Goal: Browse casually: Explore the website without a specific task or goal

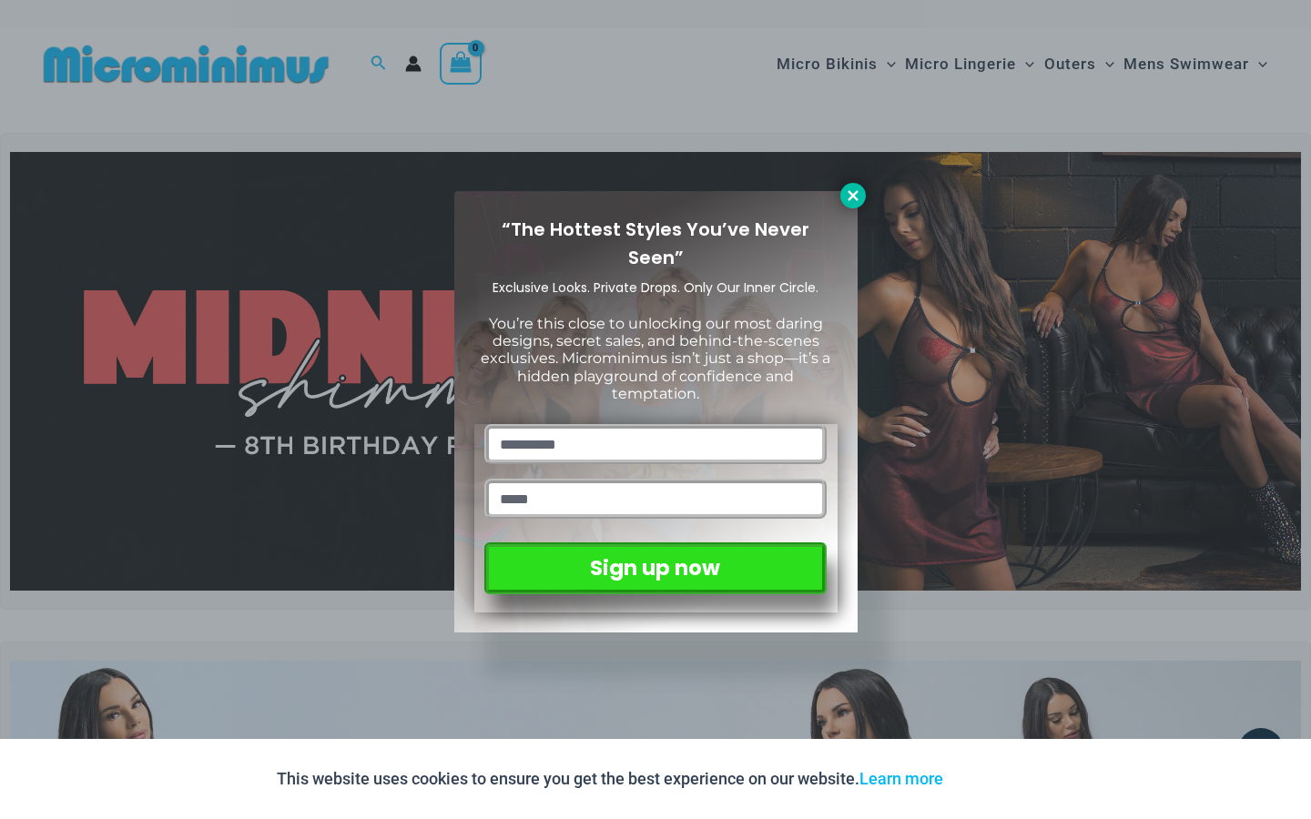
click at [850, 197] on icon at bounding box center [852, 195] width 10 height 10
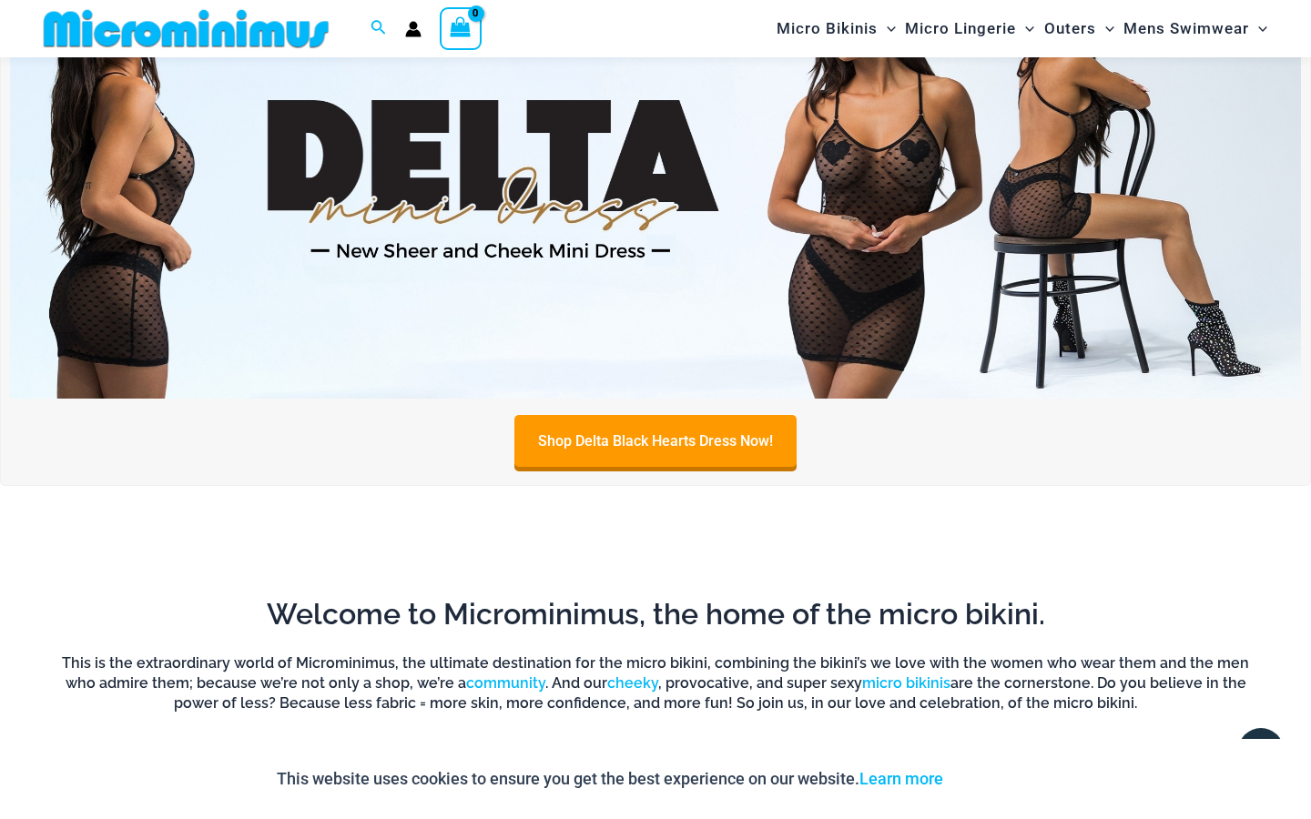
scroll to position [685, 0]
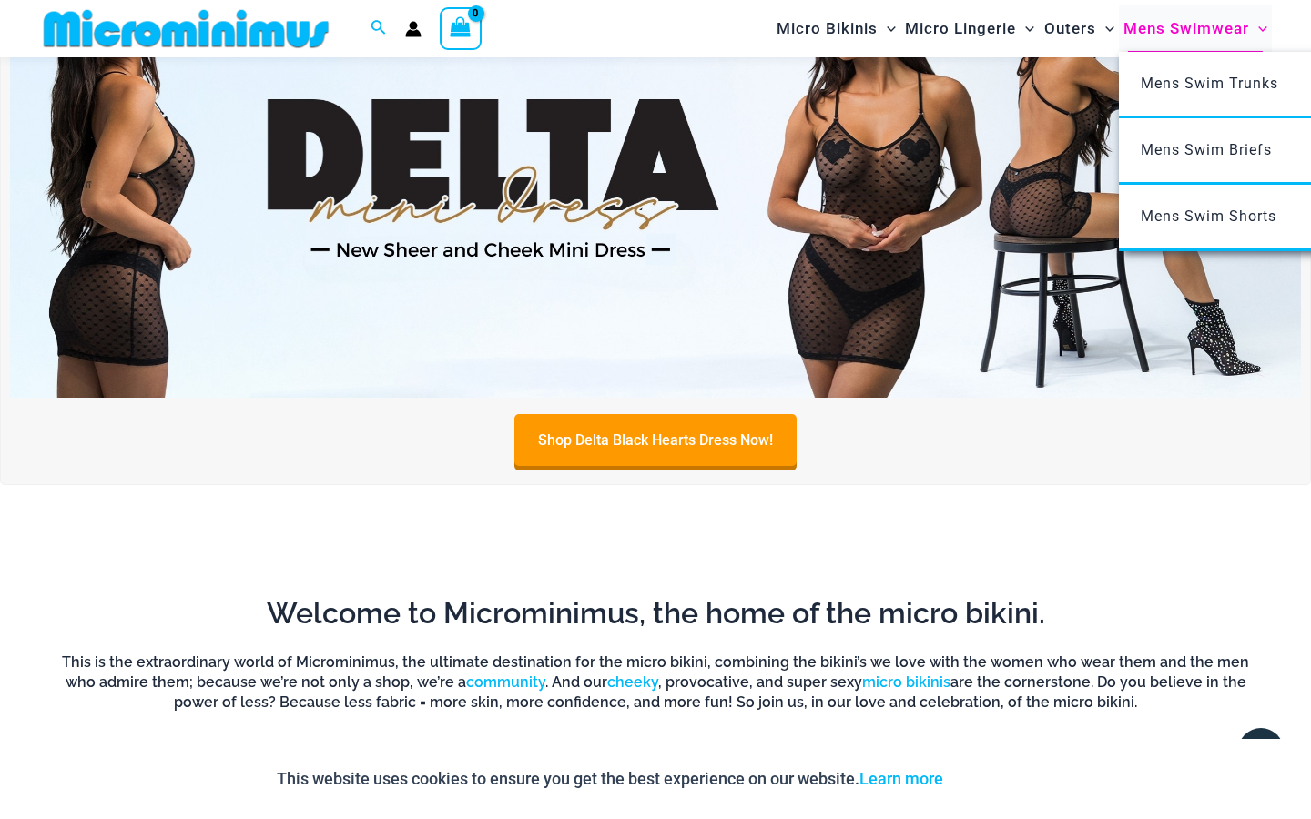
click at [1143, 35] on span "Mens Swimwear" at bounding box center [1186, 28] width 126 height 46
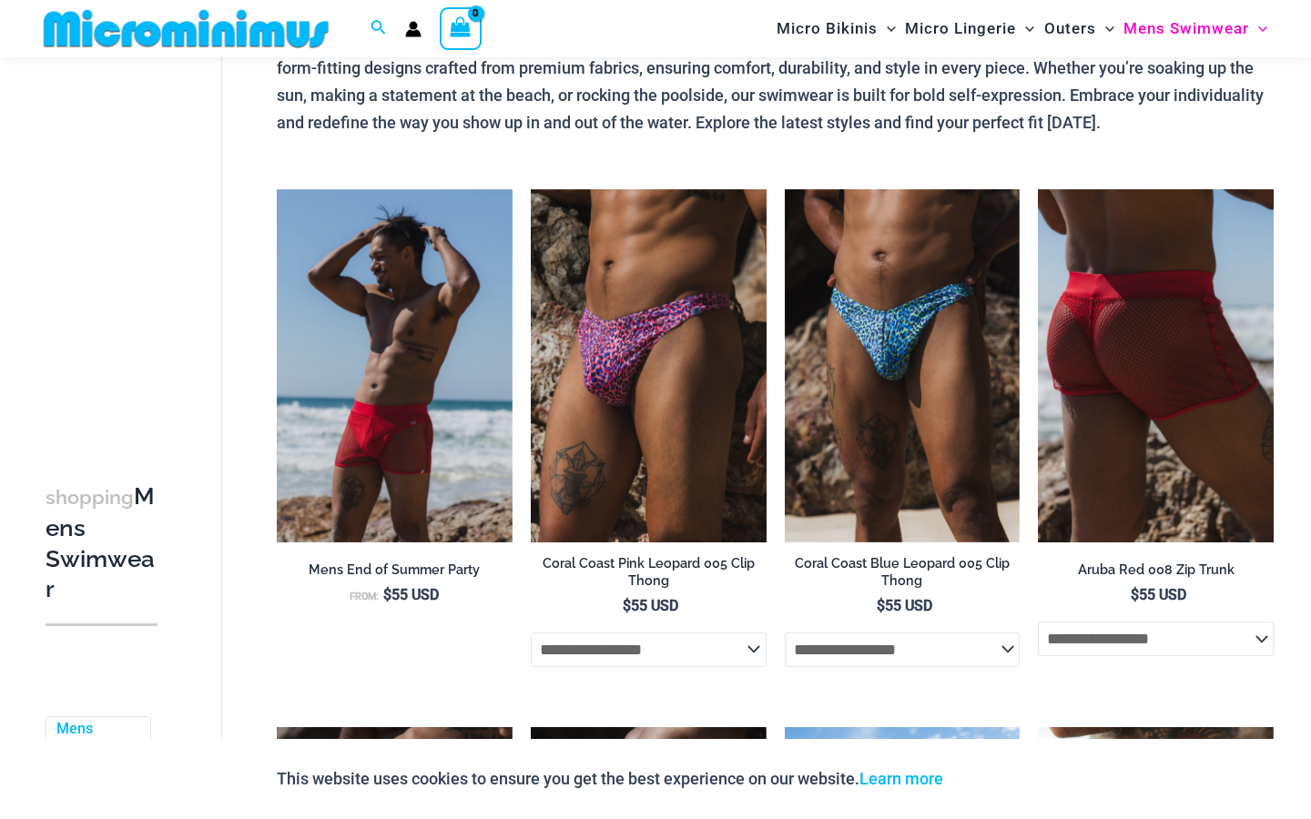
scroll to position [150, 0]
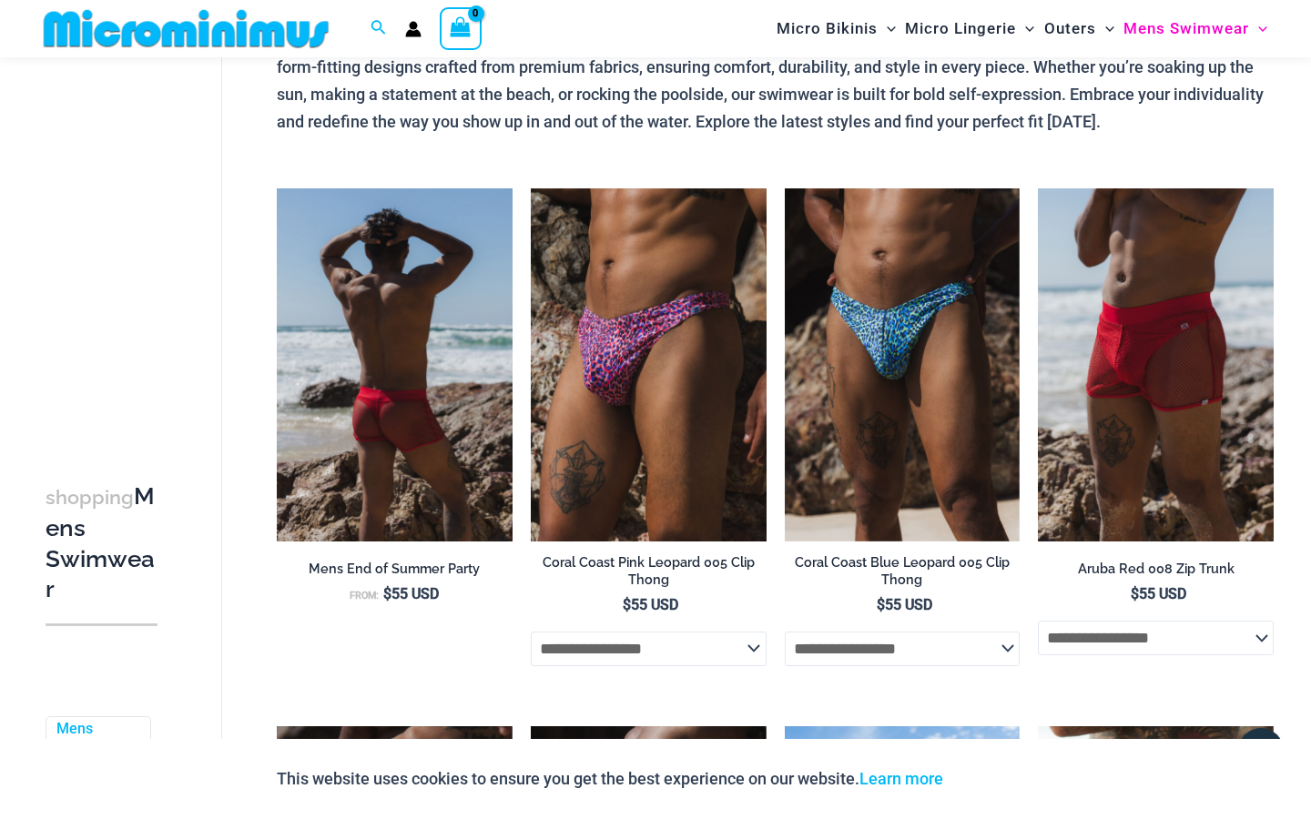
click at [435, 440] on img at bounding box center [395, 364] width 236 height 353
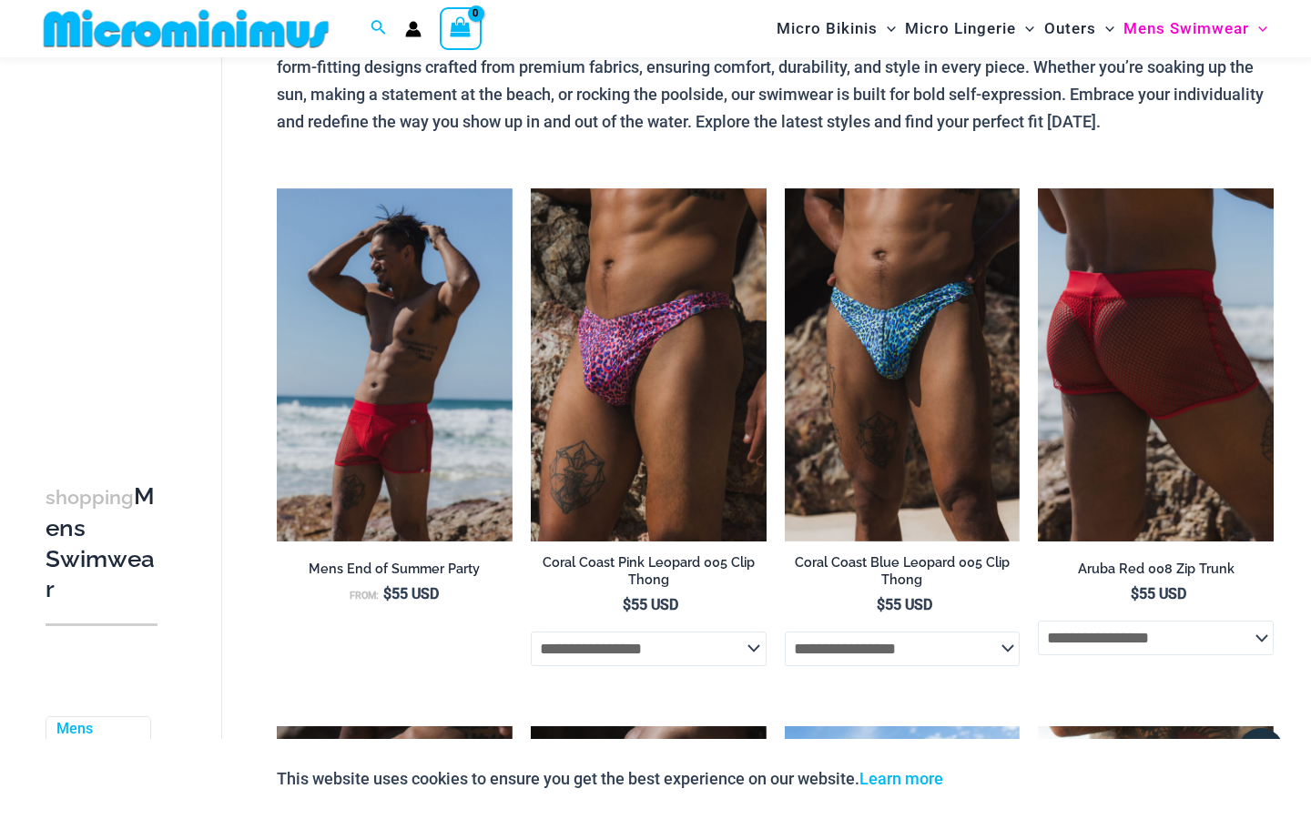
click at [1148, 394] on img at bounding box center [1156, 364] width 236 height 353
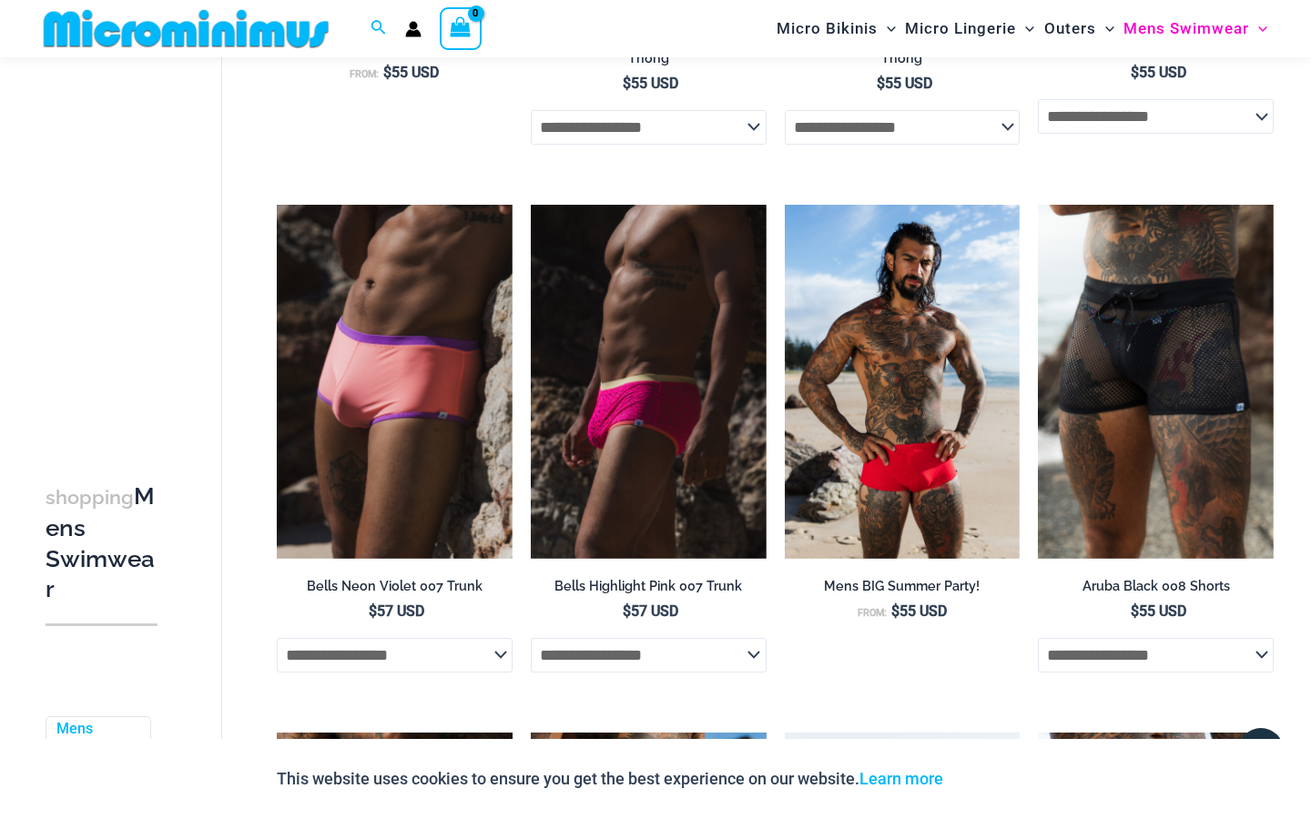
scroll to position [674, 0]
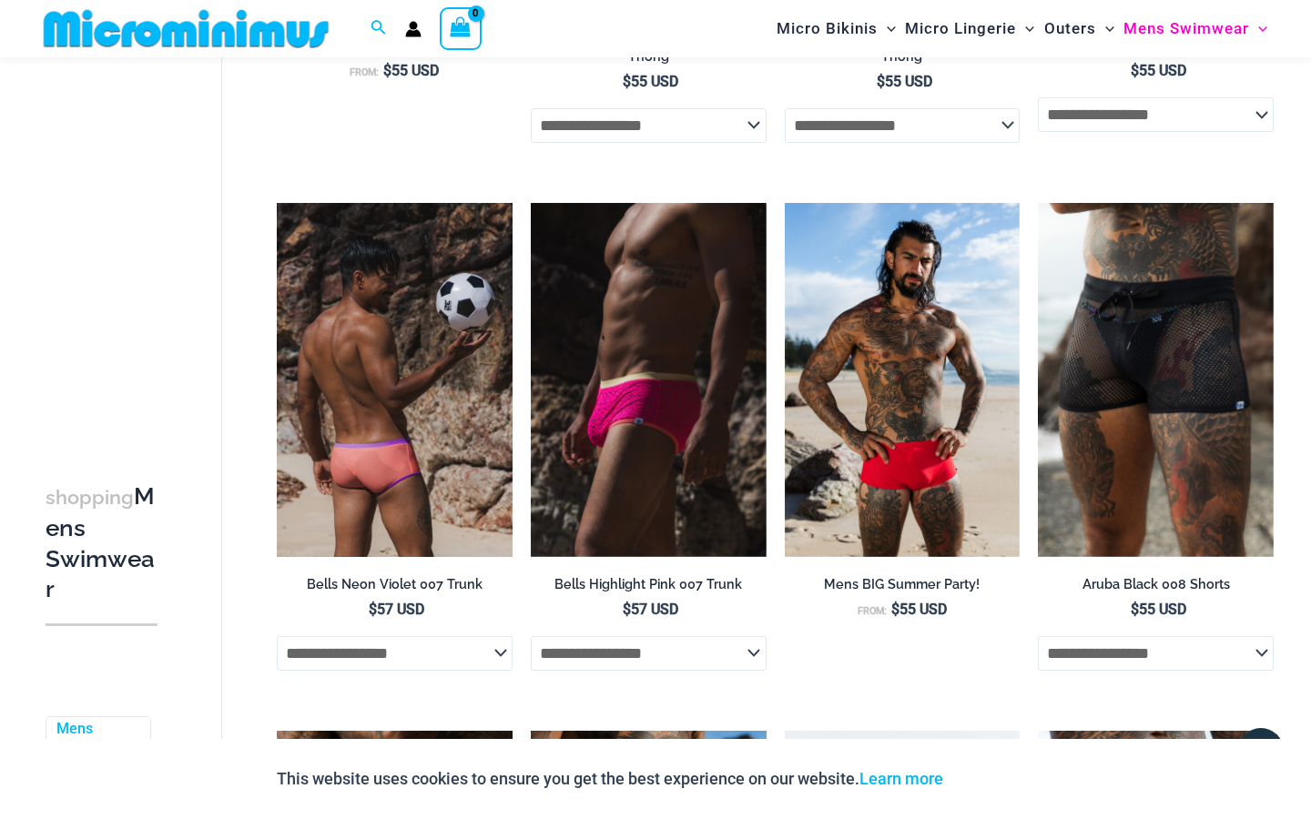
click at [469, 379] on img at bounding box center [395, 379] width 236 height 353
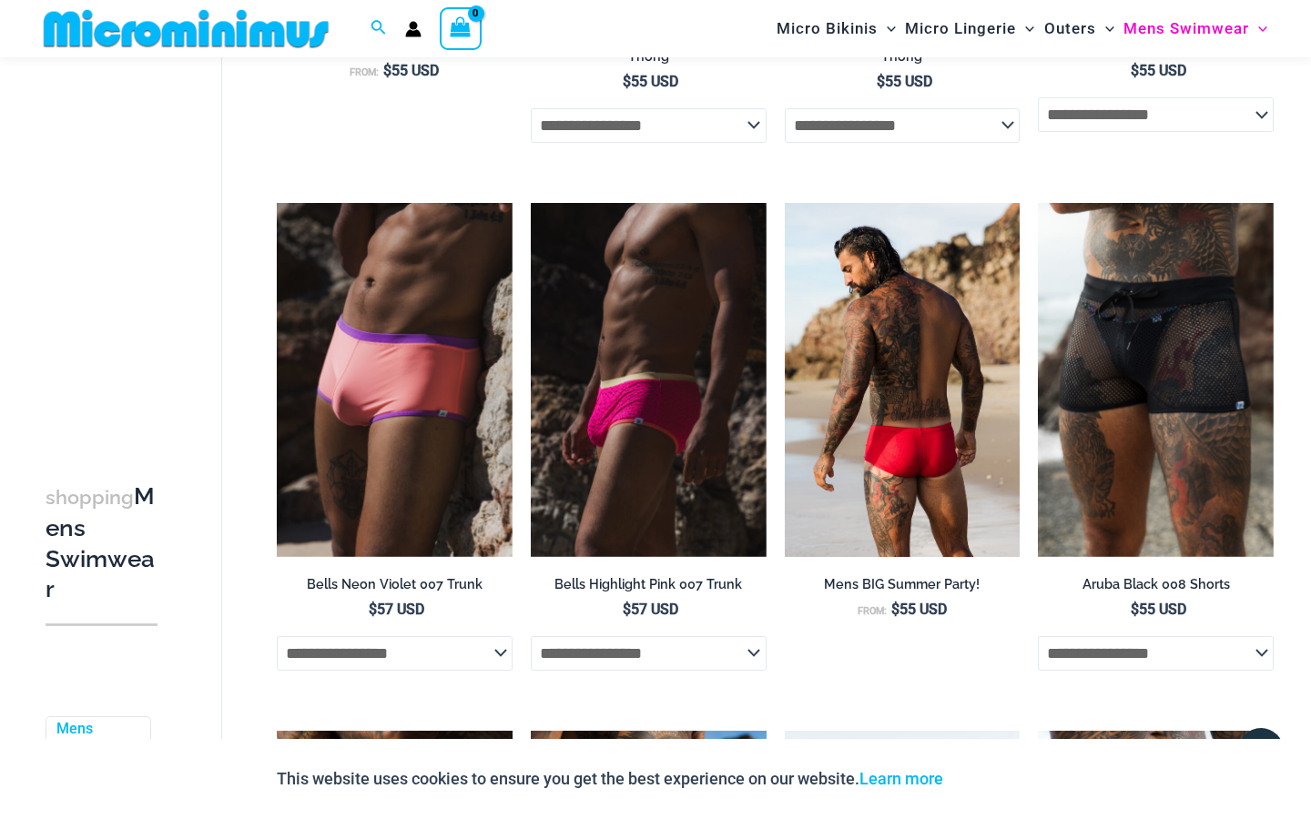
click at [810, 460] on img at bounding box center [903, 379] width 236 height 353
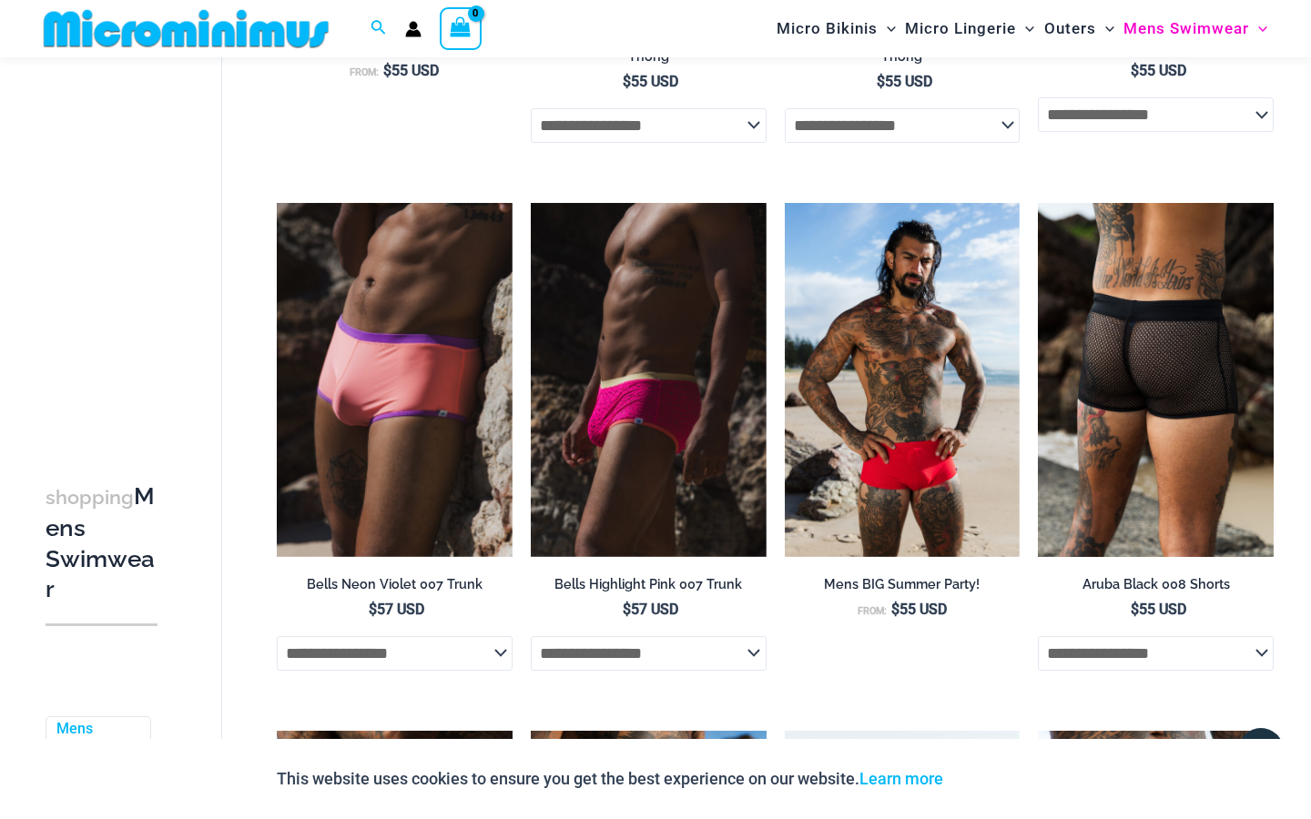
click at [1144, 465] on img at bounding box center [1156, 379] width 236 height 353
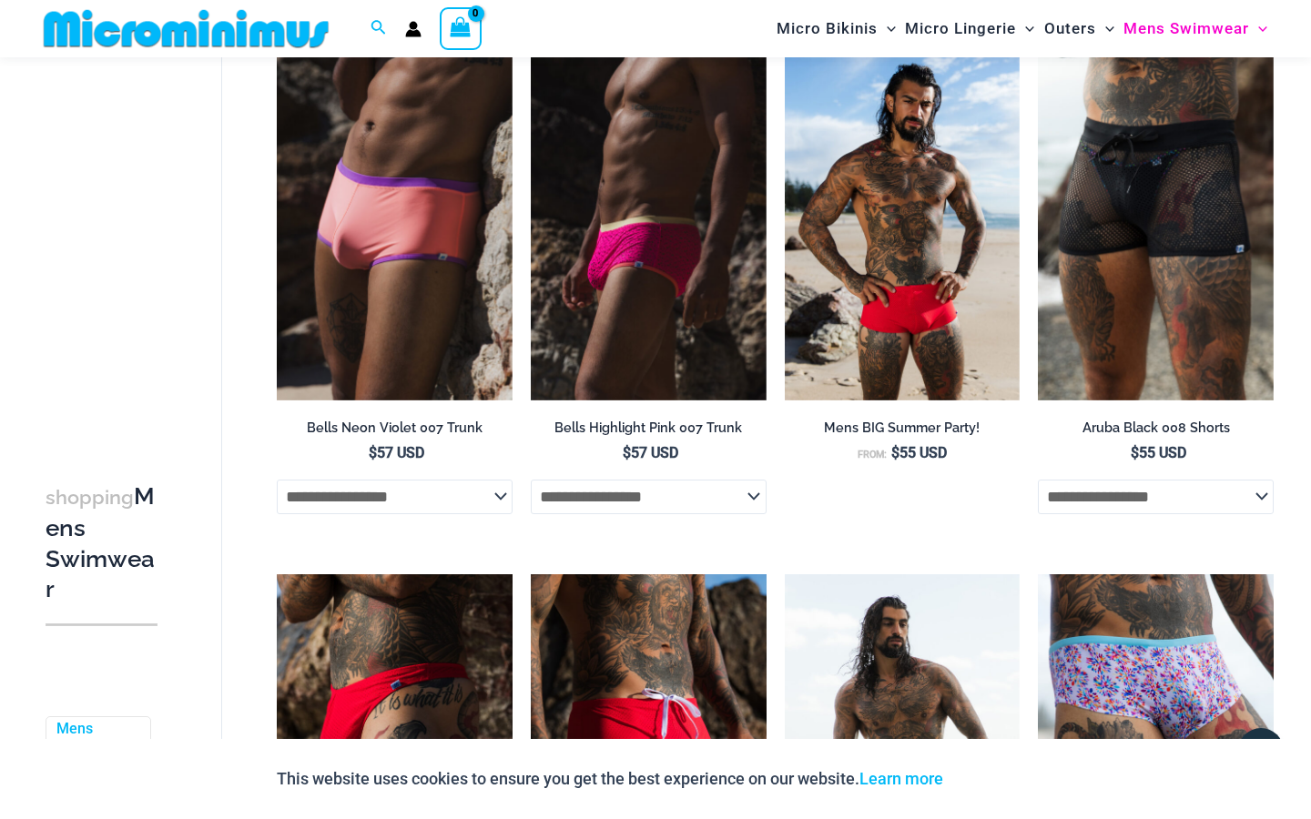
scroll to position [794, 0]
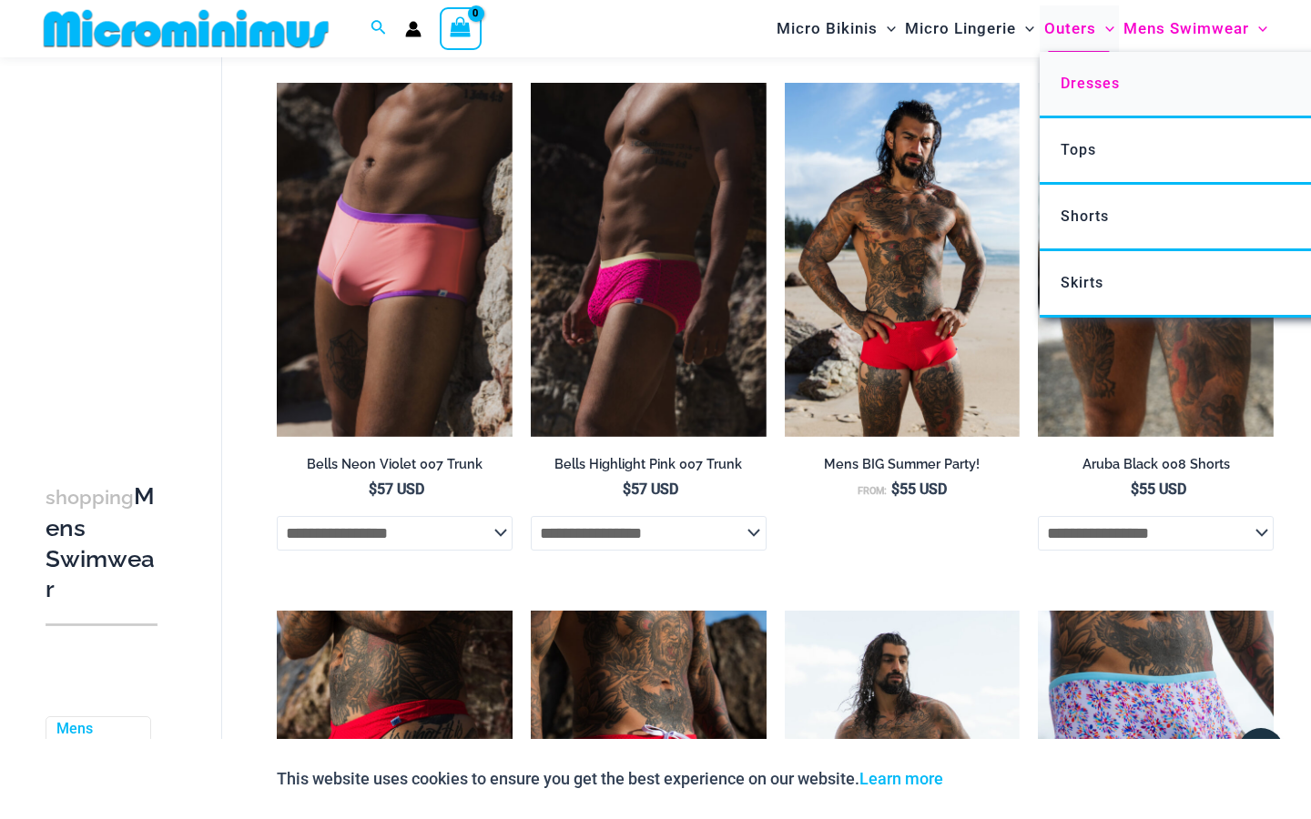
click at [1079, 83] on span "Dresses" at bounding box center [1089, 83] width 59 height 17
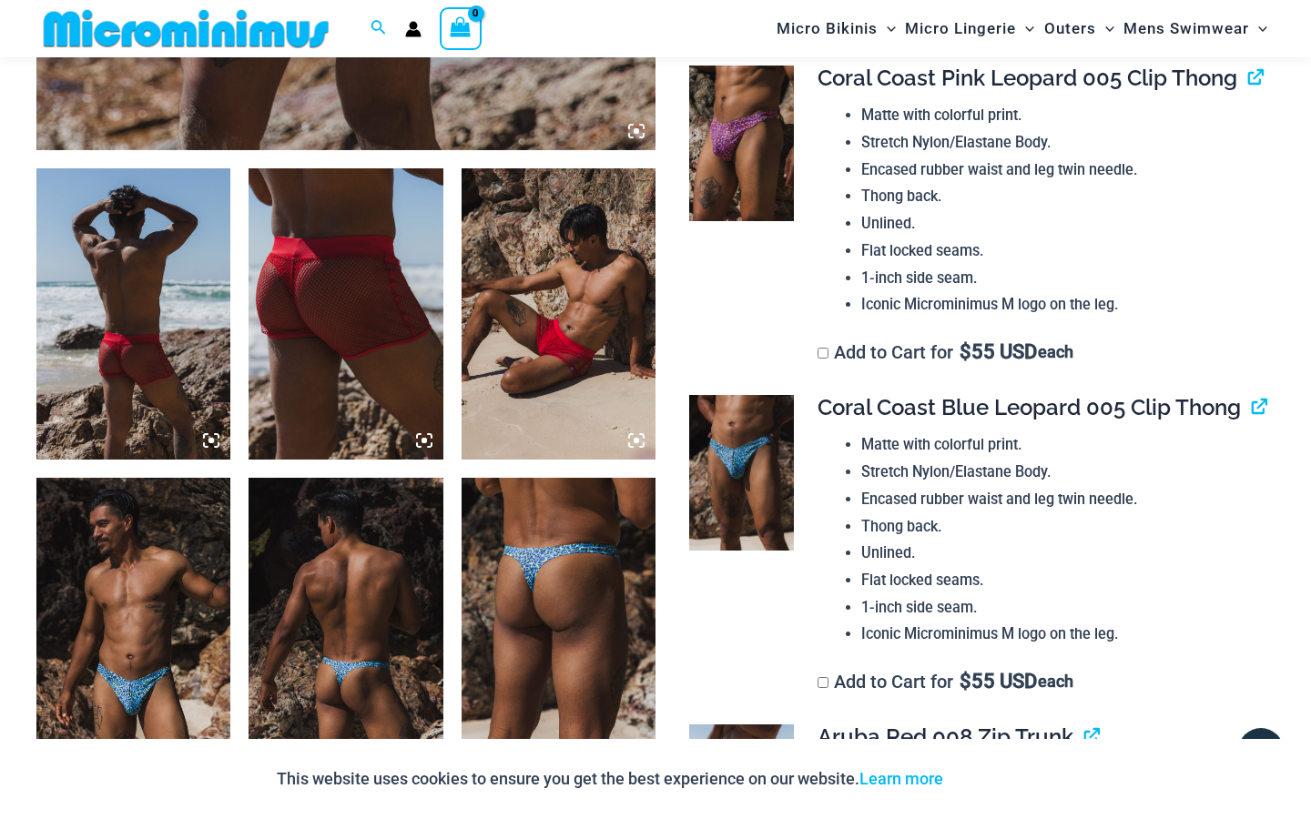
scroll to position [893, 0]
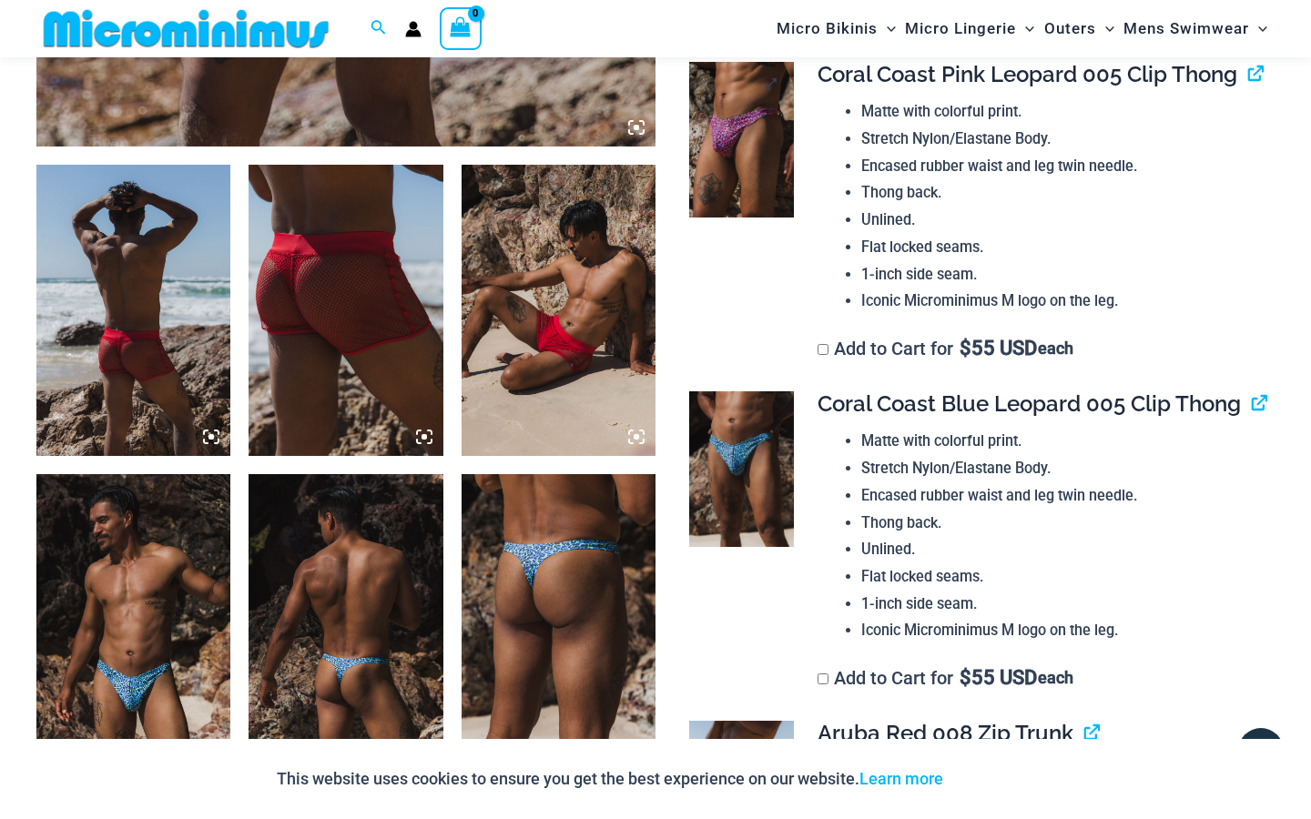
click at [745, 177] on img at bounding box center [741, 140] width 104 height 157
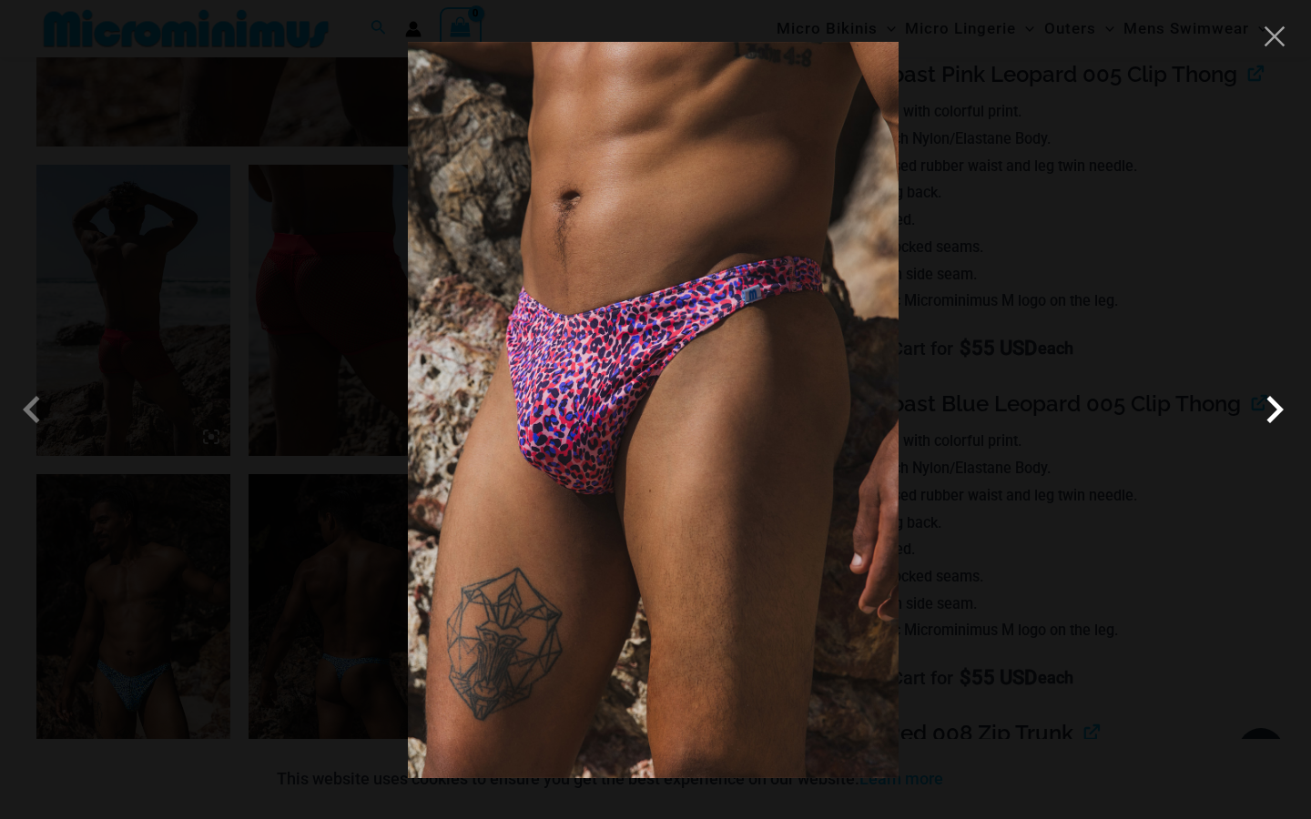
click at [1273, 419] on span at bounding box center [1274, 409] width 55 height 55
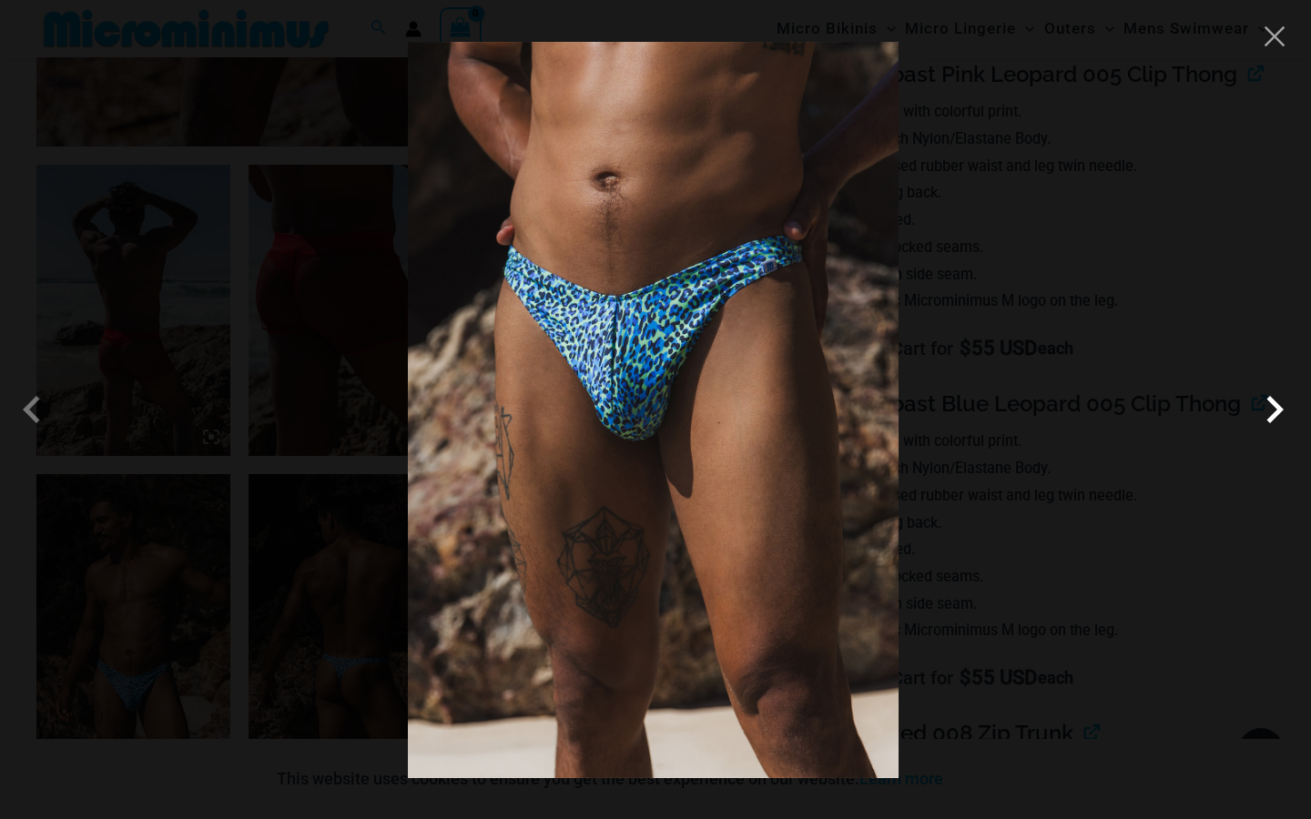
click at [1273, 419] on span at bounding box center [1274, 409] width 55 height 55
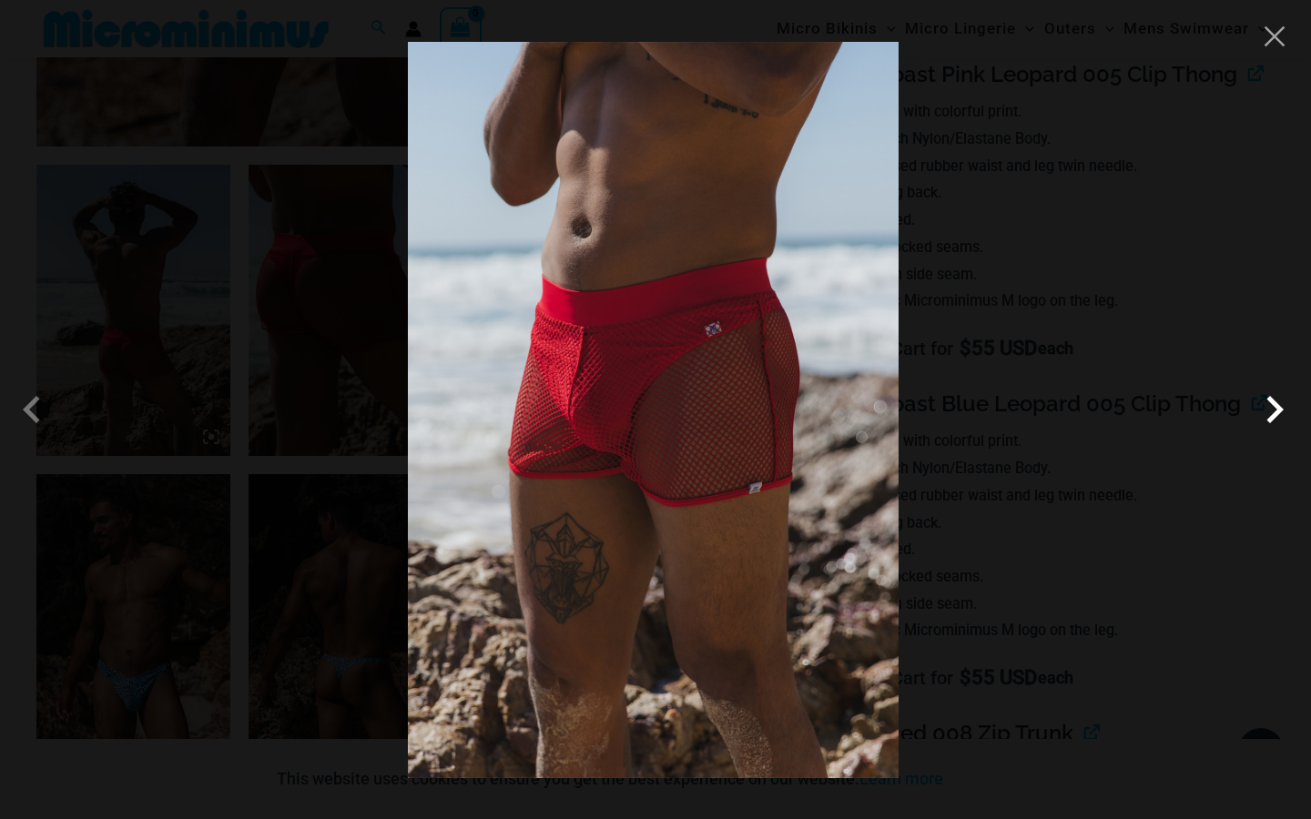
click at [1273, 419] on span at bounding box center [1274, 409] width 55 height 55
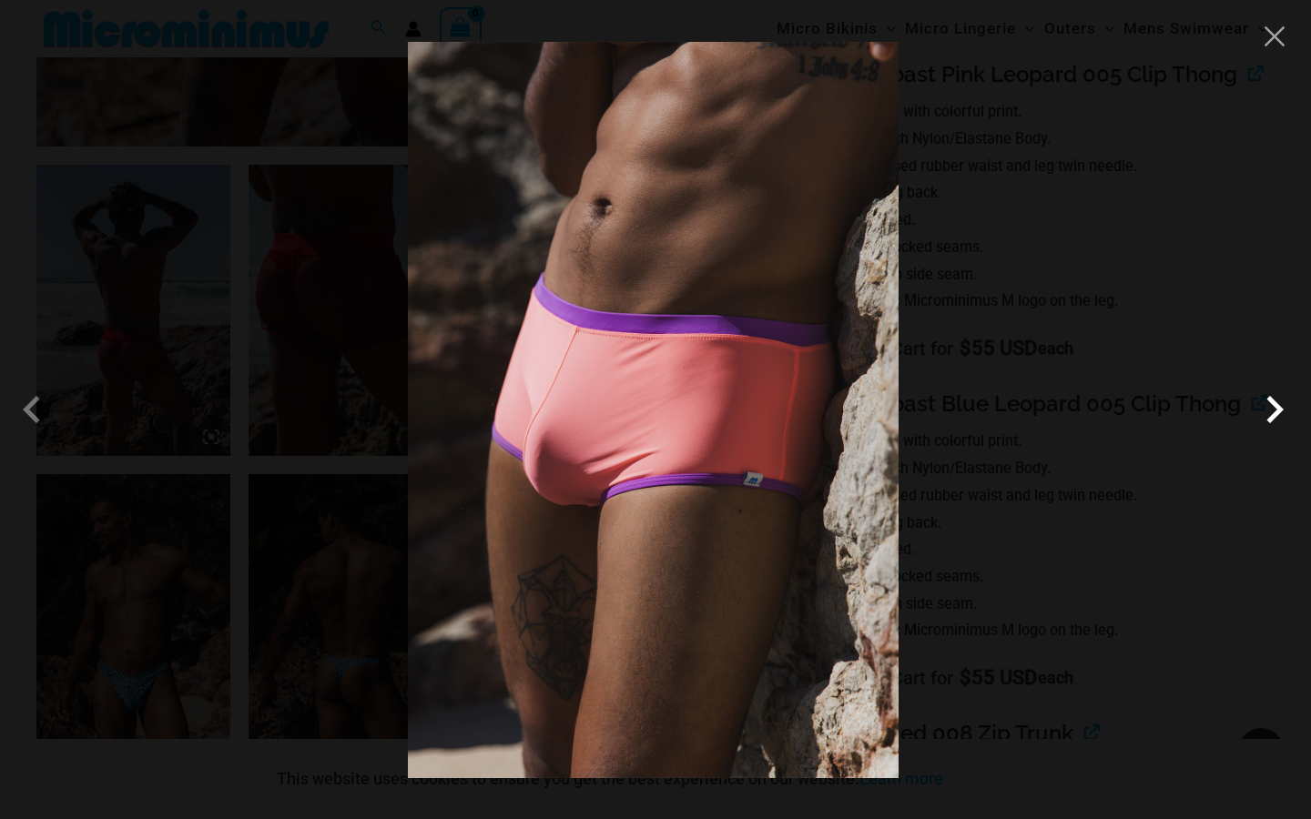
click at [1273, 419] on span at bounding box center [1274, 409] width 55 height 55
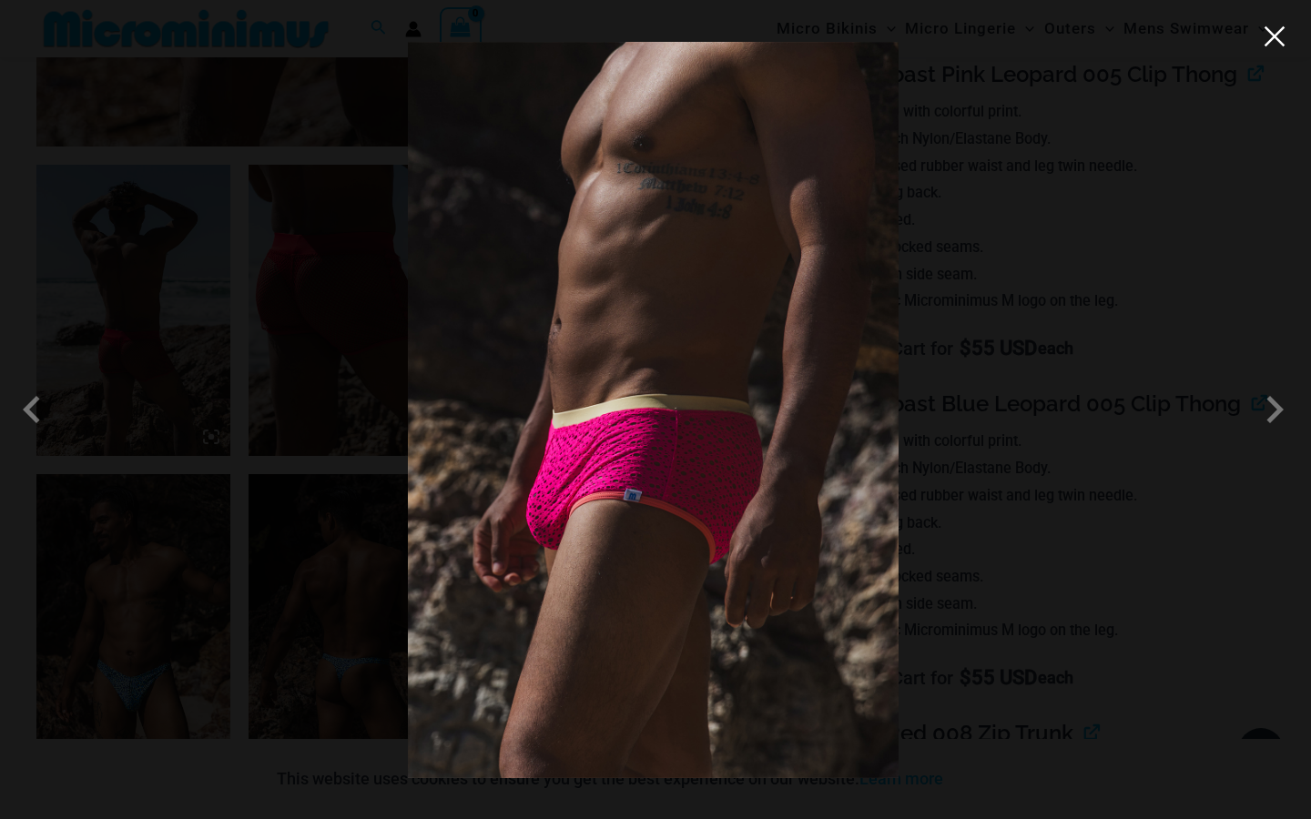
click at [1272, 40] on button "Close" at bounding box center [1274, 36] width 27 height 27
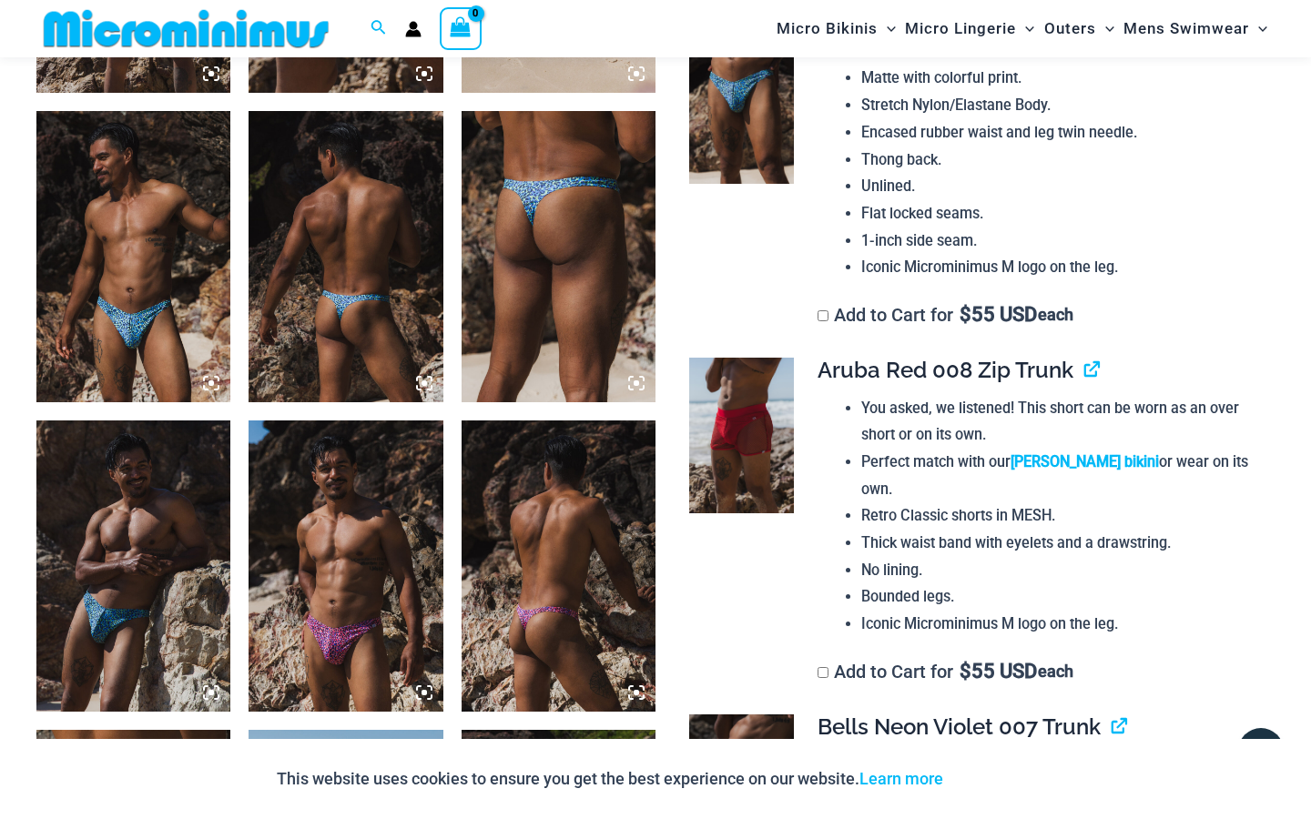
scroll to position [1262, 0]
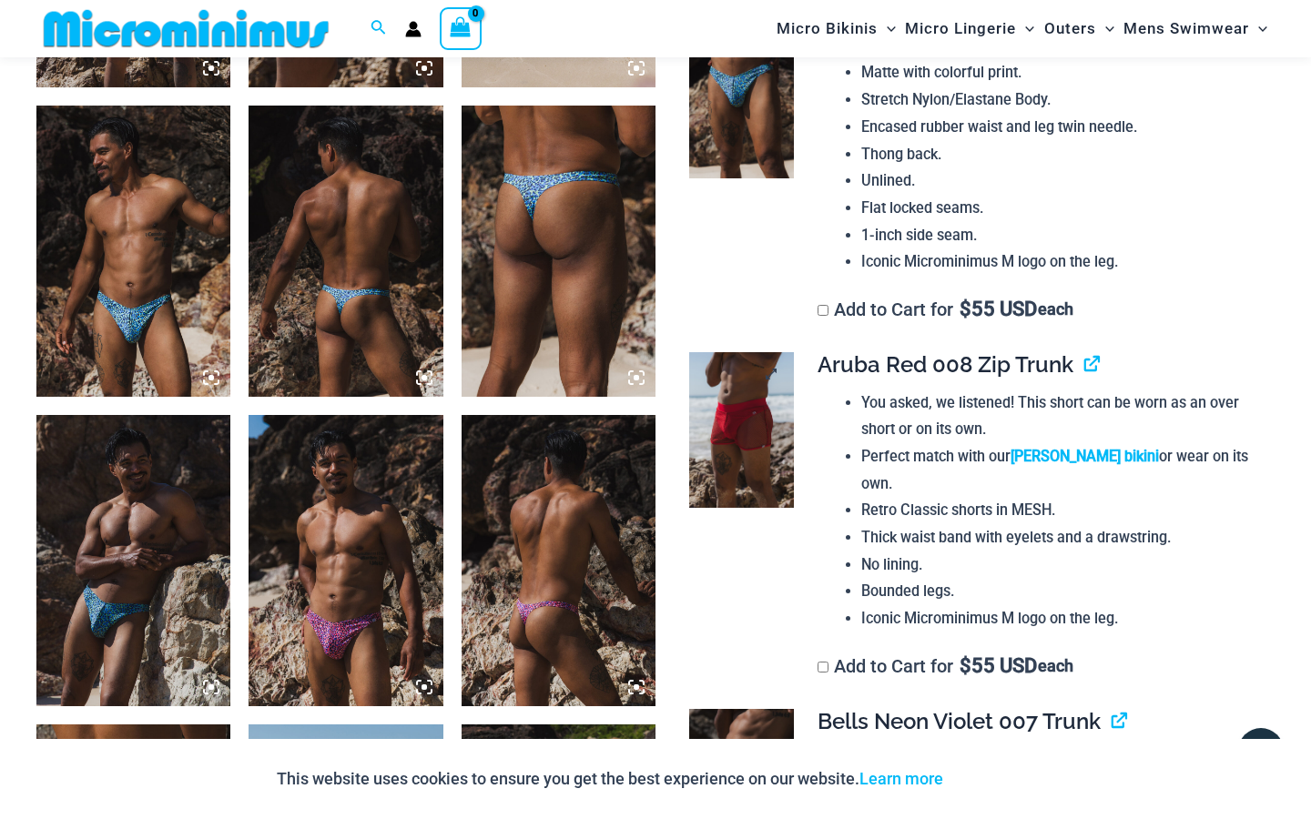
click at [765, 389] on img at bounding box center [741, 430] width 104 height 157
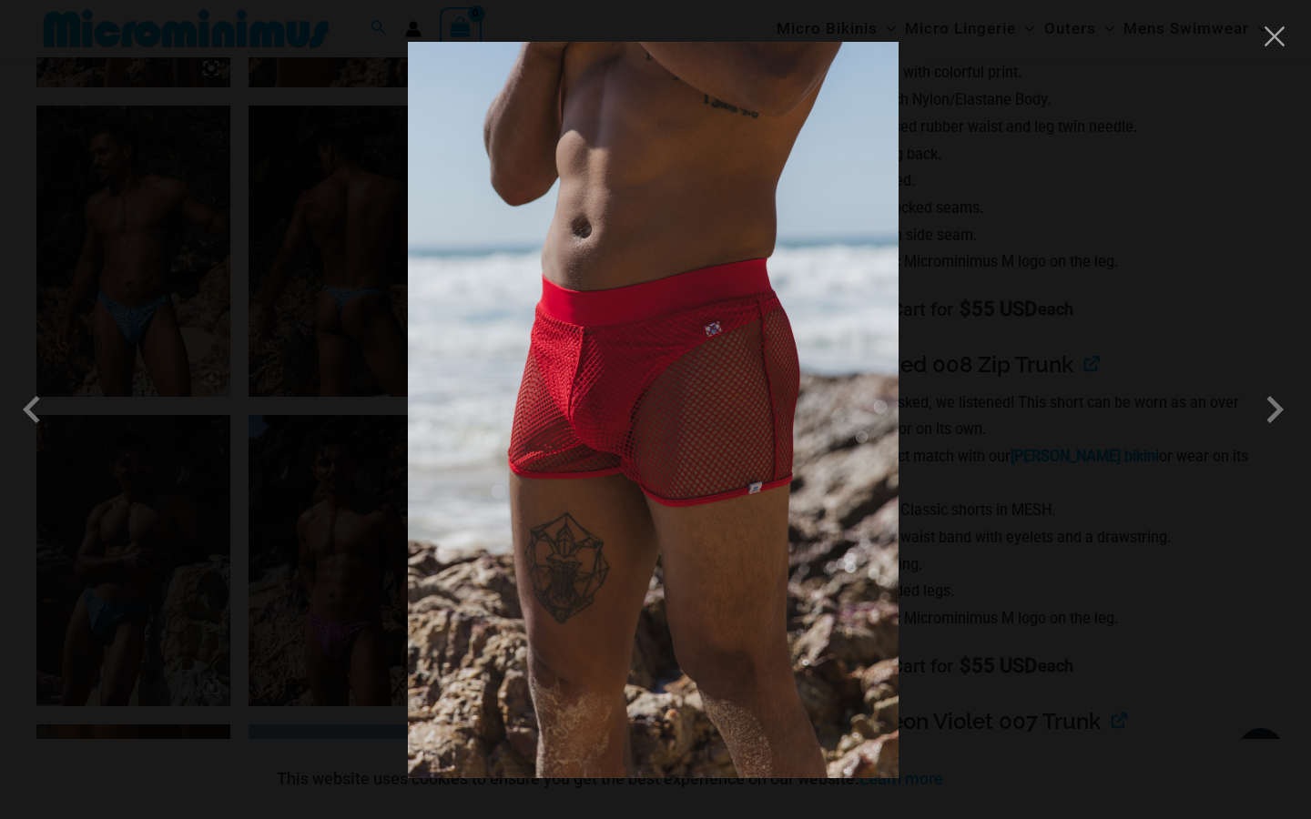
click at [768, 389] on img at bounding box center [653, 410] width 491 height 736
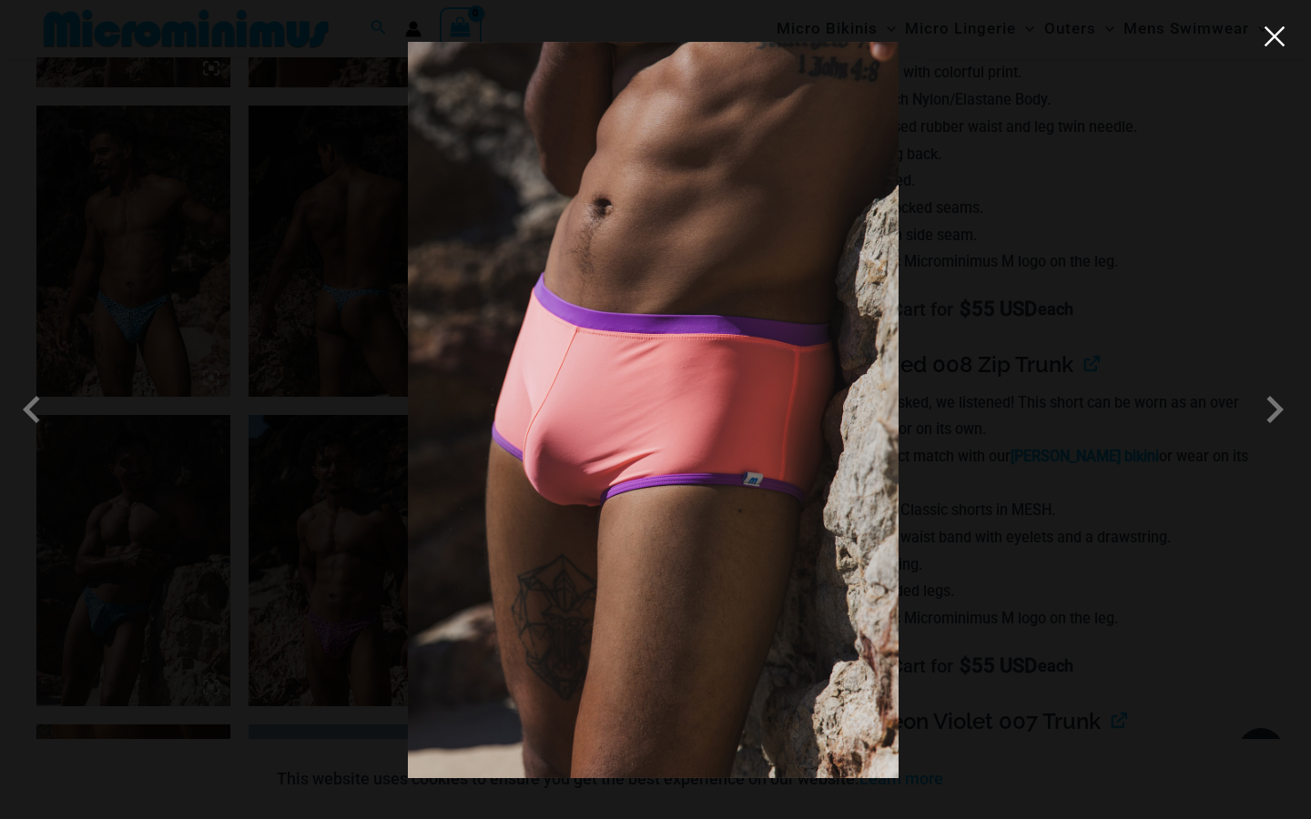
click at [1276, 41] on button "Close" at bounding box center [1274, 36] width 27 height 27
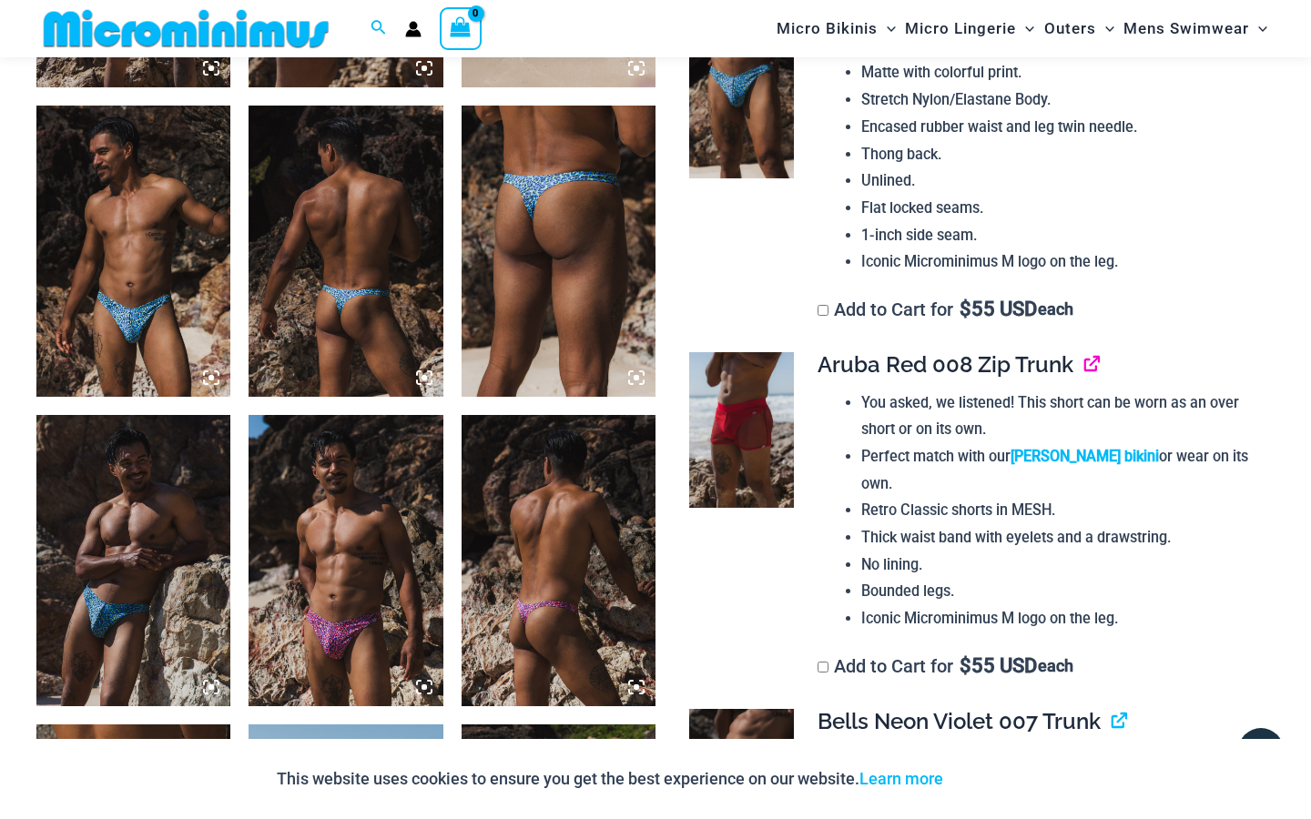
click at [1084, 351] on link "View product" at bounding box center [1084, 364] width 0 height 26
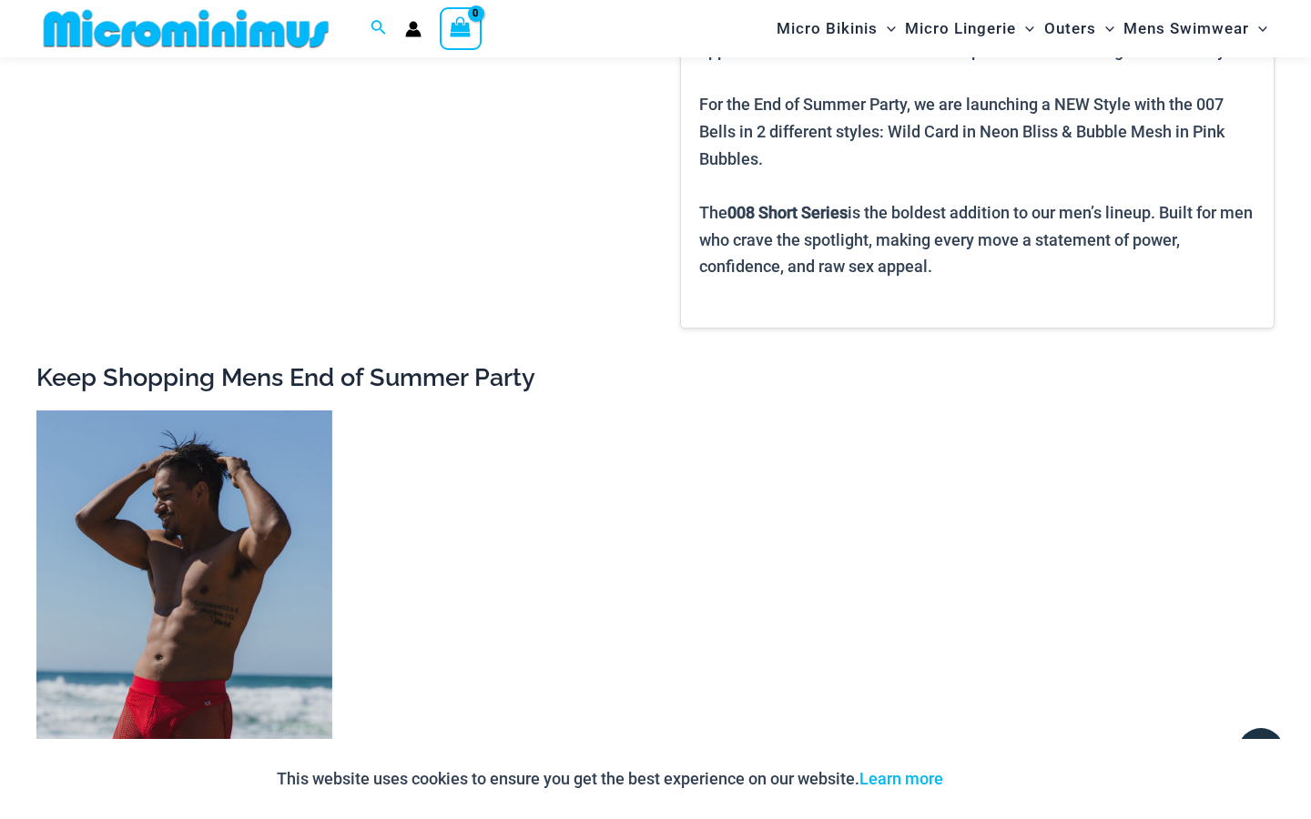
scroll to position [2028, 0]
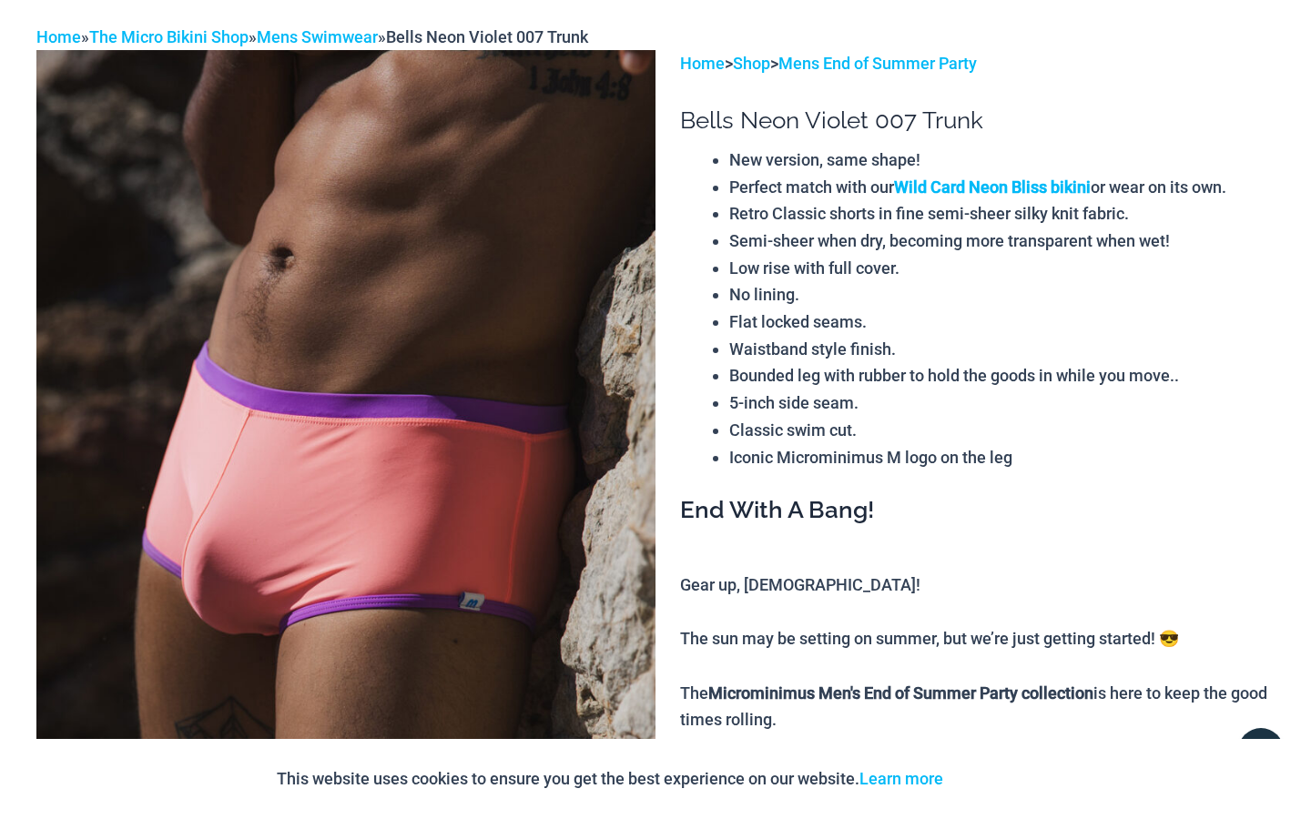
scroll to position [178, 0]
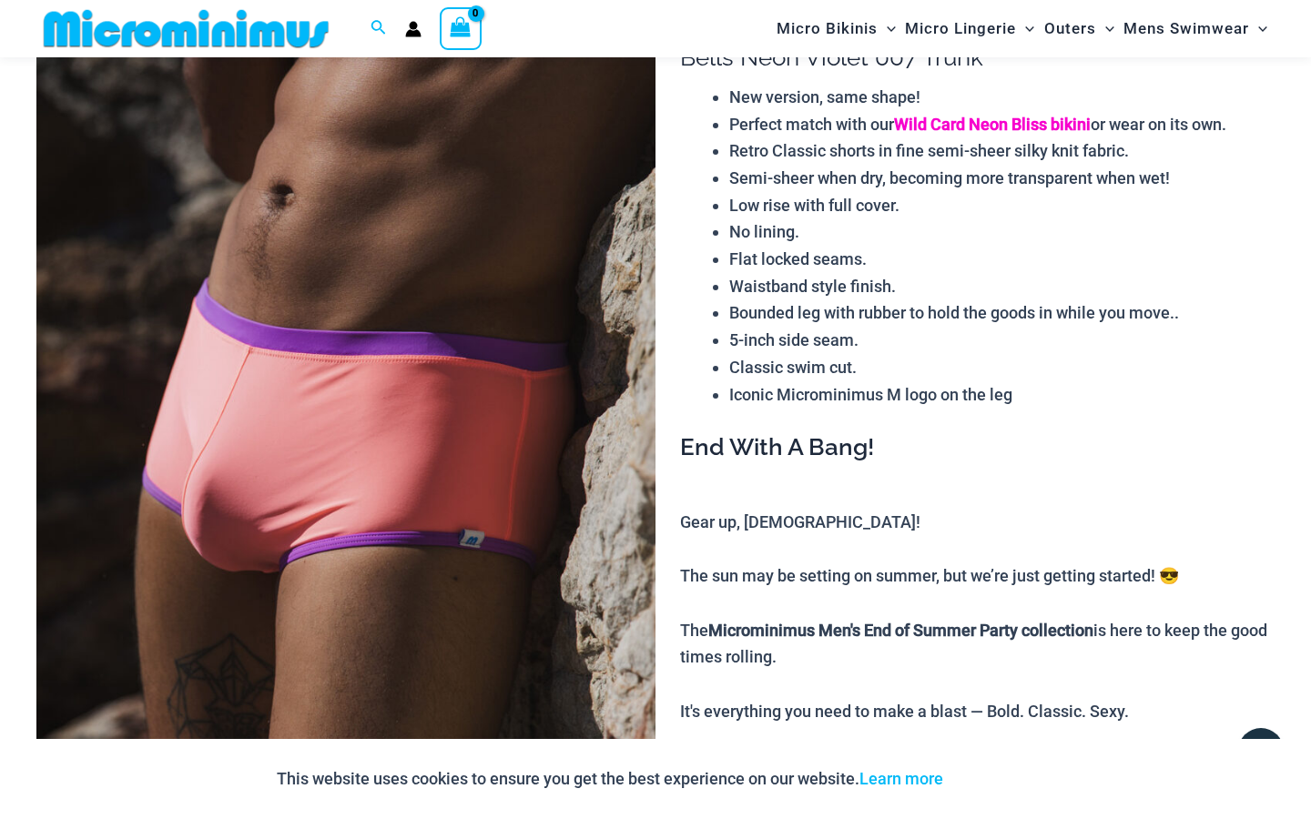
click at [1062, 116] on link "Wild Card Neon Bliss bikini" at bounding box center [992, 124] width 197 height 19
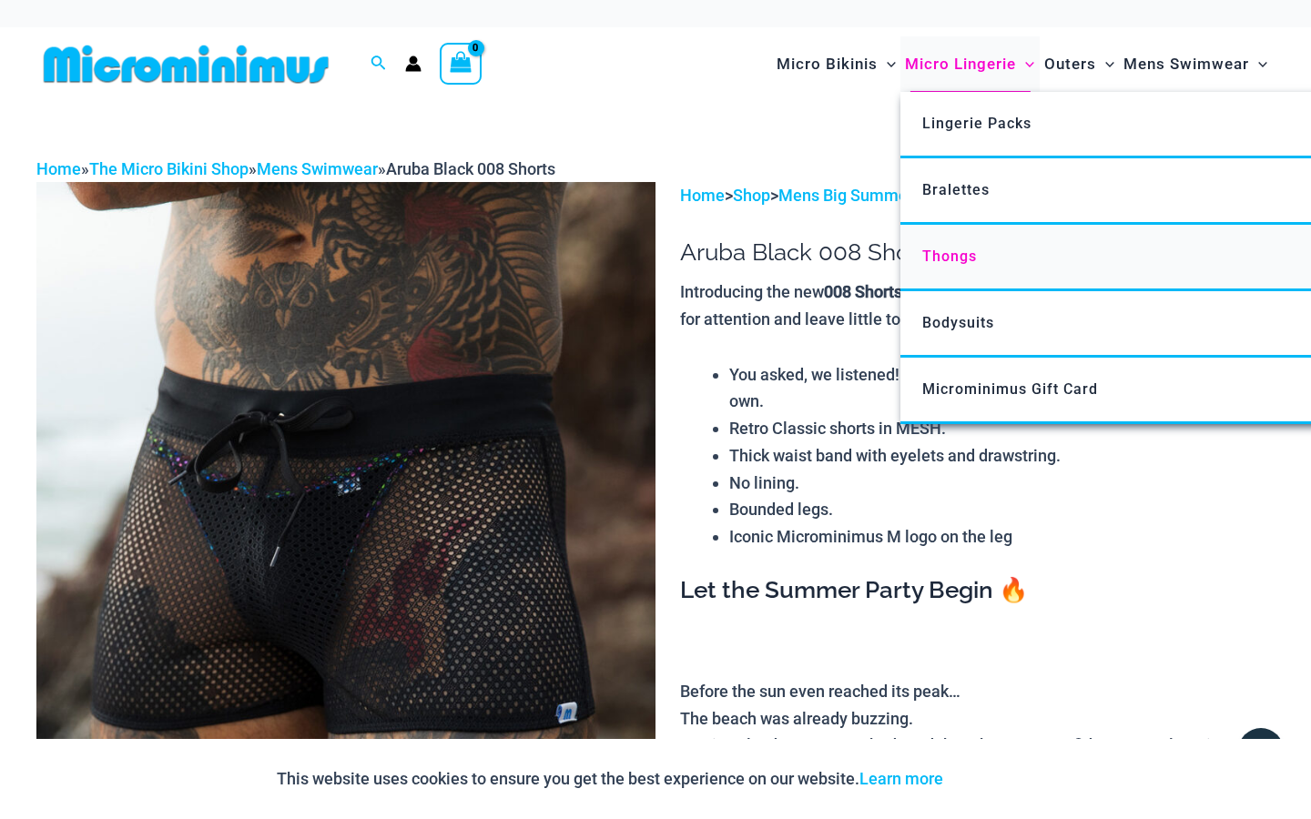
click at [943, 244] on link "Thongs" at bounding box center [1171, 258] width 542 height 66
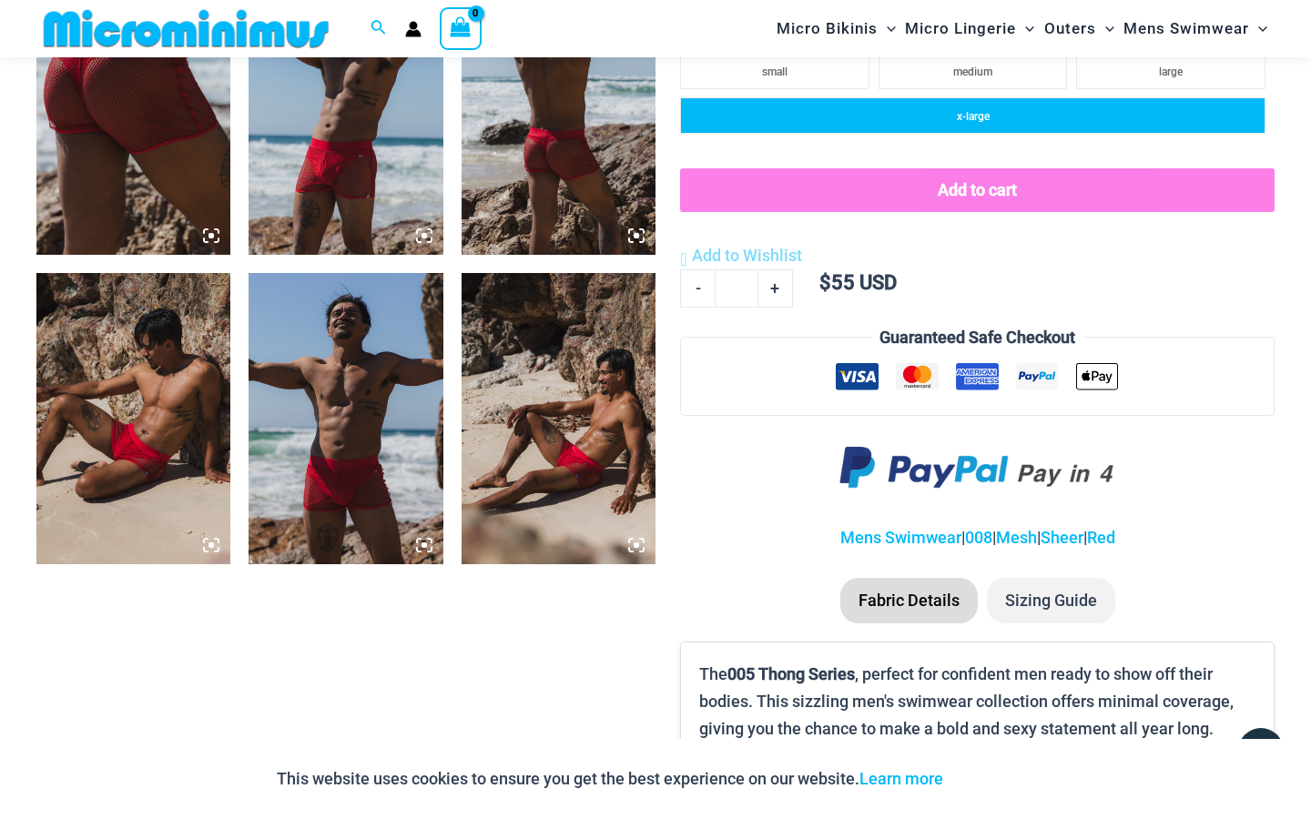
scroll to position [1160, 0]
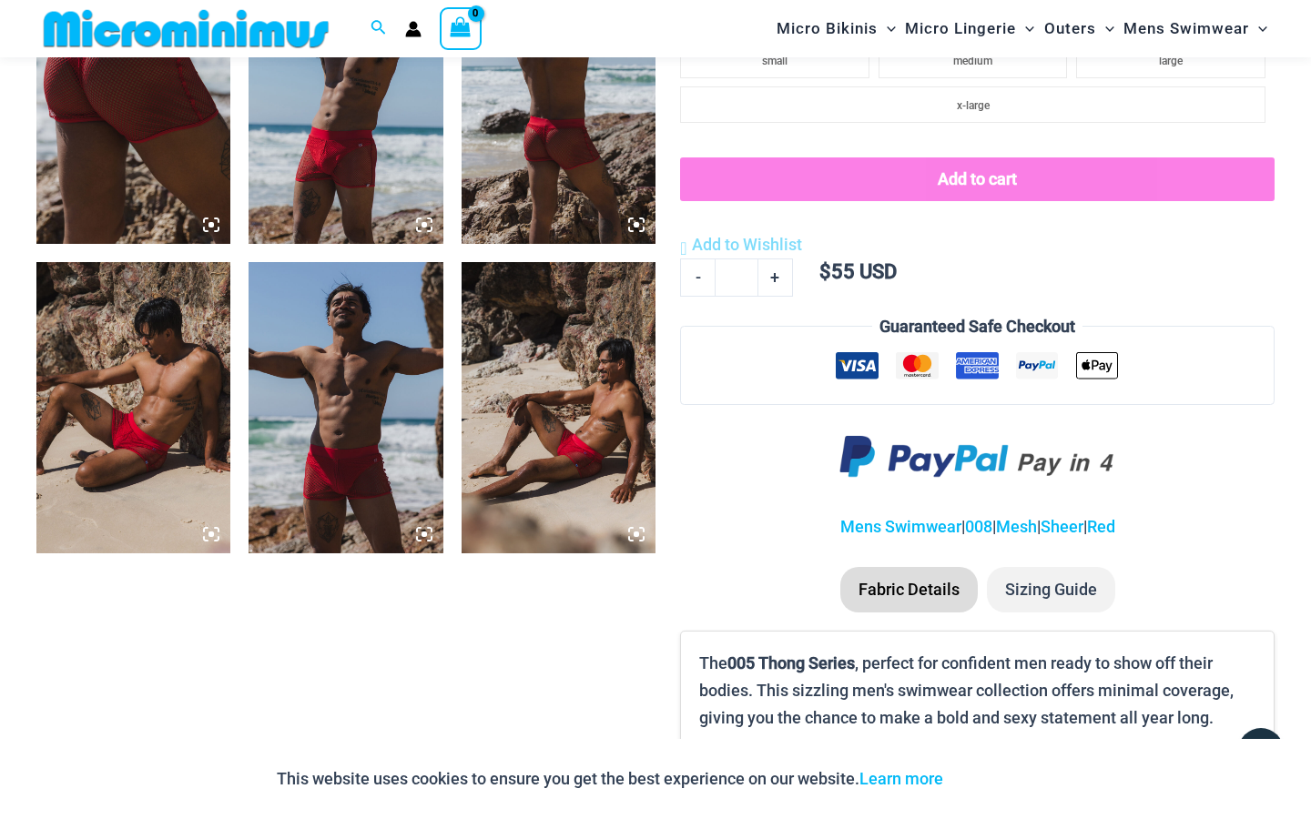
click at [586, 412] on img at bounding box center [558, 407] width 194 height 291
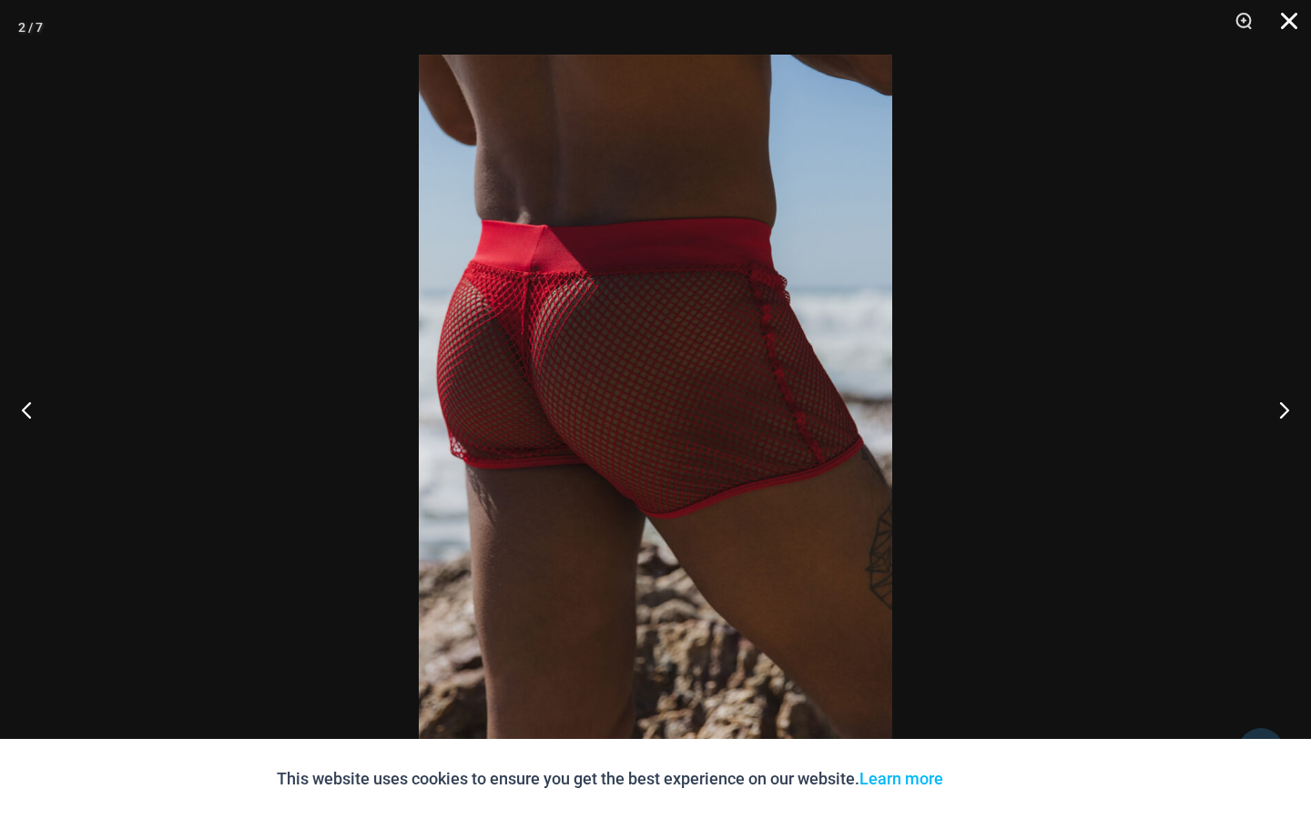
click at [1284, 28] on button "Close" at bounding box center [1283, 27] width 46 height 55
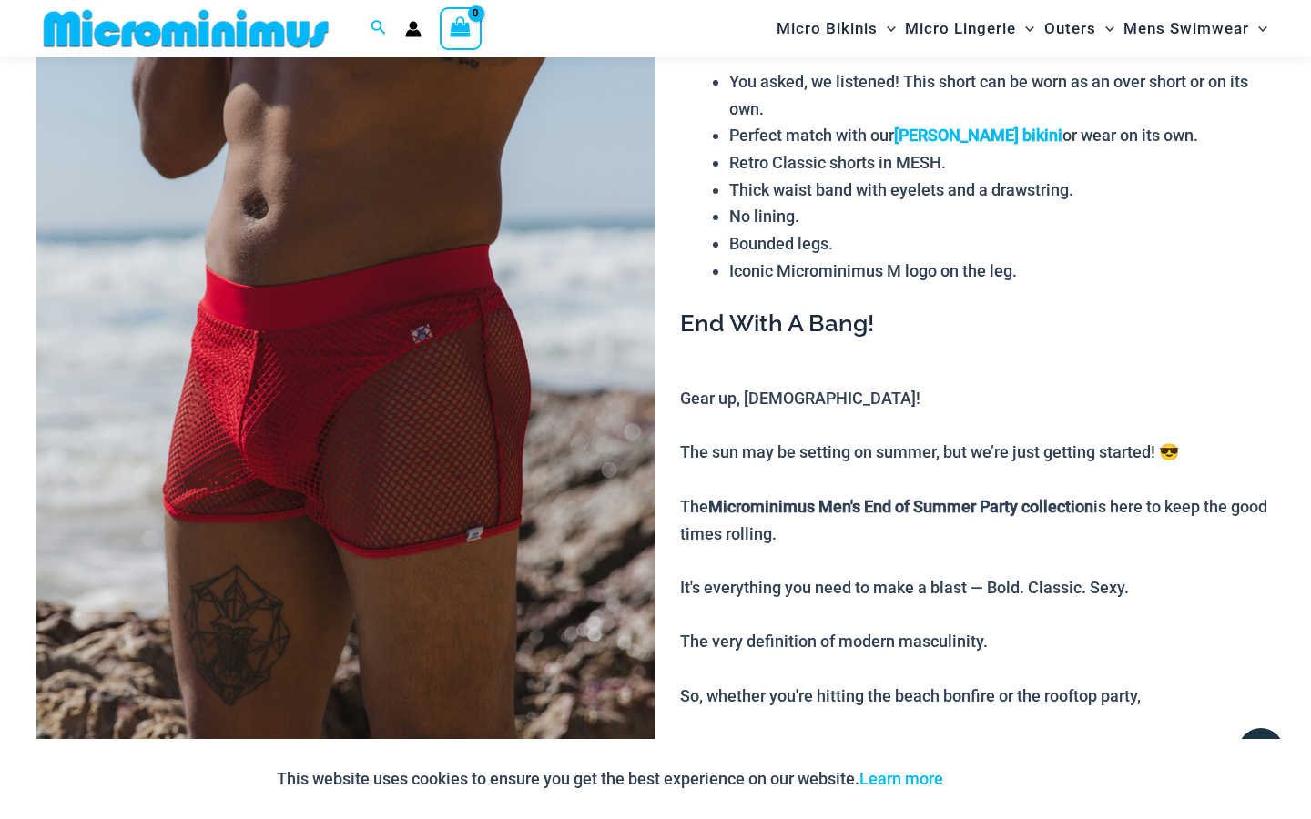
scroll to position [195, 0]
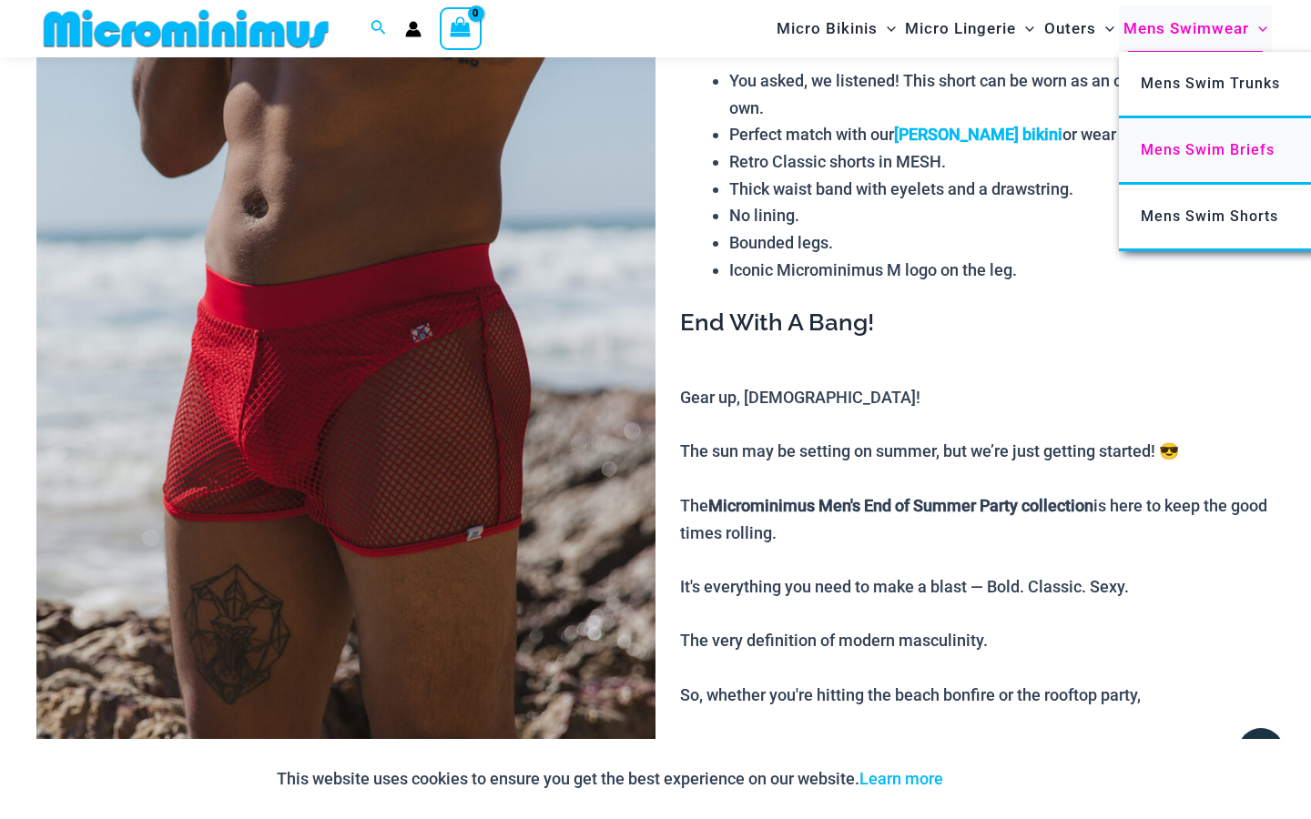
click at [1174, 152] on span "Mens Swim Briefs" at bounding box center [1207, 149] width 134 height 17
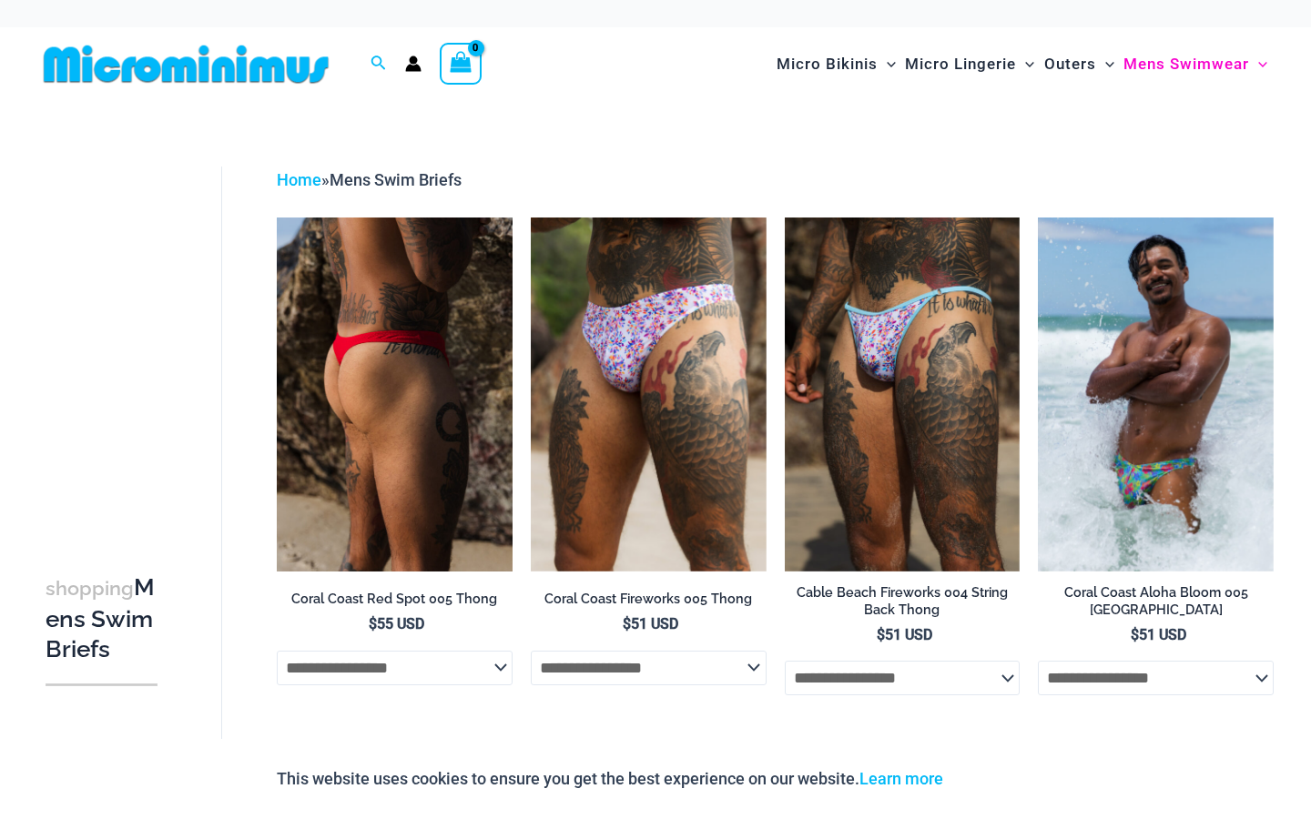
click at [467, 377] on img at bounding box center [395, 394] width 236 height 353
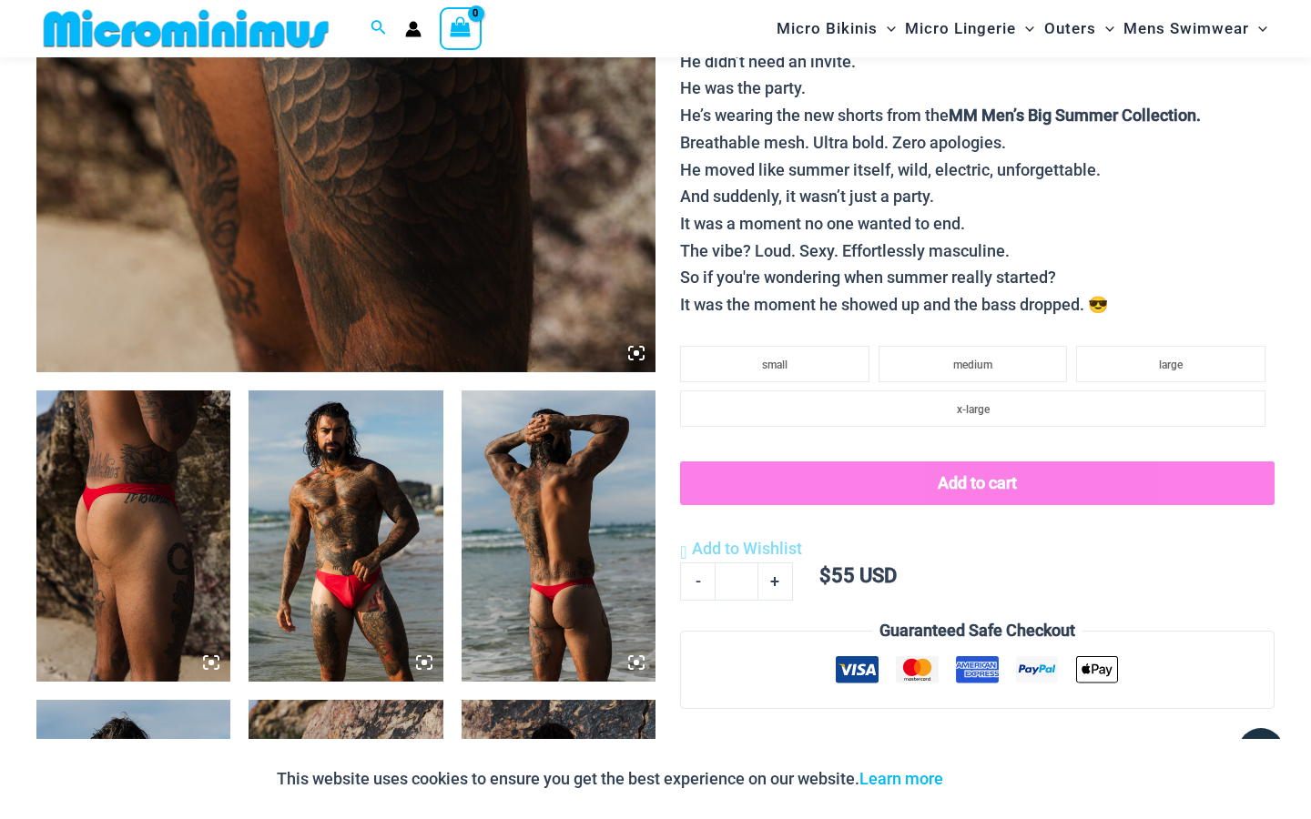
scroll to position [620, 0]
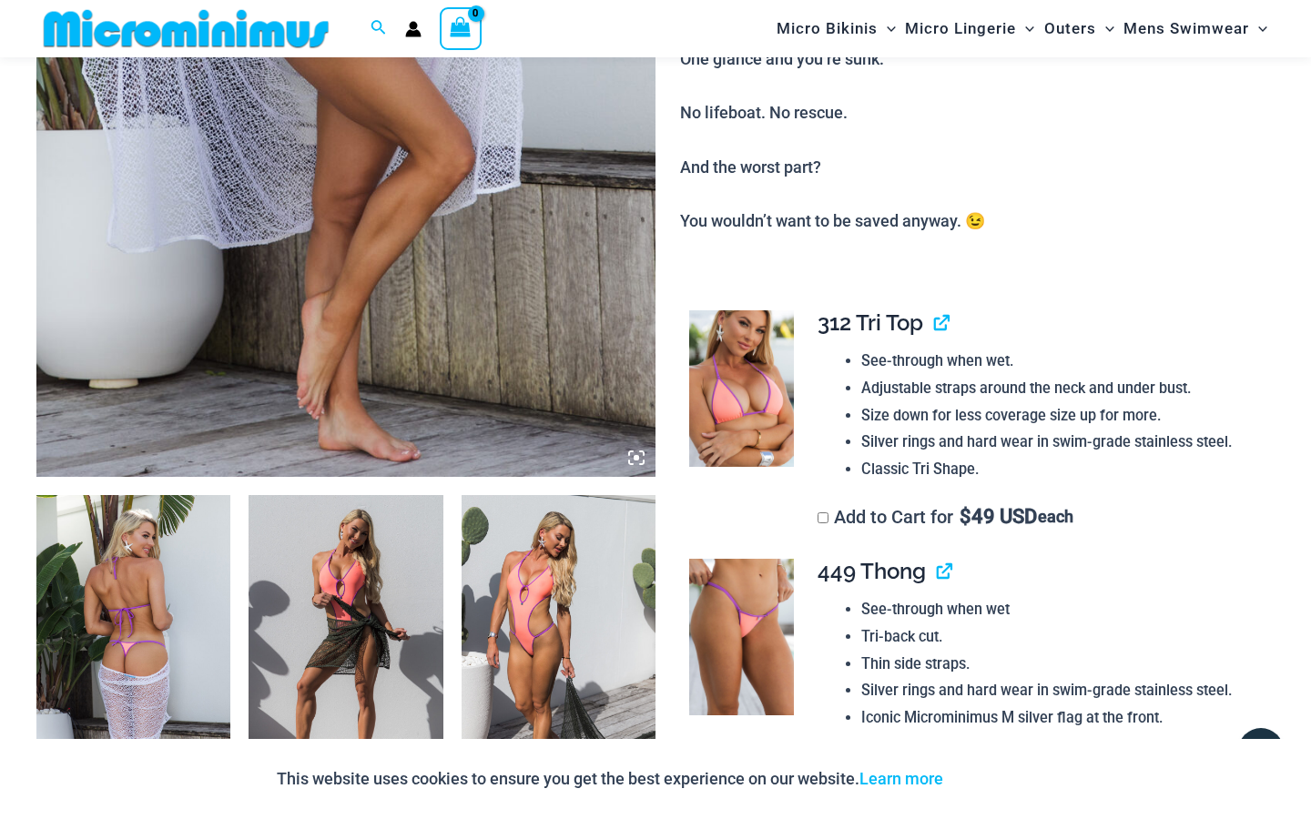
scroll to position [97, 0]
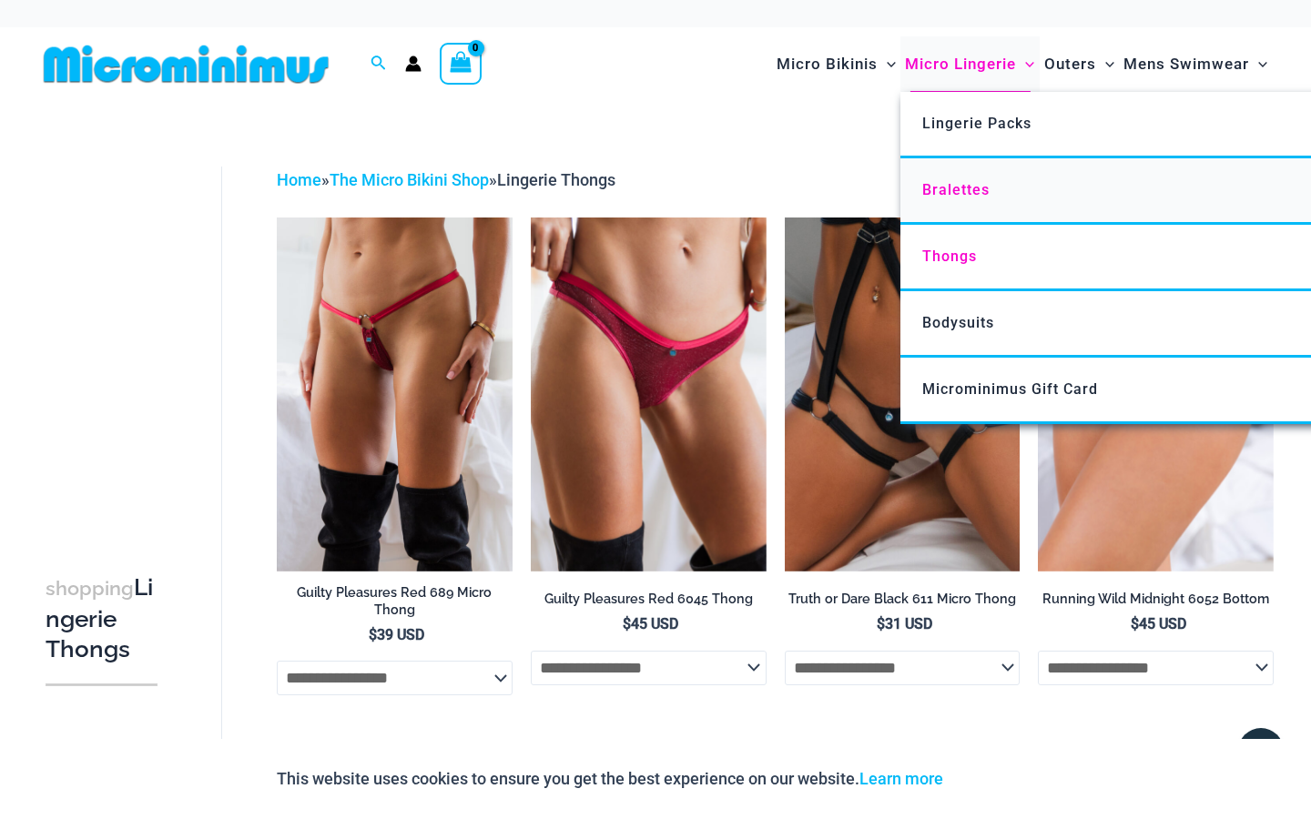
click at [950, 189] on span "Bralettes" at bounding box center [955, 189] width 67 height 17
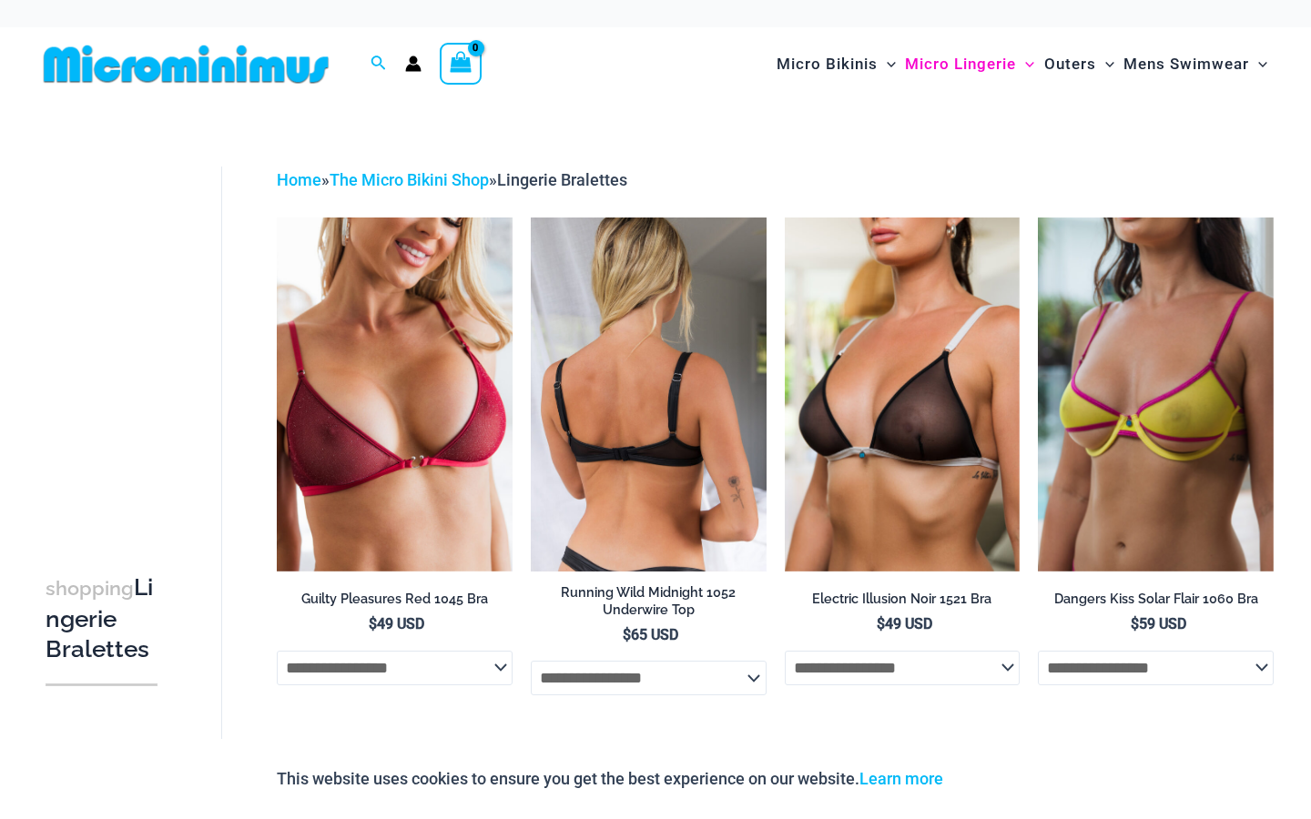
click at [659, 475] on img at bounding box center [649, 394] width 236 height 353
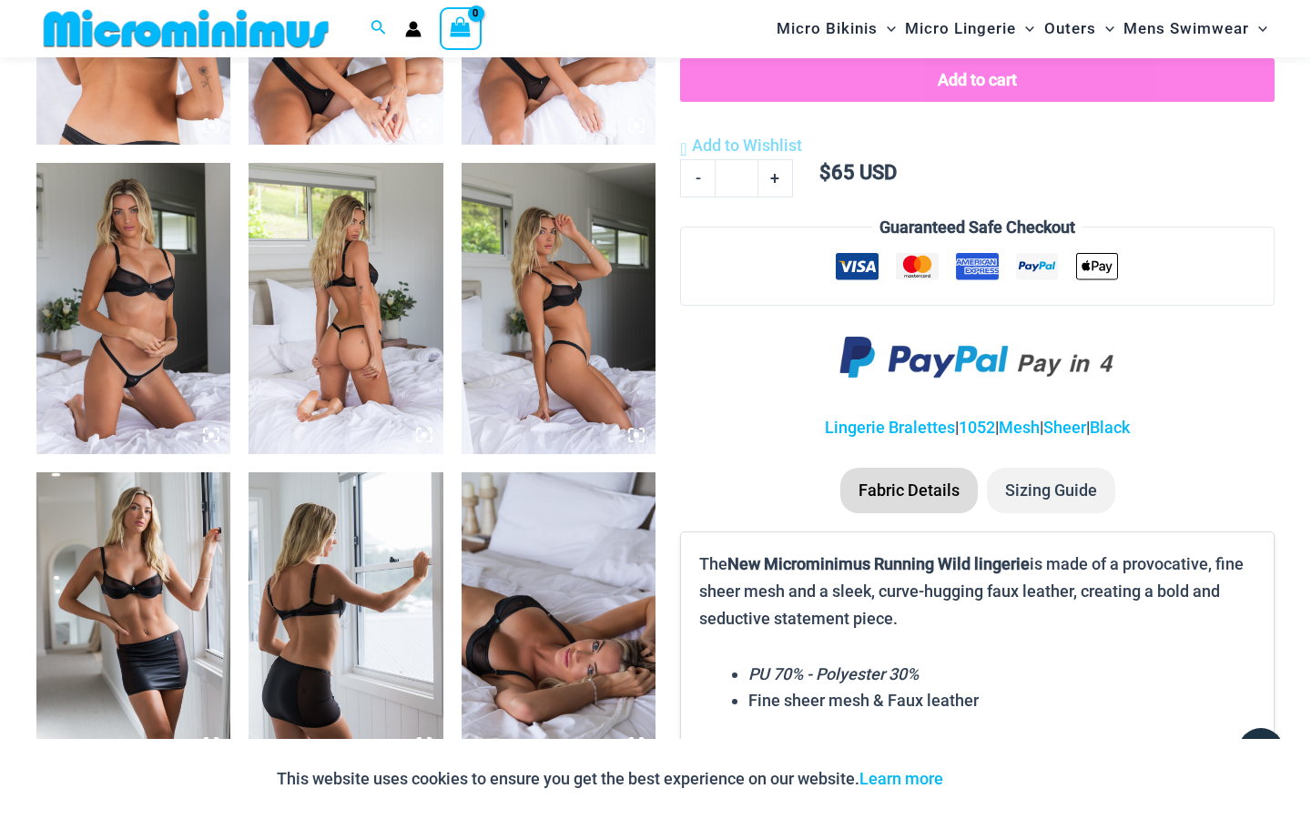
scroll to position [1264, 0]
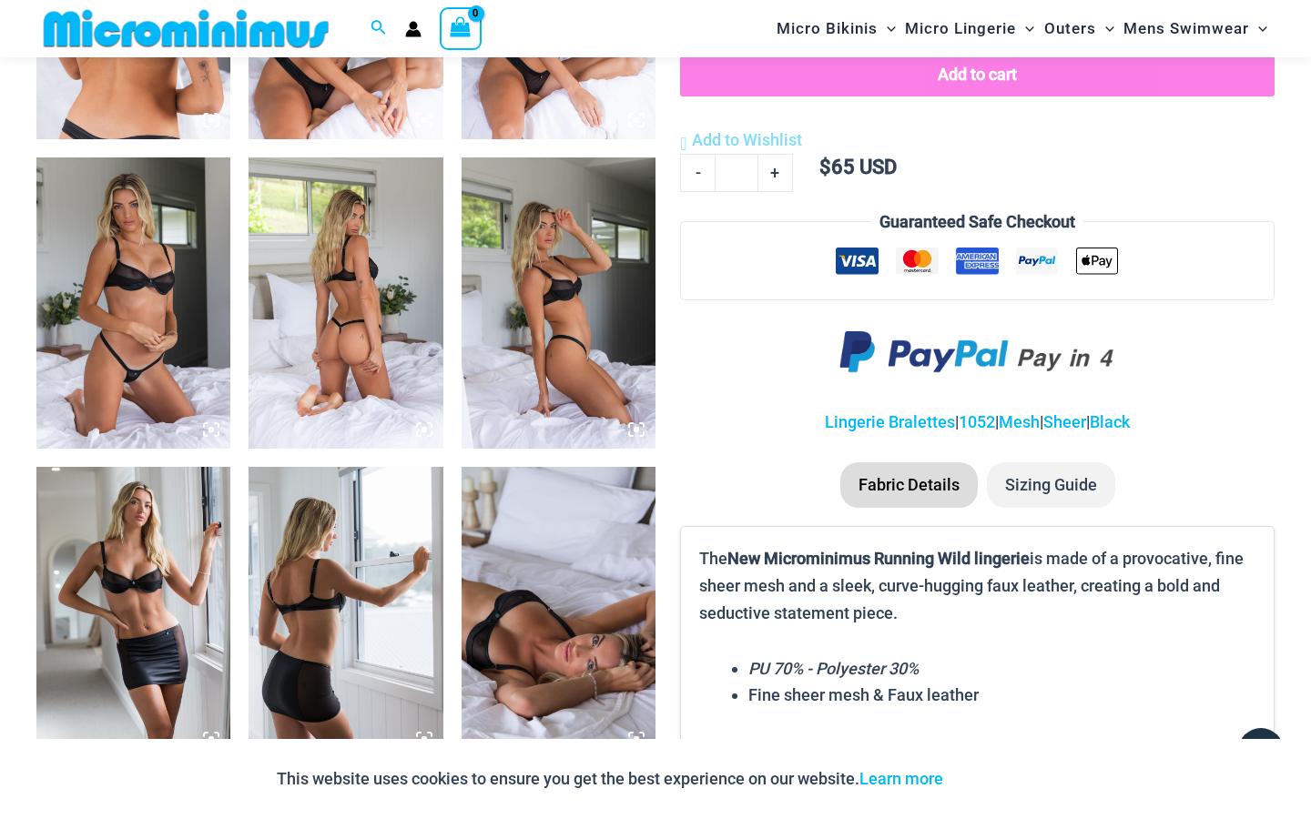
click at [178, 345] on img at bounding box center [133, 302] width 194 height 291
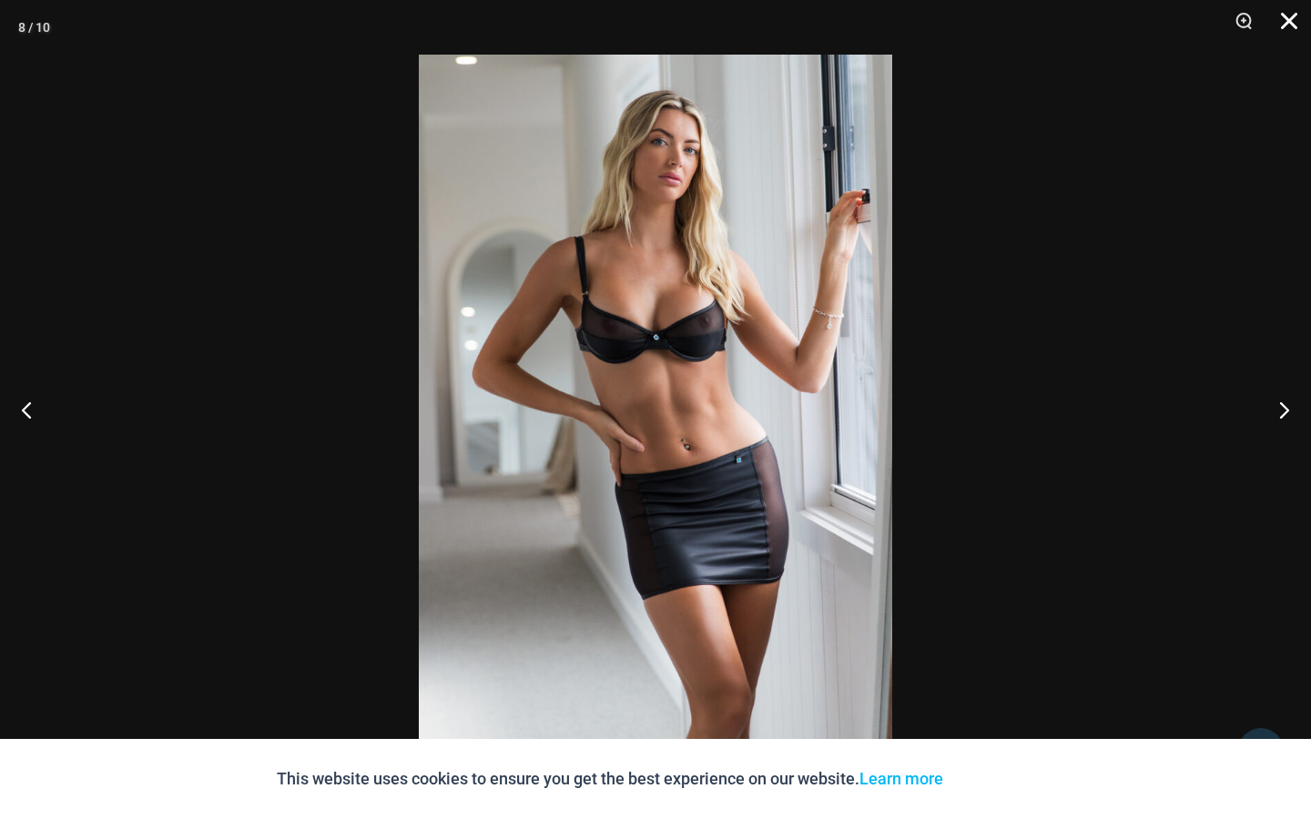
click at [1291, 20] on button "Close" at bounding box center [1283, 27] width 46 height 55
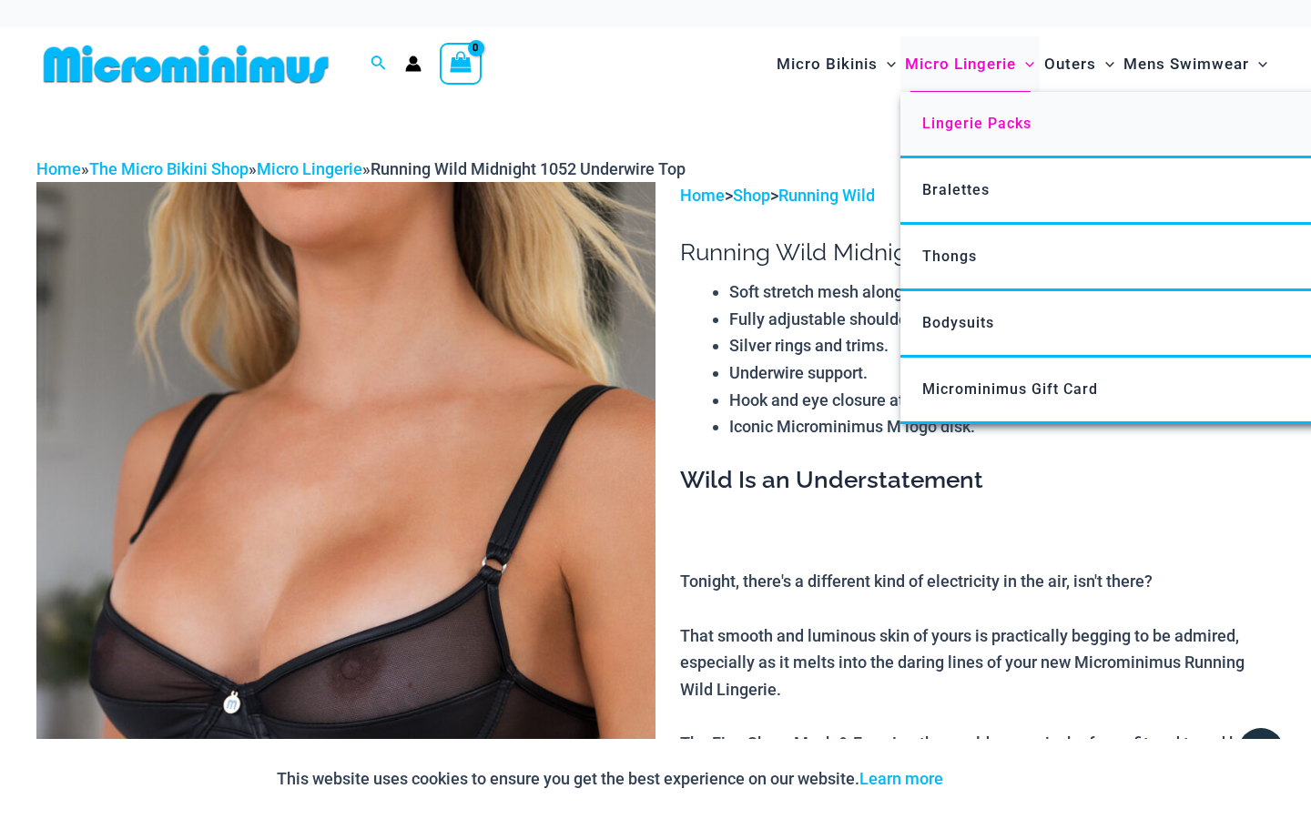
scroll to position [0, 0]
click at [937, 380] on span "Microminimus Gift Card" at bounding box center [1010, 388] width 176 height 17
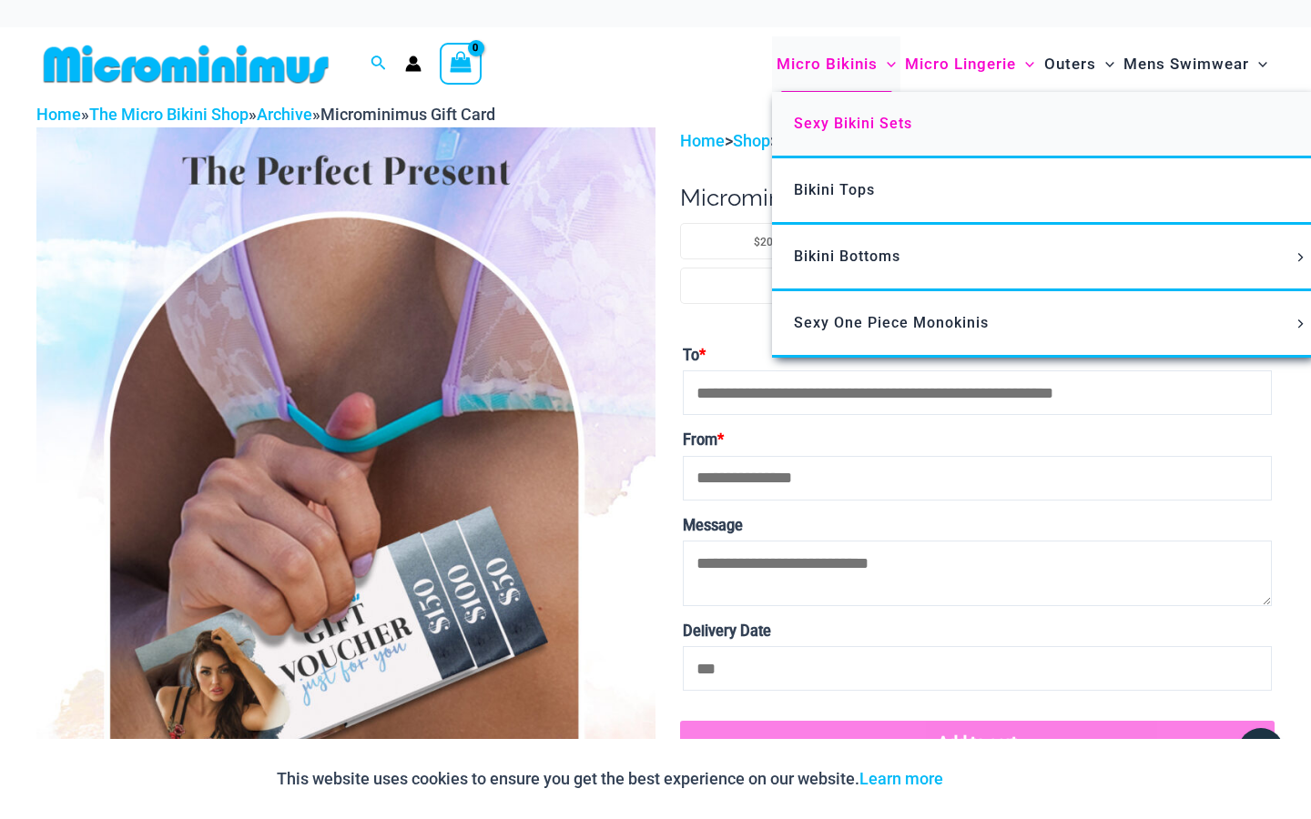
click at [850, 112] on link "Sexy Bikini Sets" at bounding box center [1043, 125] width 542 height 66
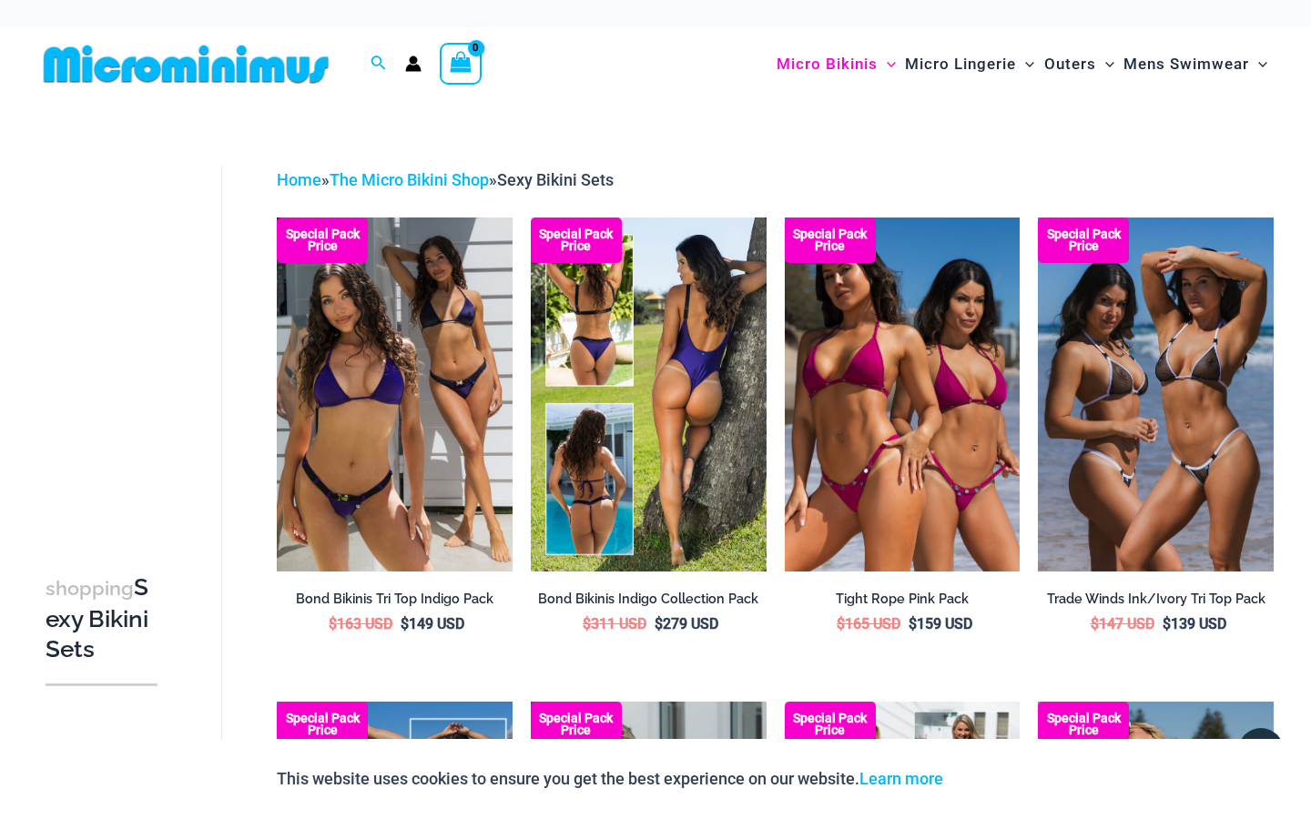
click at [646, 392] on img at bounding box center [649, 394] width 236 height 353
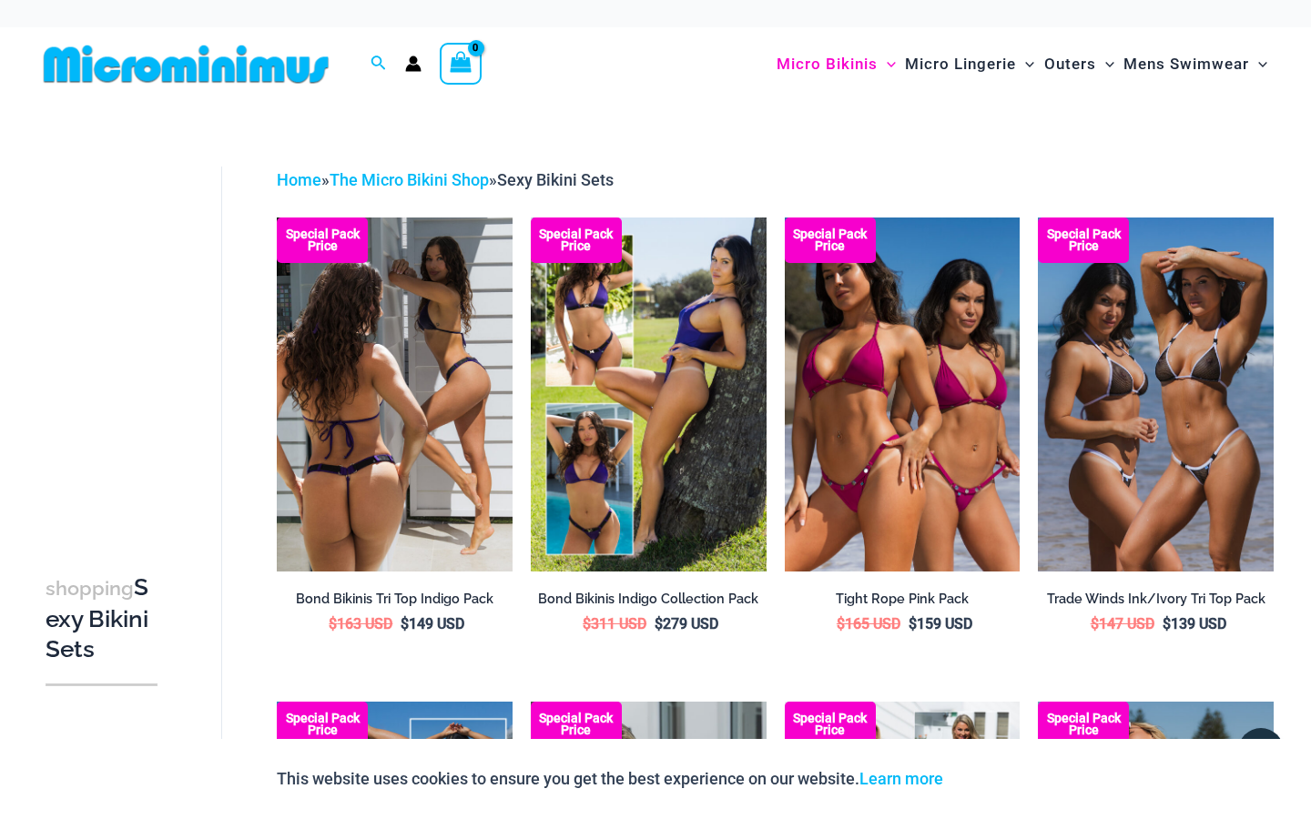
click at [490, 381] on img at bounding box center [395, 394] width 236 height 353
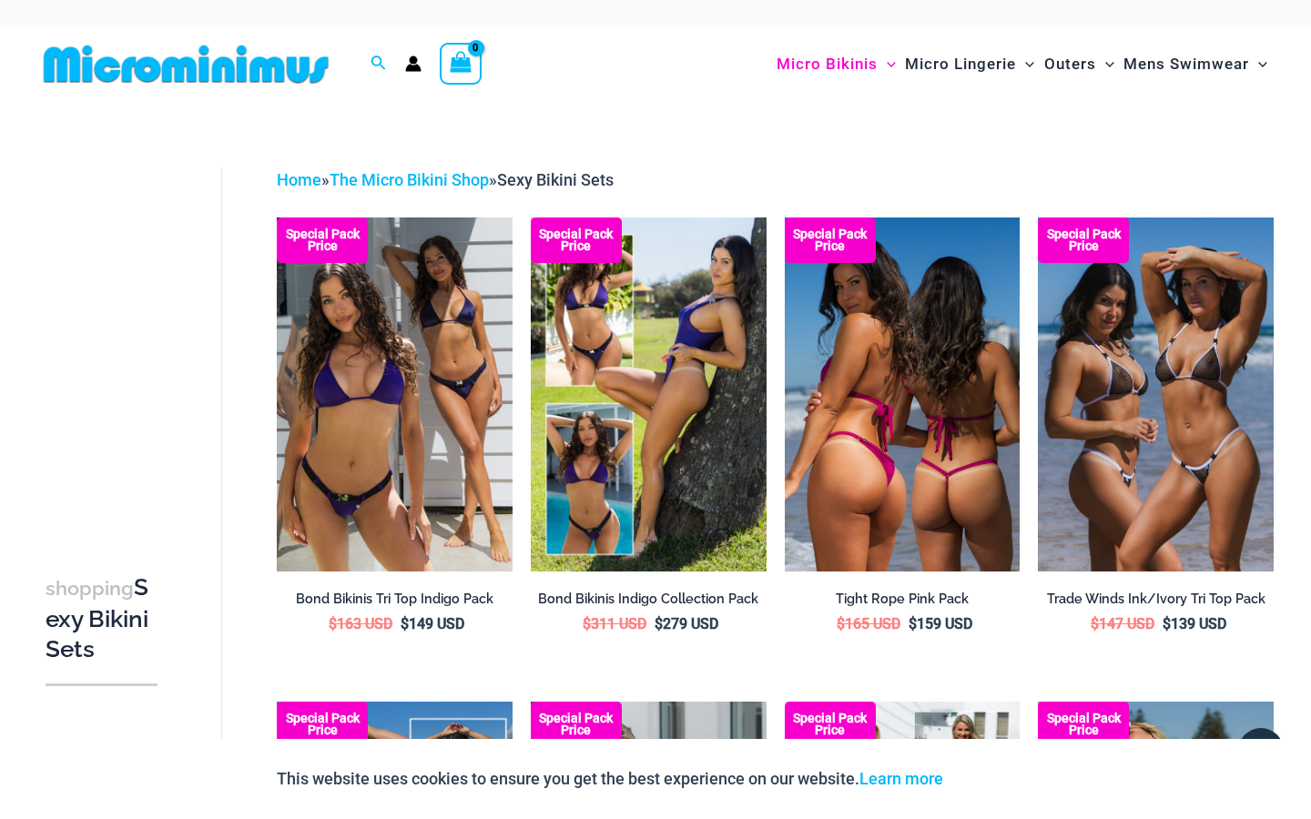
click at [888, 441] on img at bounding box center [903, 394] width 236 height 353
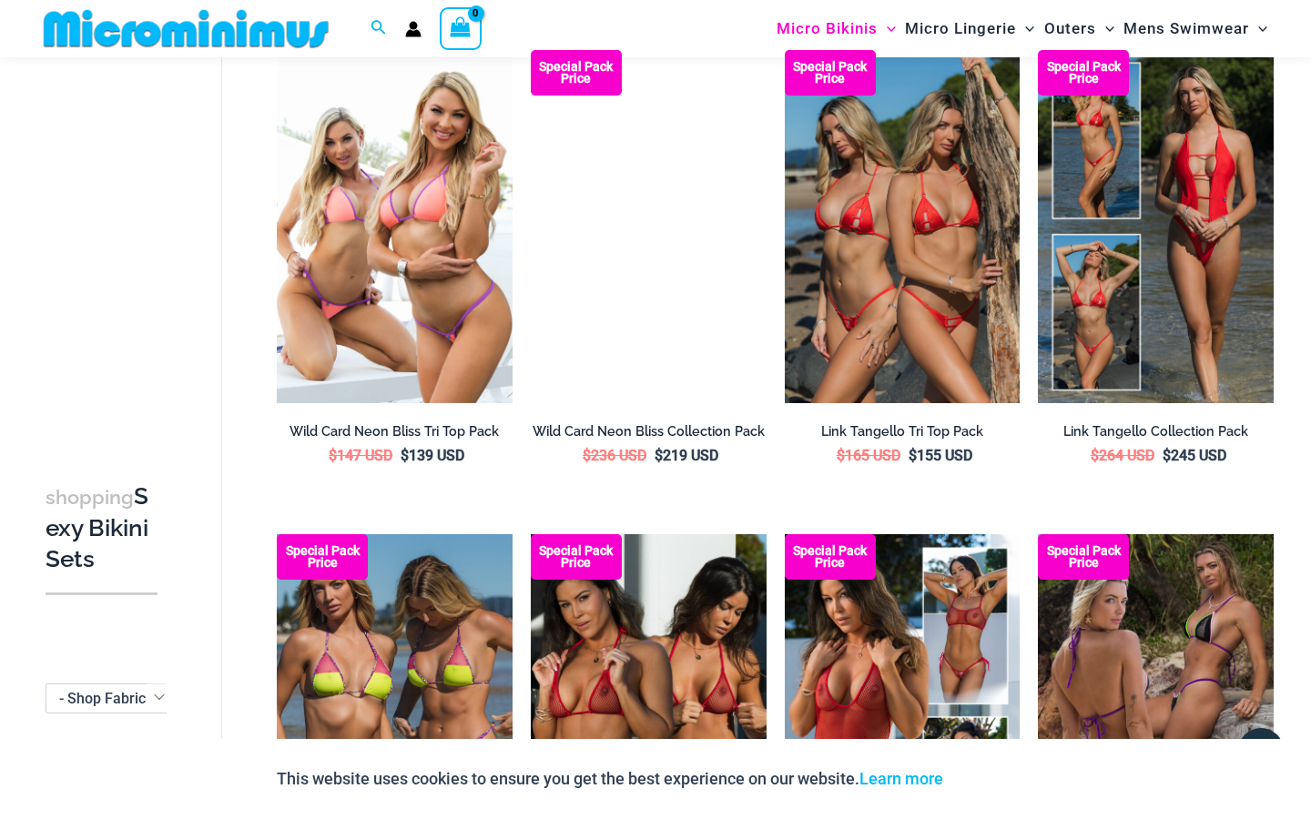
scroll to position [1131, 0]
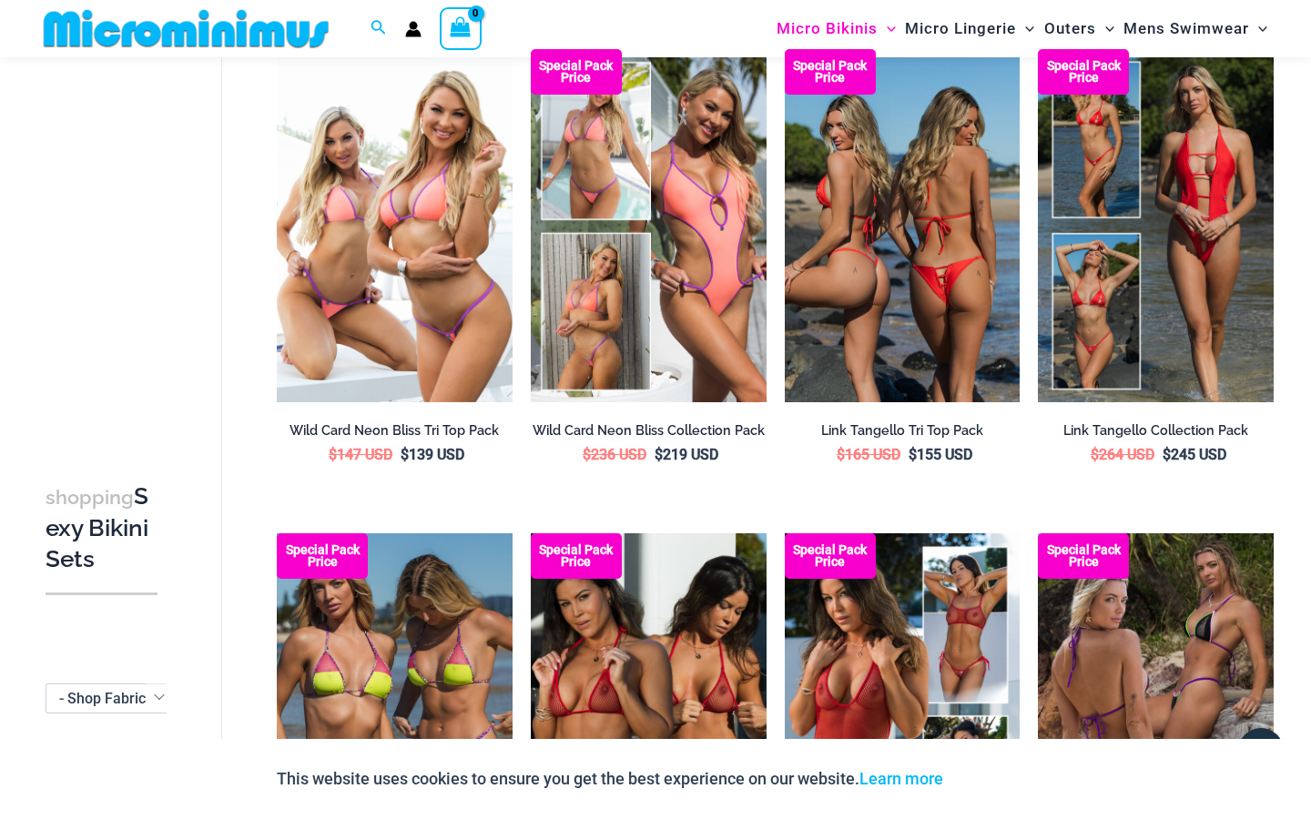
click at [903, 341] on img at bounding box center [903, 225] width 236 height 353
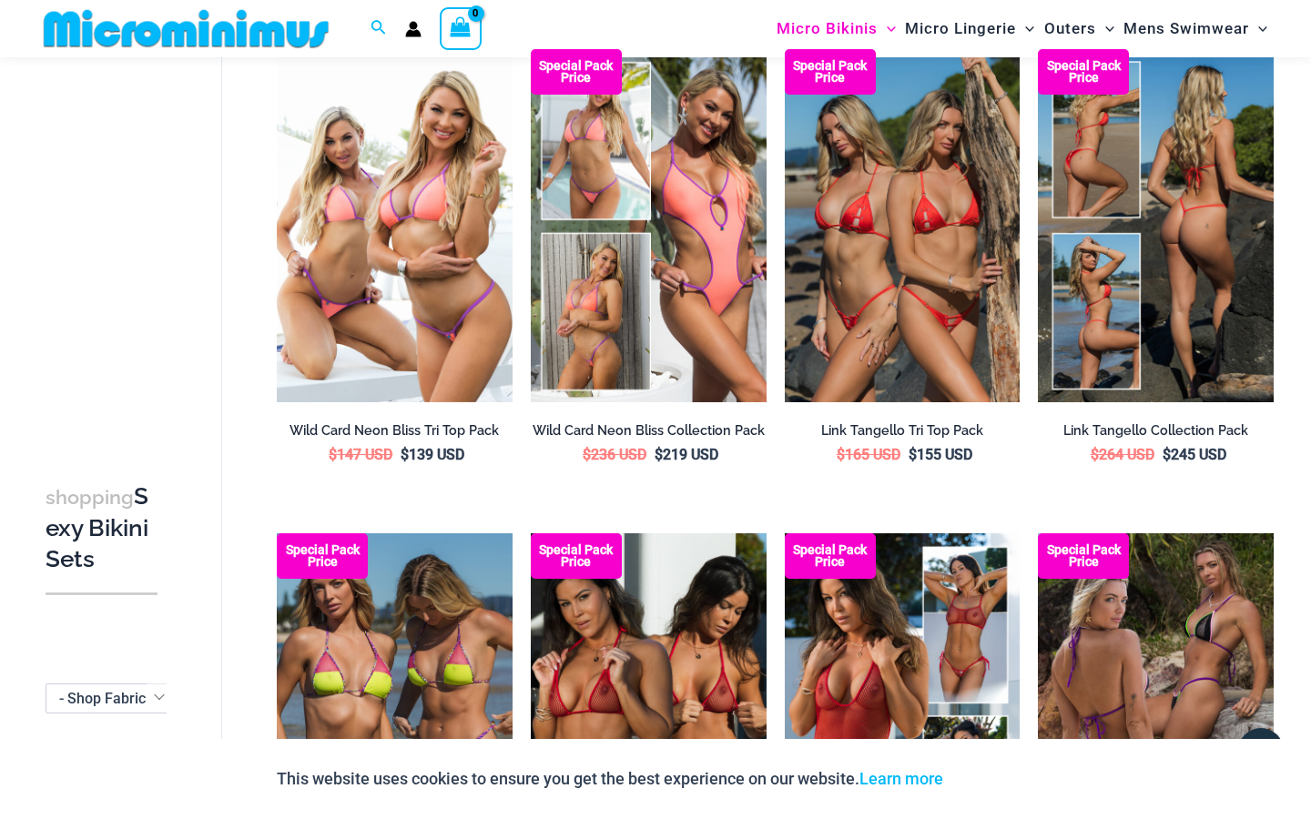
click at [1145, 334] on img at bounding box center [1156, 225] width 236 height 353
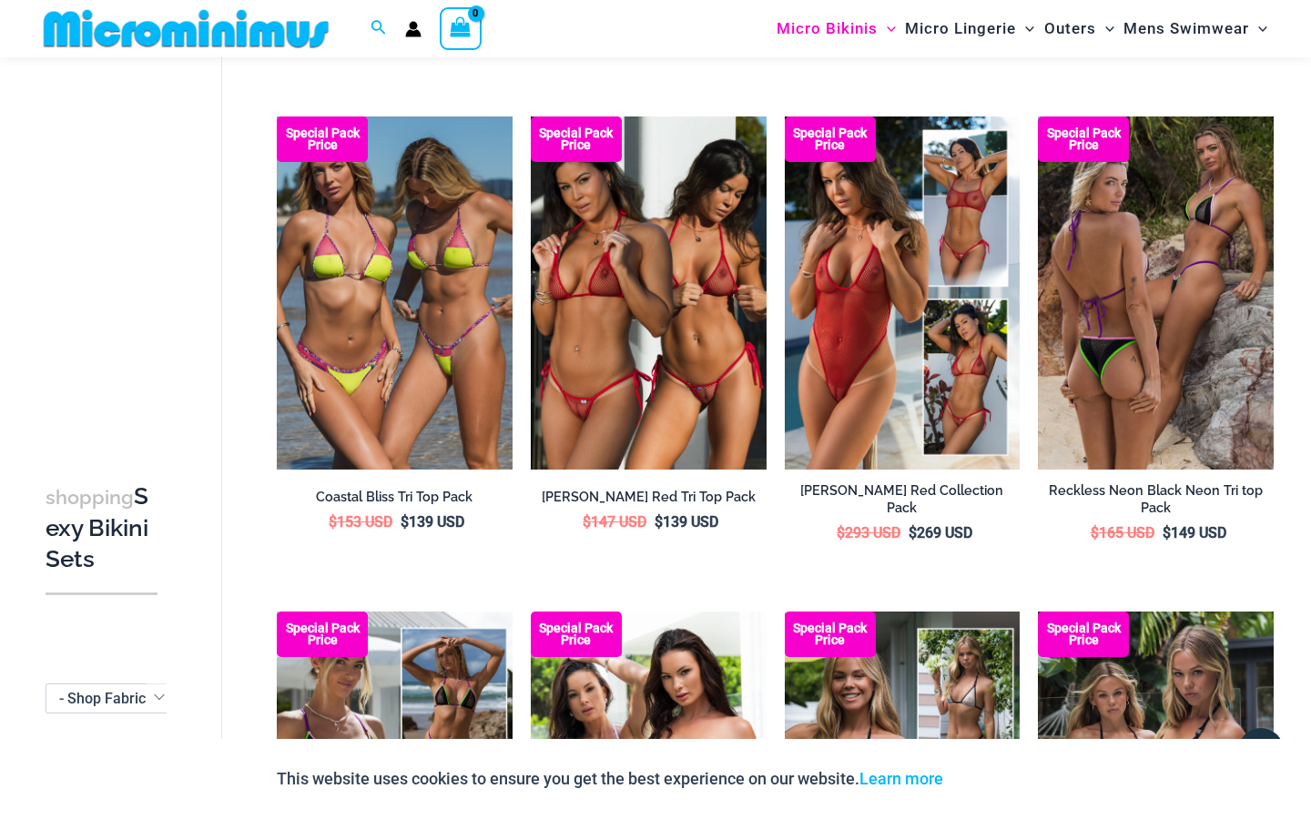
scroll to position [1550, 0]
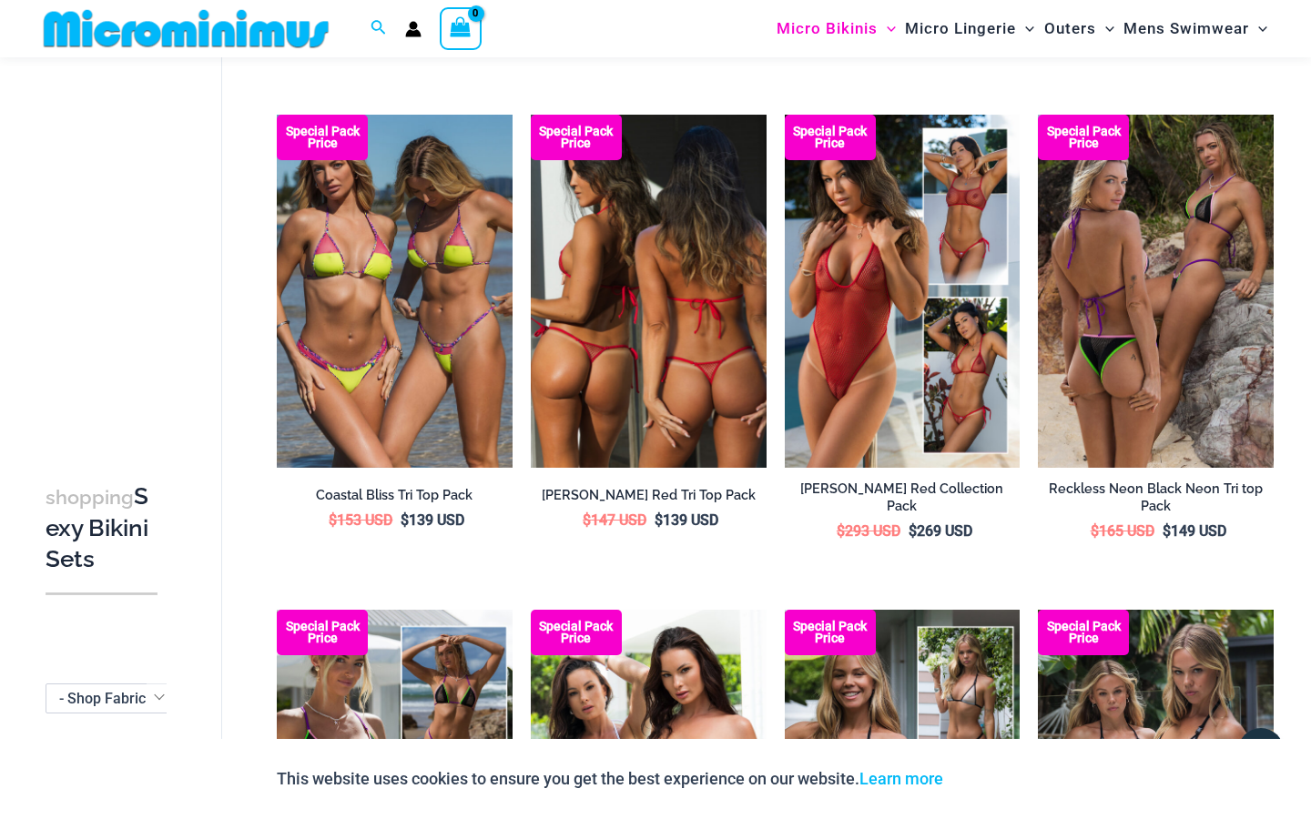
click at [641, 370] on img at bounding box center [649, 291] width 236 height 353
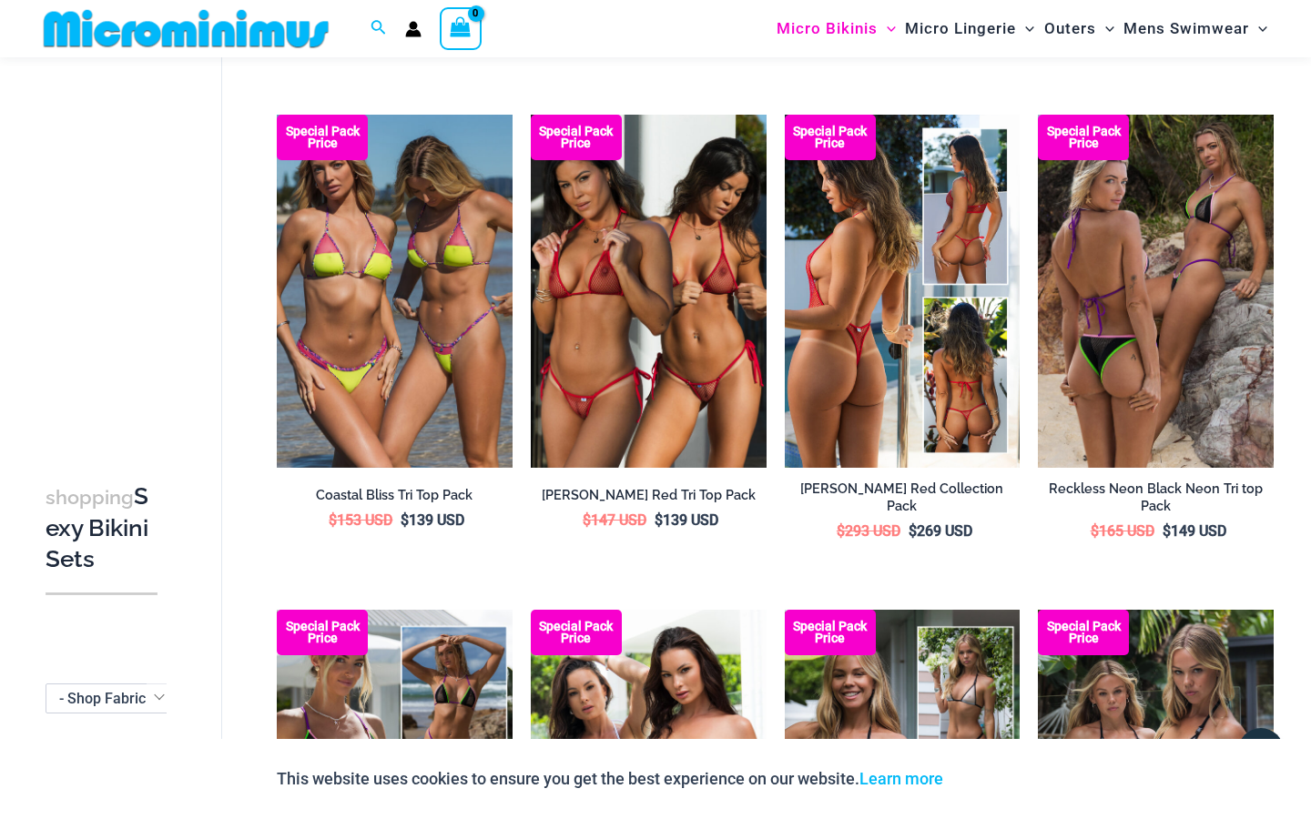
click at [852, 421] on img at bounding box center [903, 291] width 236 height 353
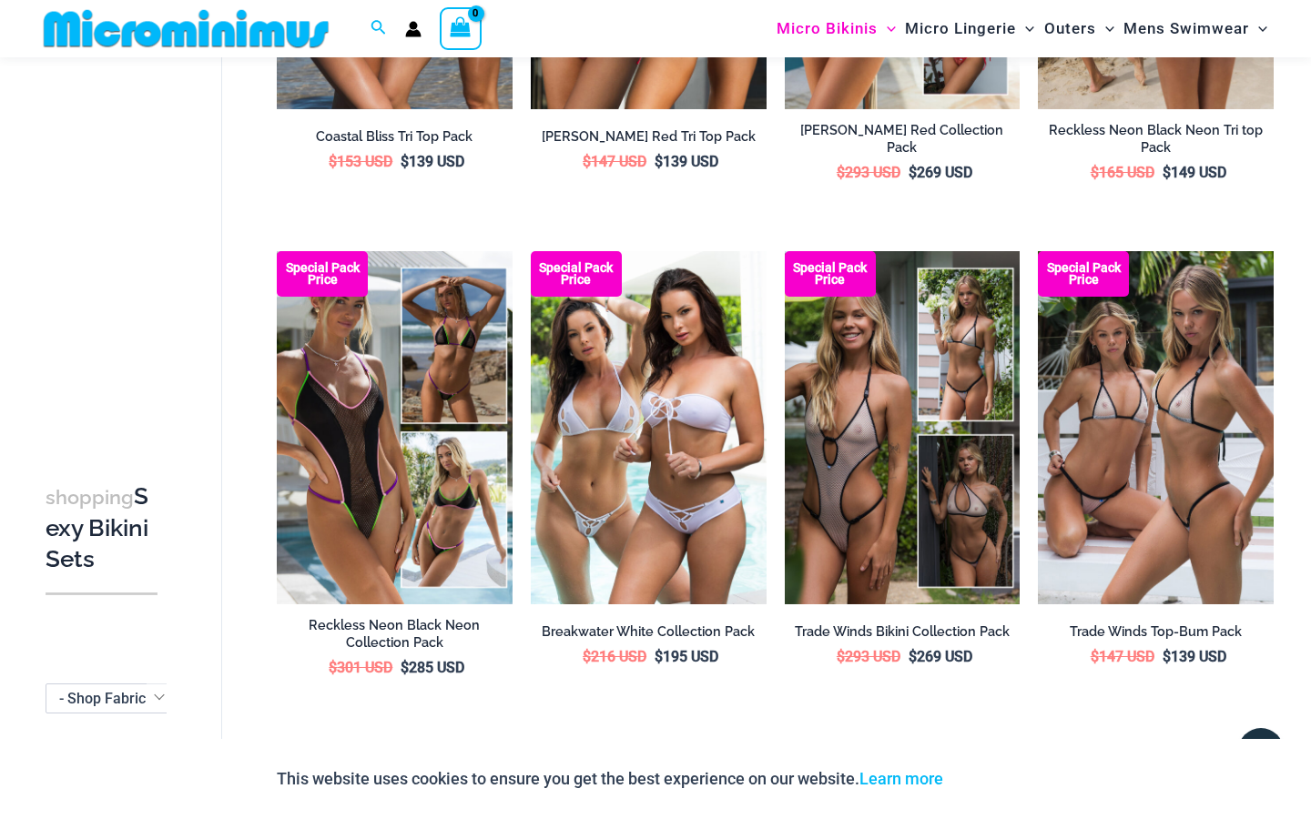
scroll to position [1910, 0]
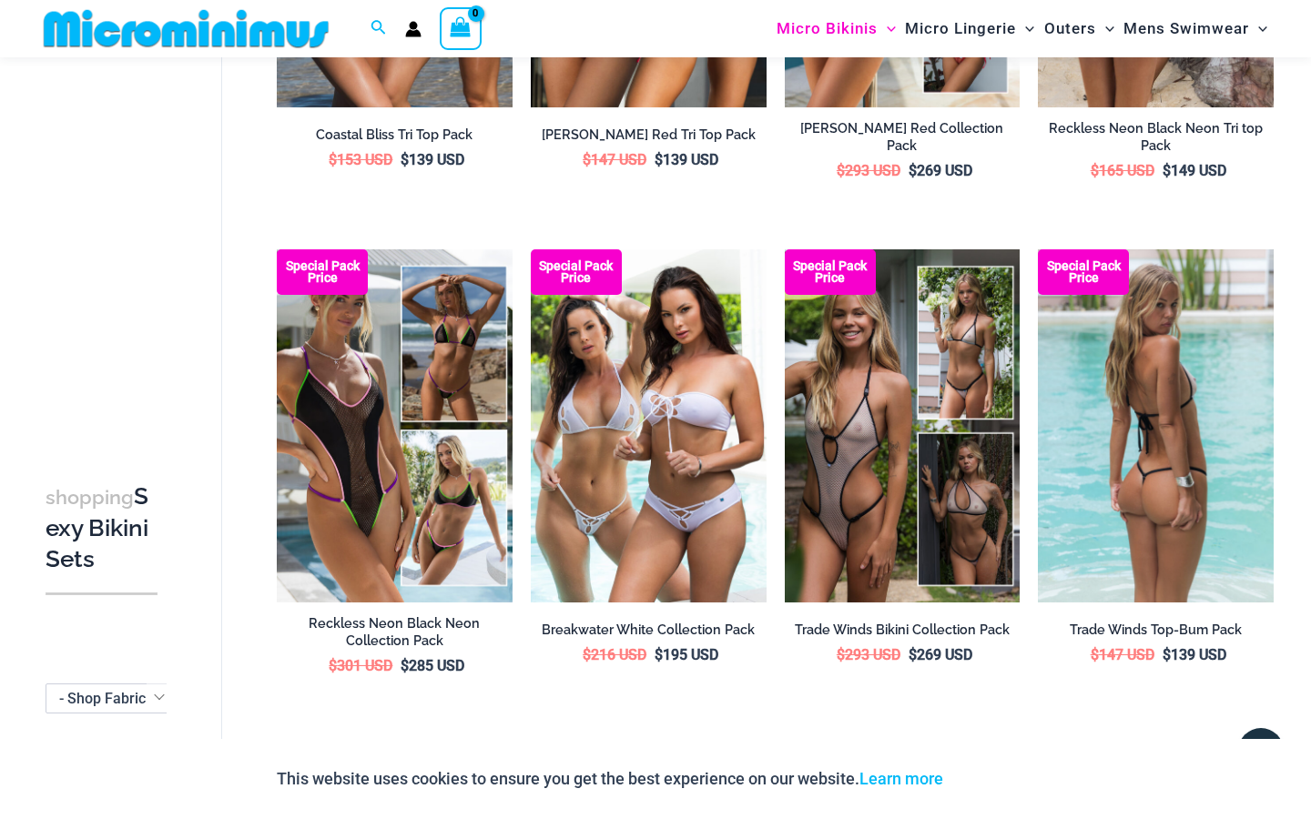
click at [1072, 359] on img at bounding box center [1156, 425] width 236 height 353
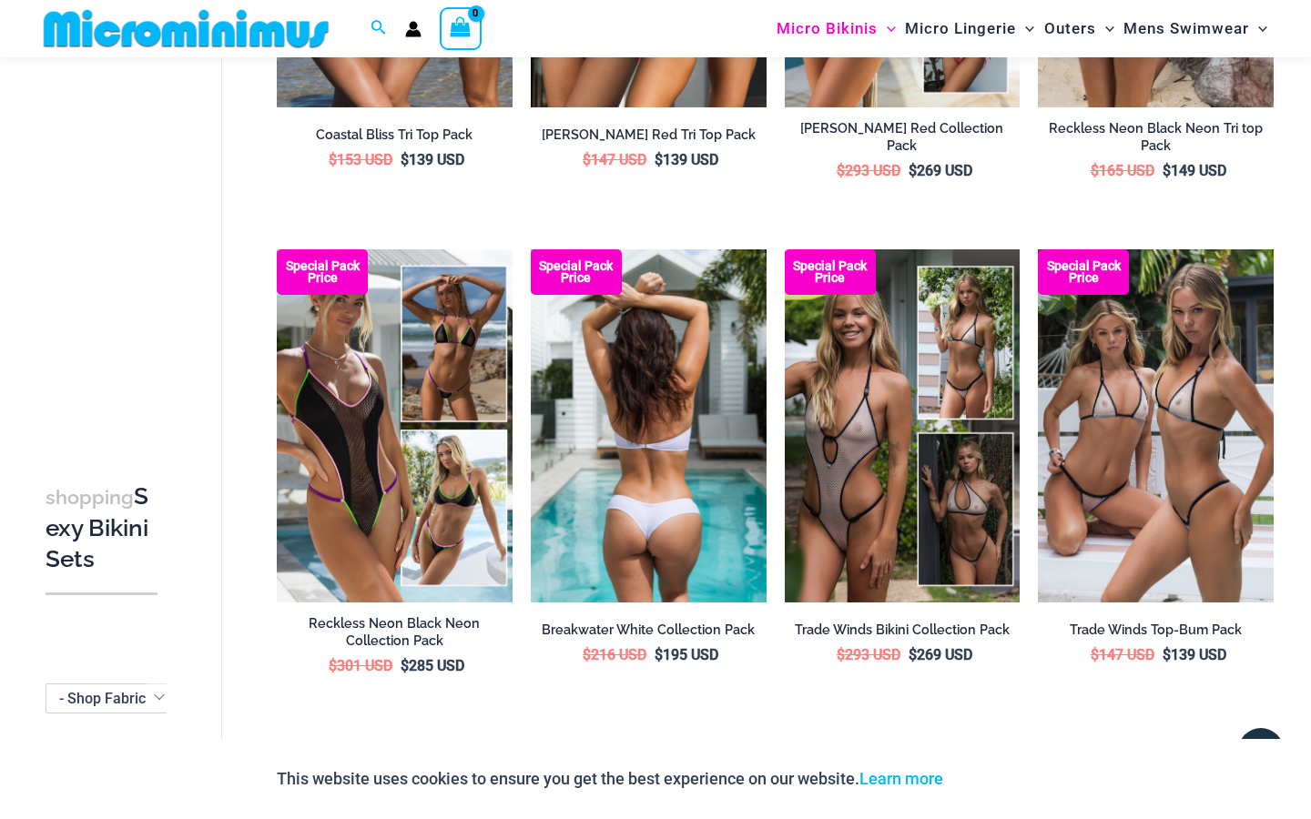
click at [698, 478] on img at bounding box center [649, 425] width 236 height 353
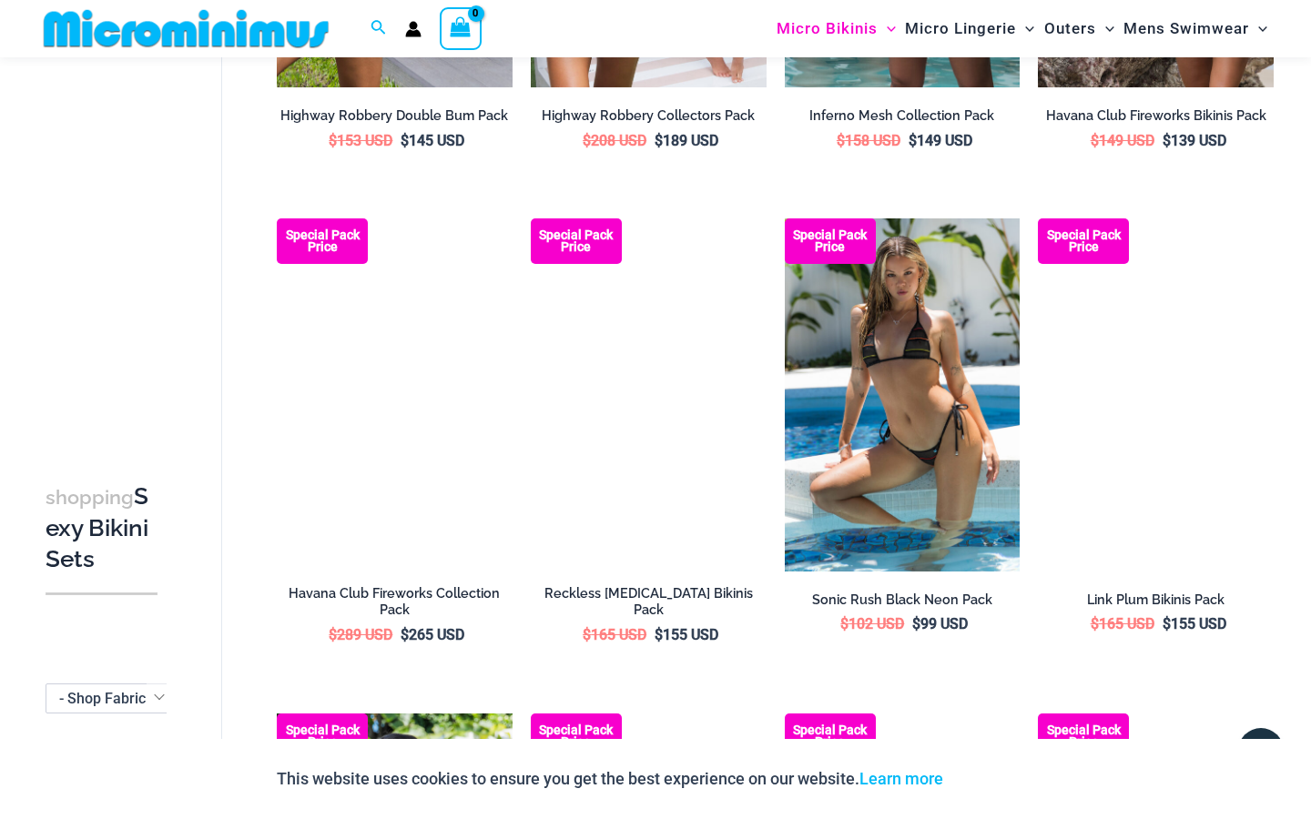
scroll to position [2922, 0]
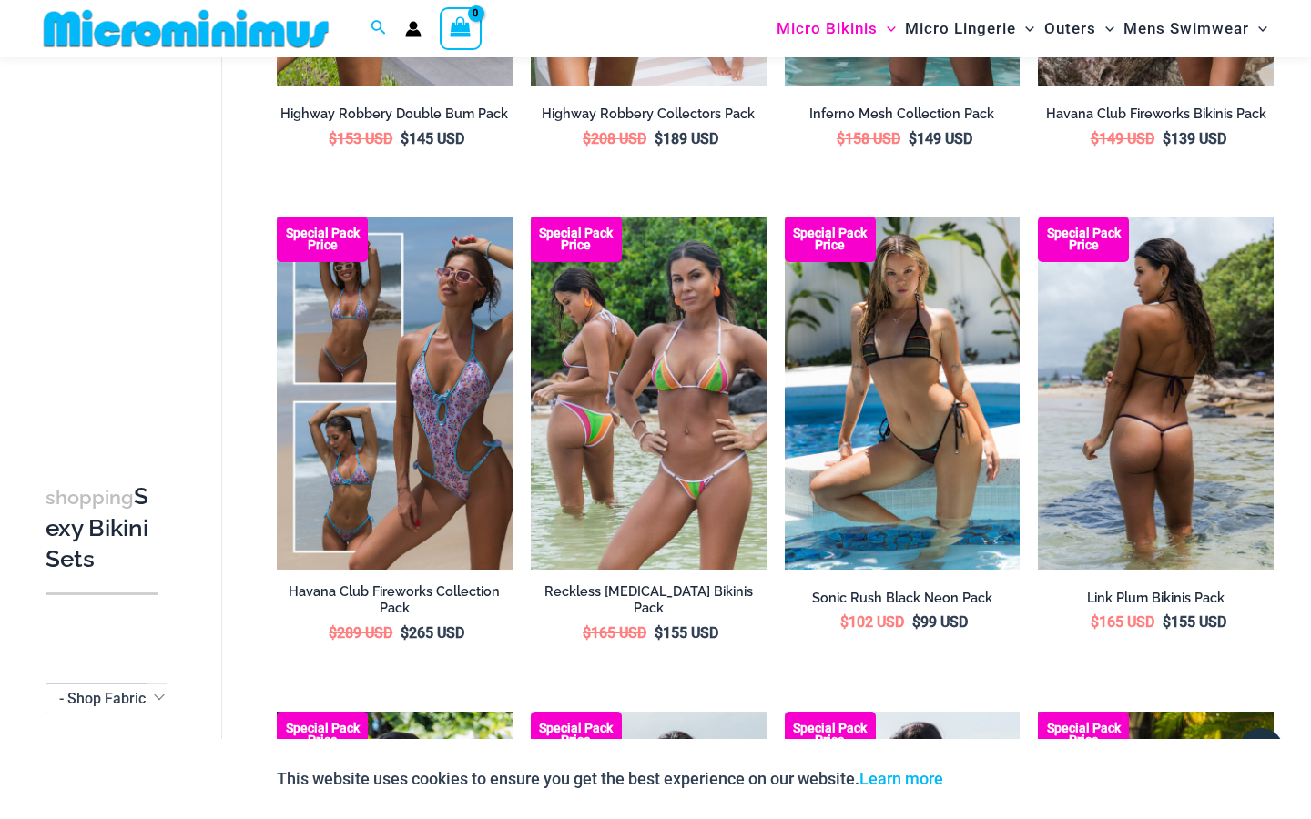
click at [1101, 496] on img at bounding box center [1156, 393] width 236 height 353
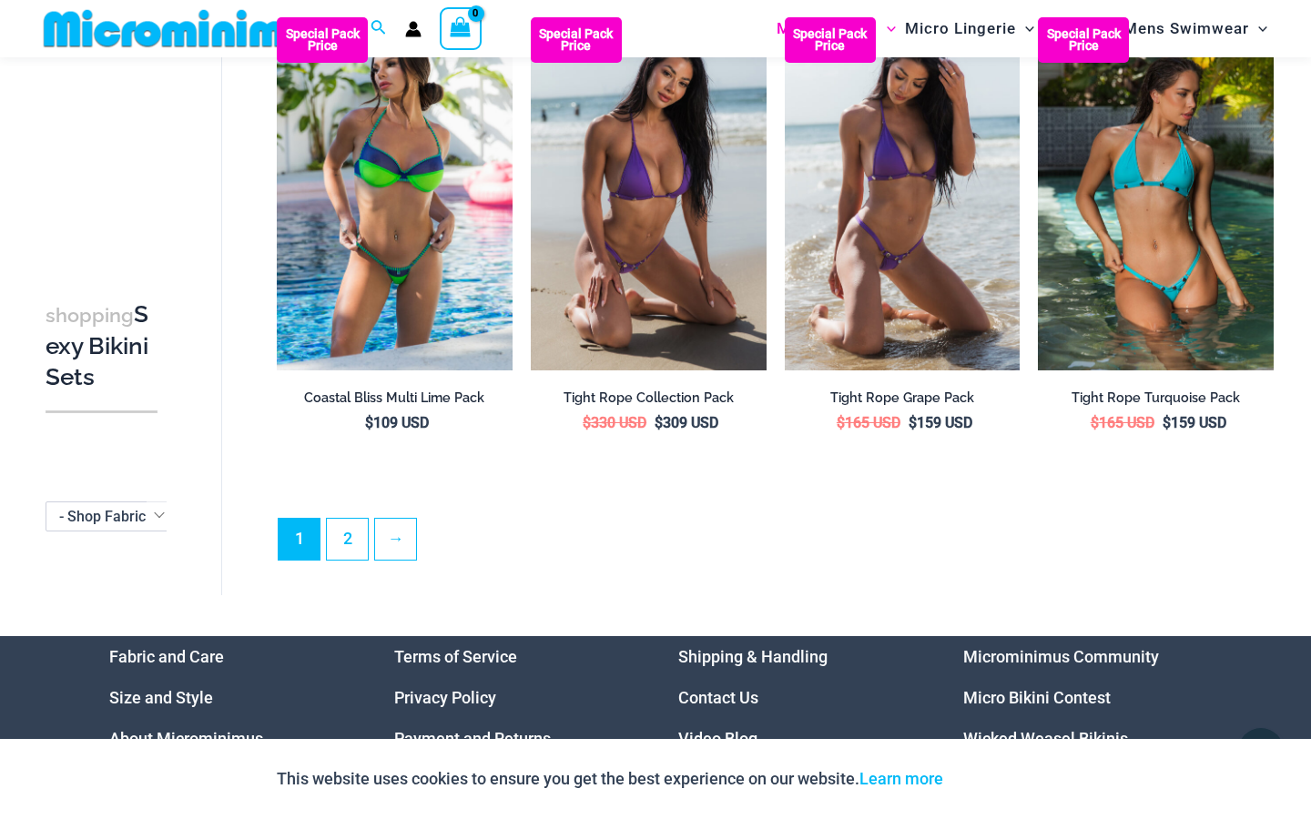
scroll to position [3617, 0]
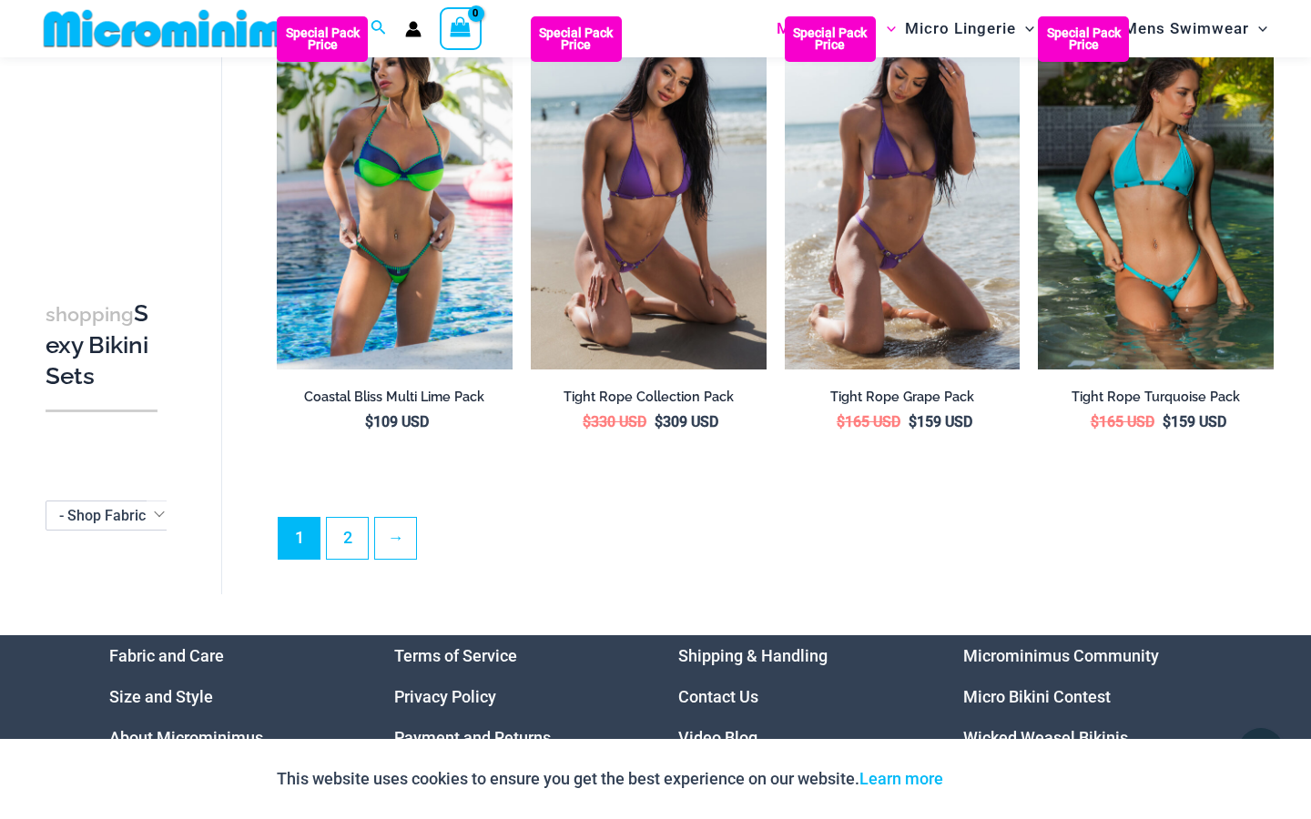
click at [370, 521] on ul "1 2 →" at bounding box center [775, 543] width 995 height 53
click at [365, 521] on link "2" at bounding box center [347, 538] width 41 height 41
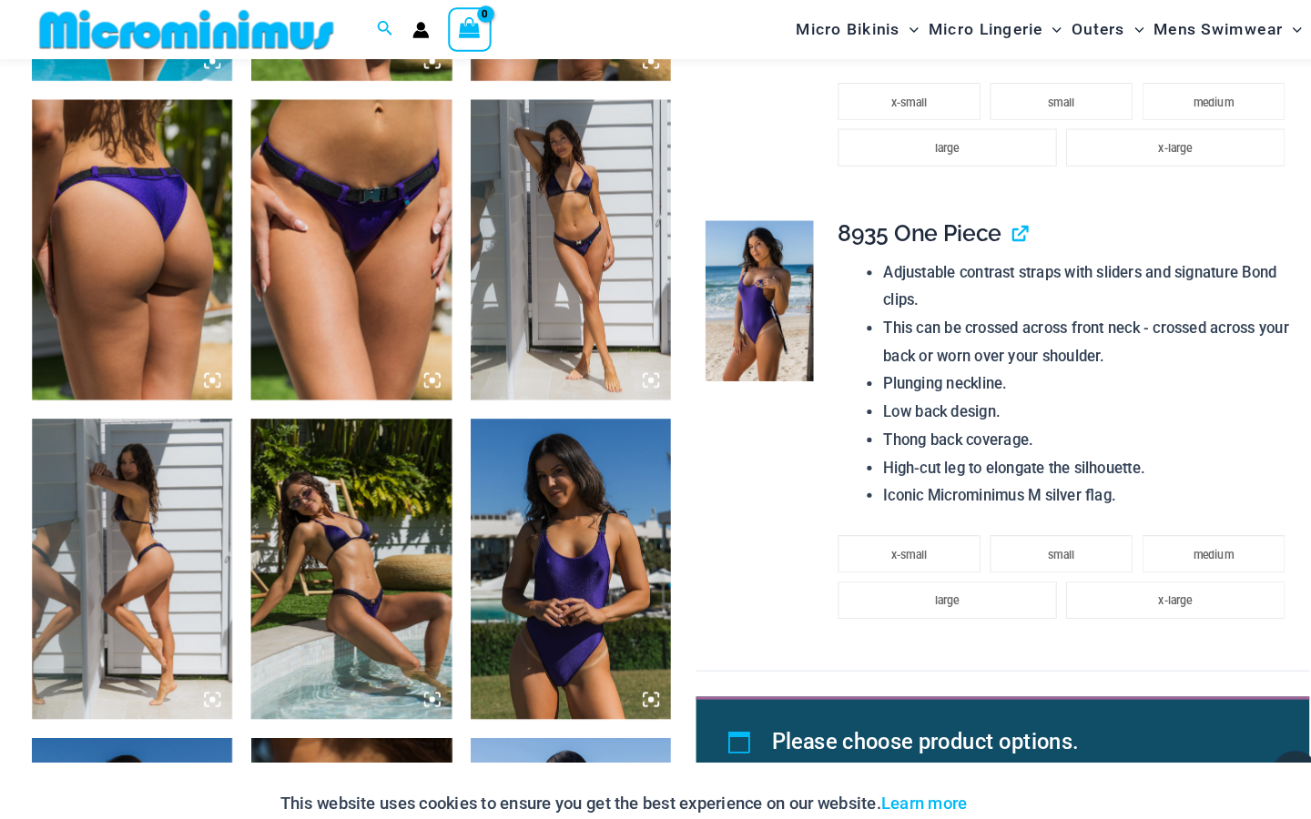
scroll to position [2044, 0]
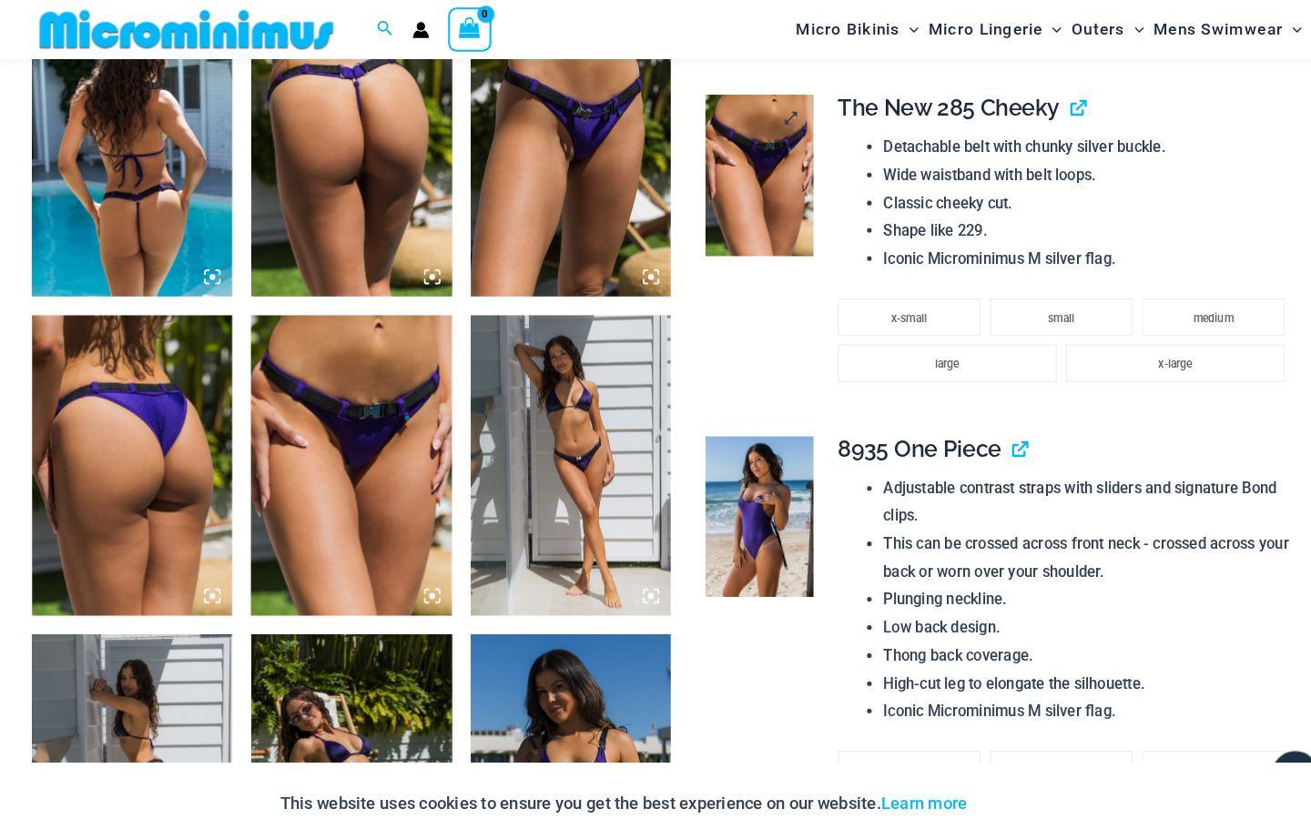
click at [761, 193] on img at bounding box center [741, 170] width 104 height 157
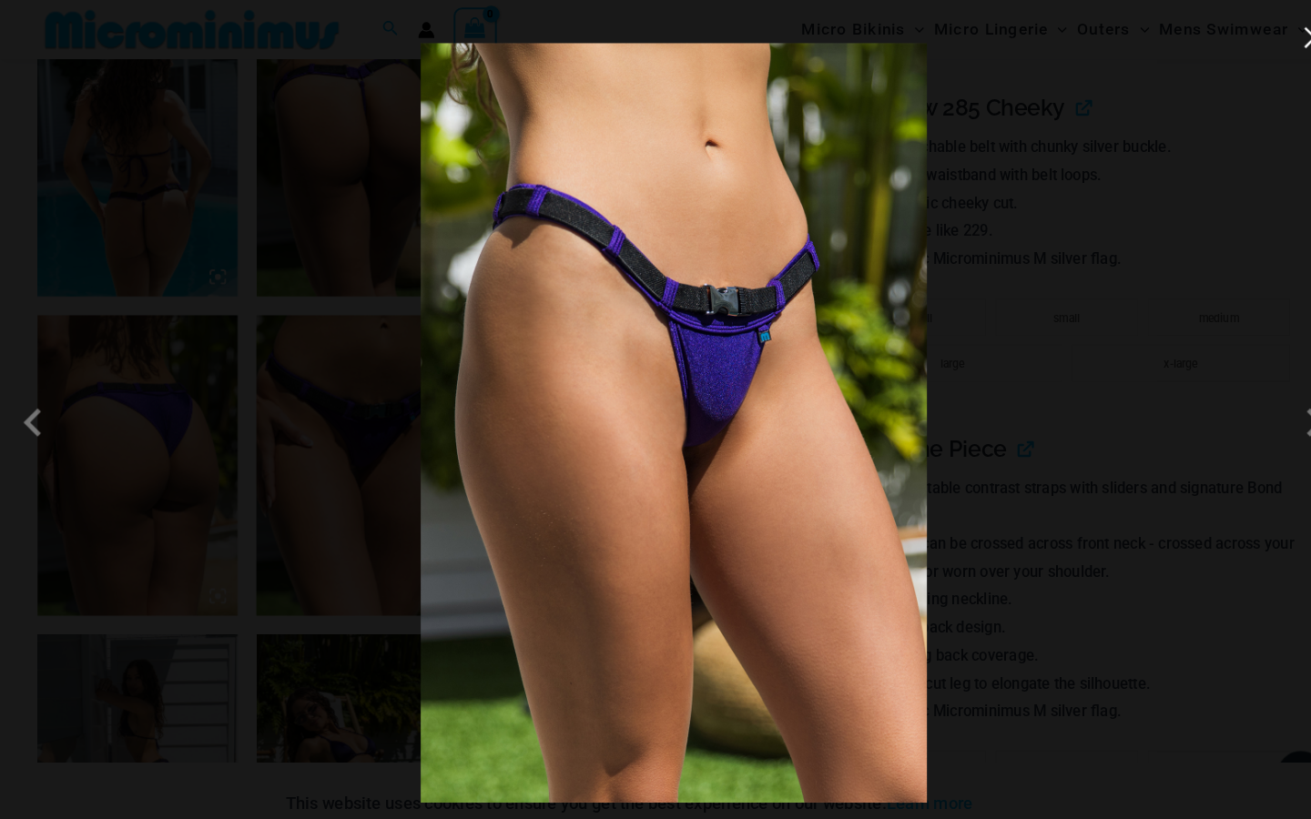
click at [1269, 40] on button "Close" at bounding box center [1274, 36] width 27 height 27
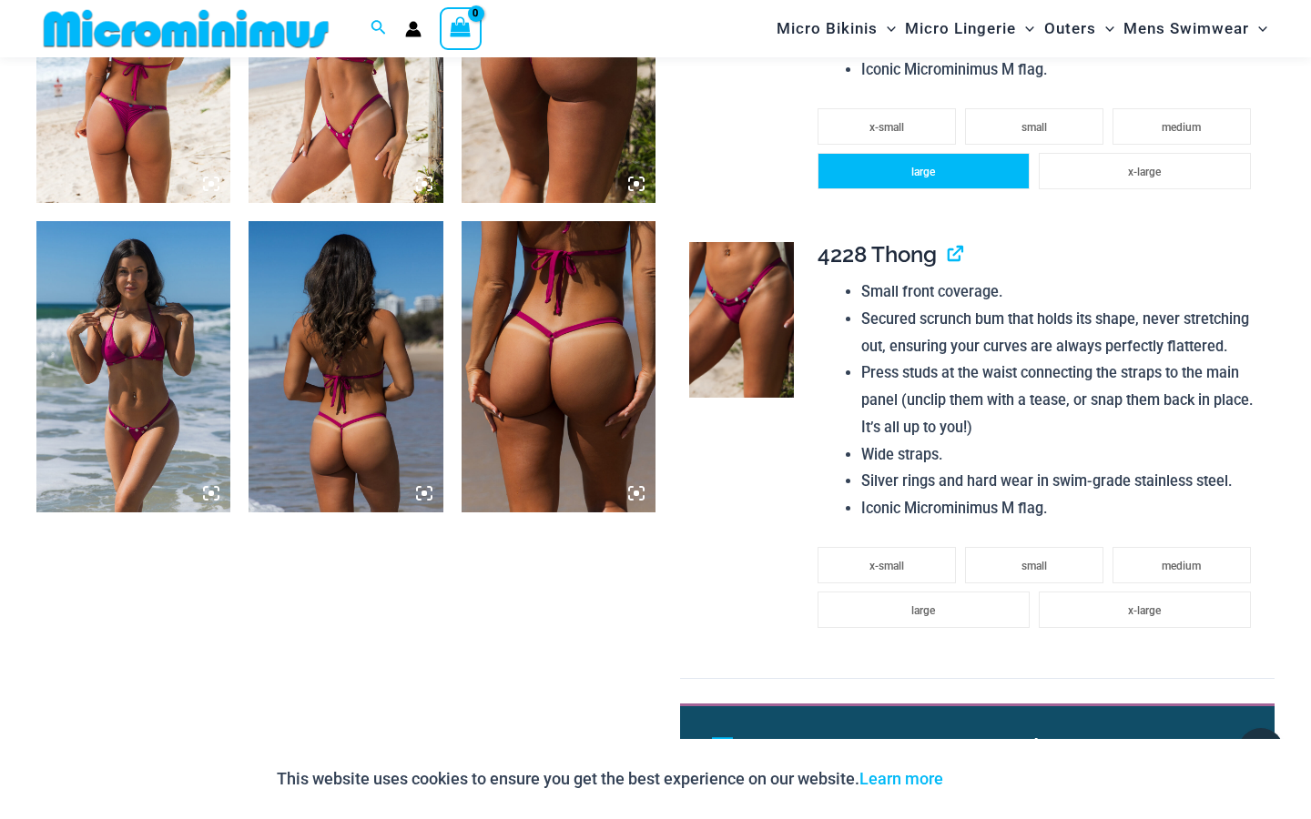
scroll to position [1525, 0]
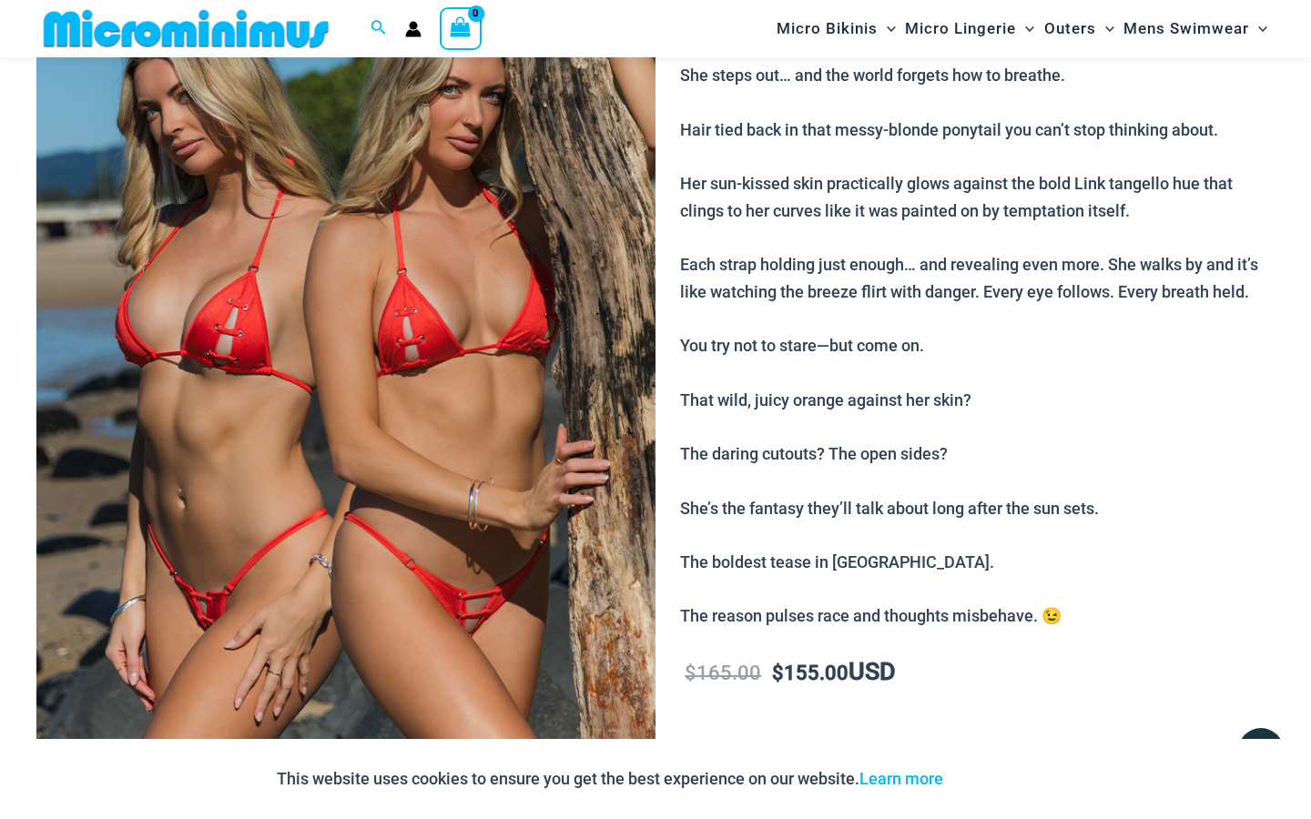
scroll to position [280, 0]
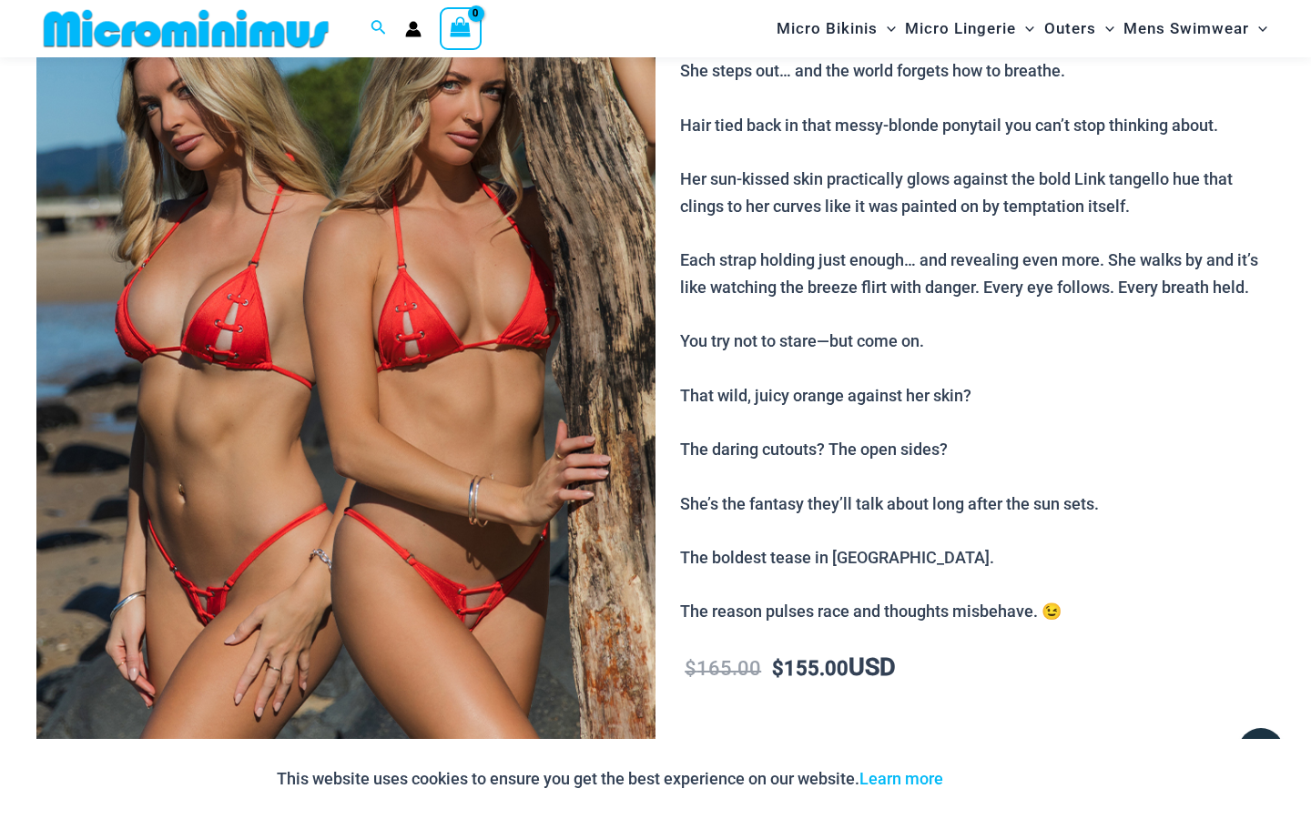
click at [461, 332] on img at bounding box center [345, 349] width 619 height 928
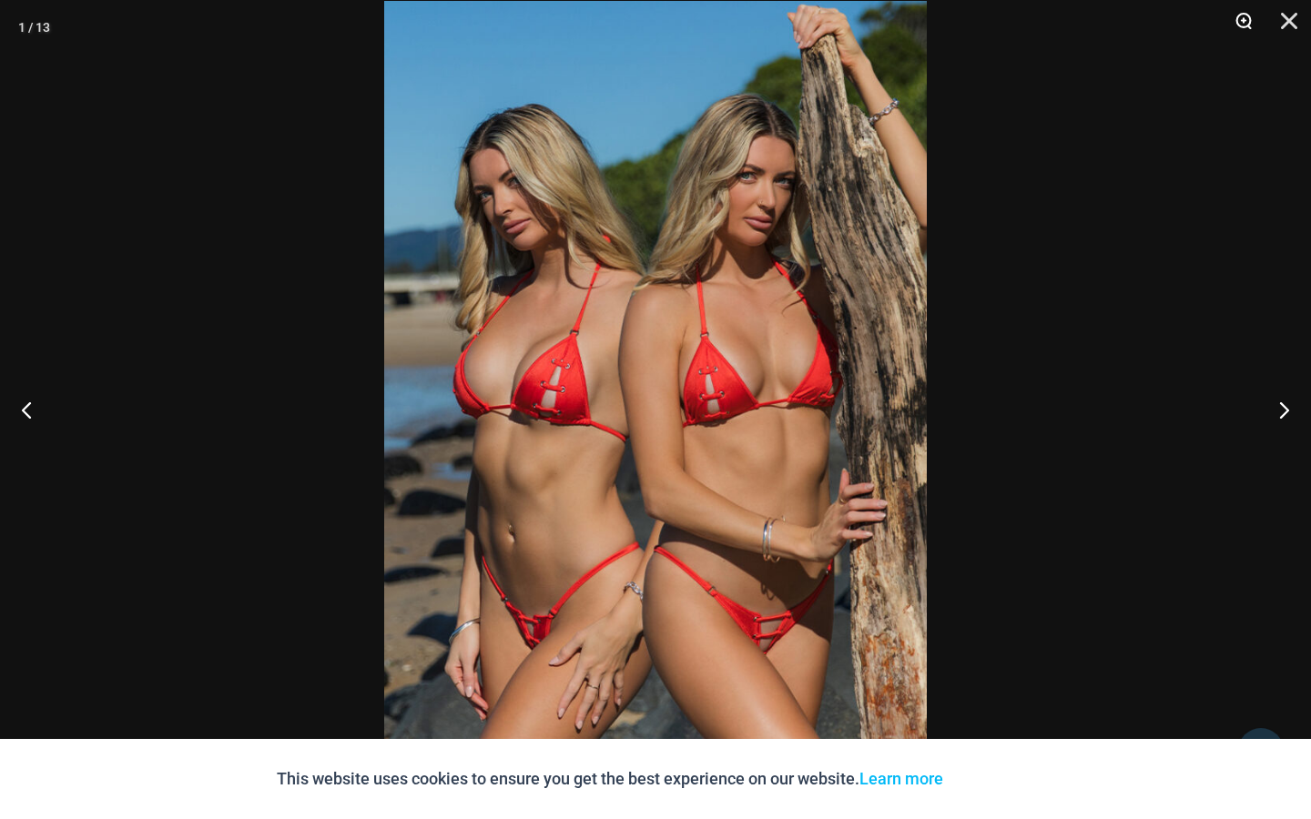
click at [1252, 20] on button "Zoom" at bounding box center [1237, 27] width 46 height 55
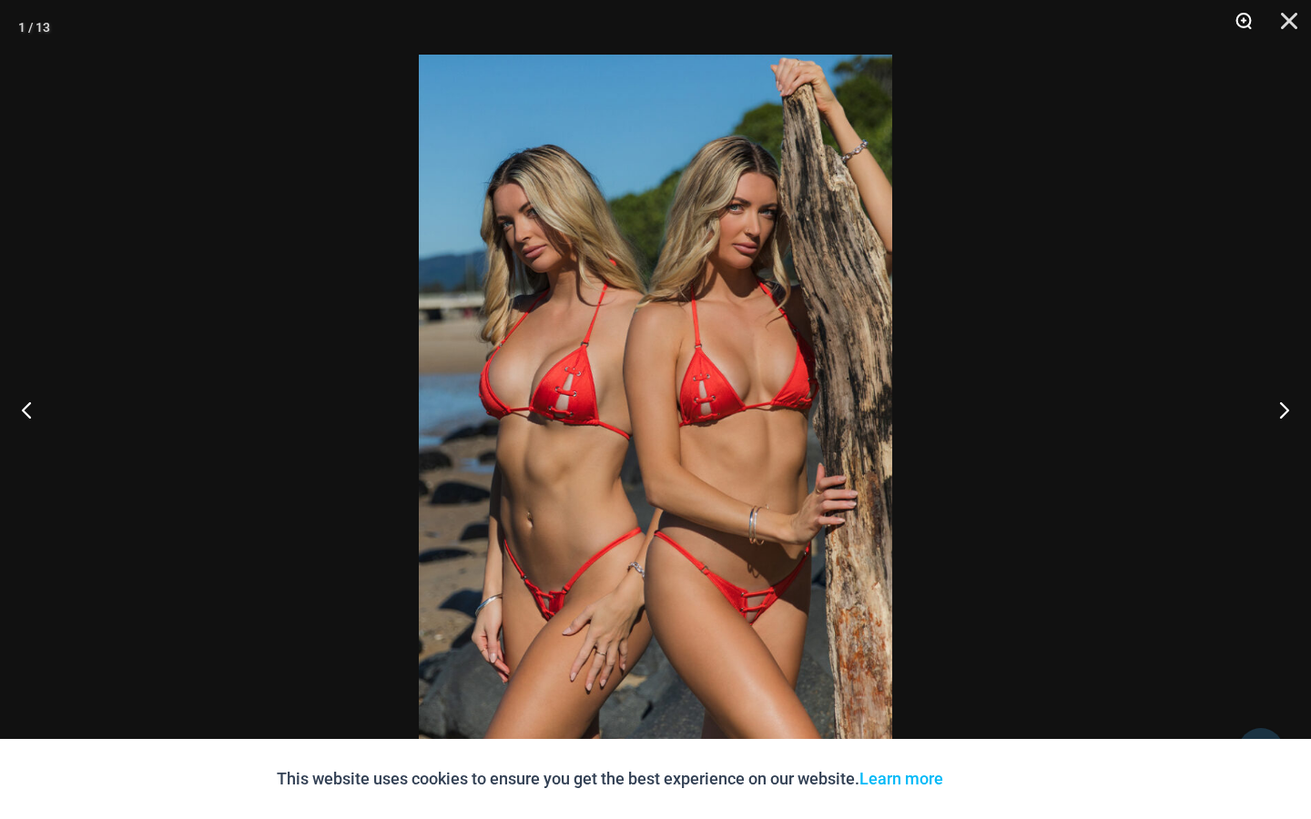
click at [1252, 20] on button "Zoom" at bounding box center [1237, 27] width 46 height 55
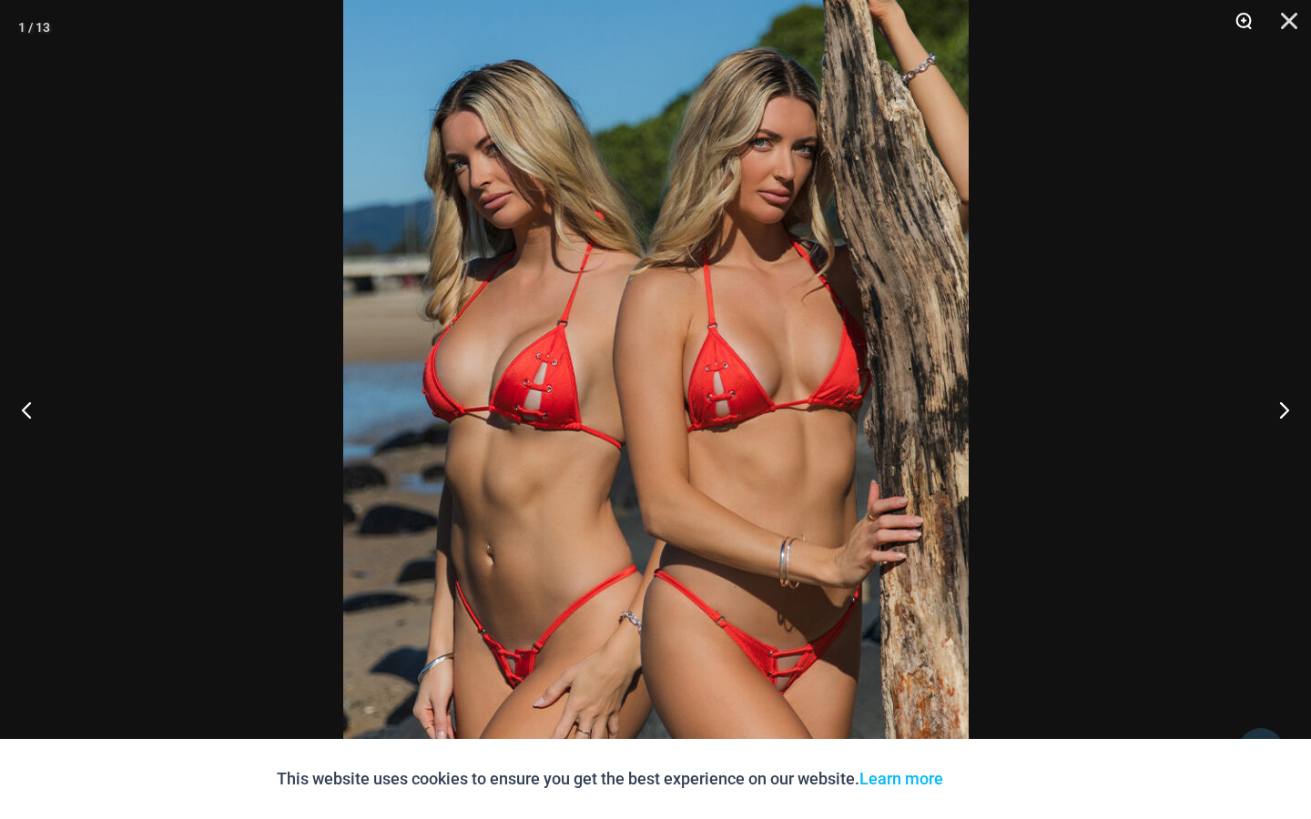
click at [1250, 23] on button "Zoom" at bounding box center [1237, 27] width 46 height 55
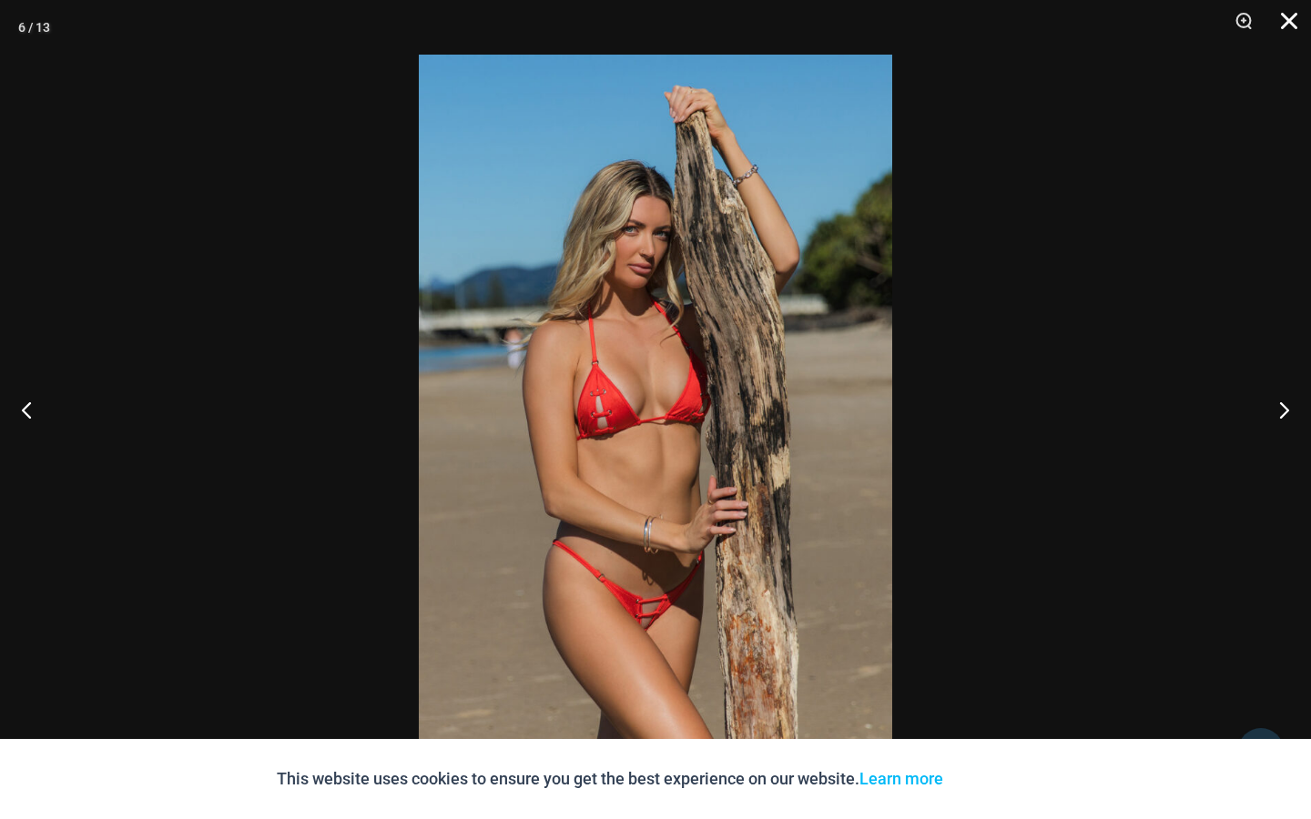
click at [1281, 21] on button "Close" at bounding box center [1283, 27] width 46 height 55
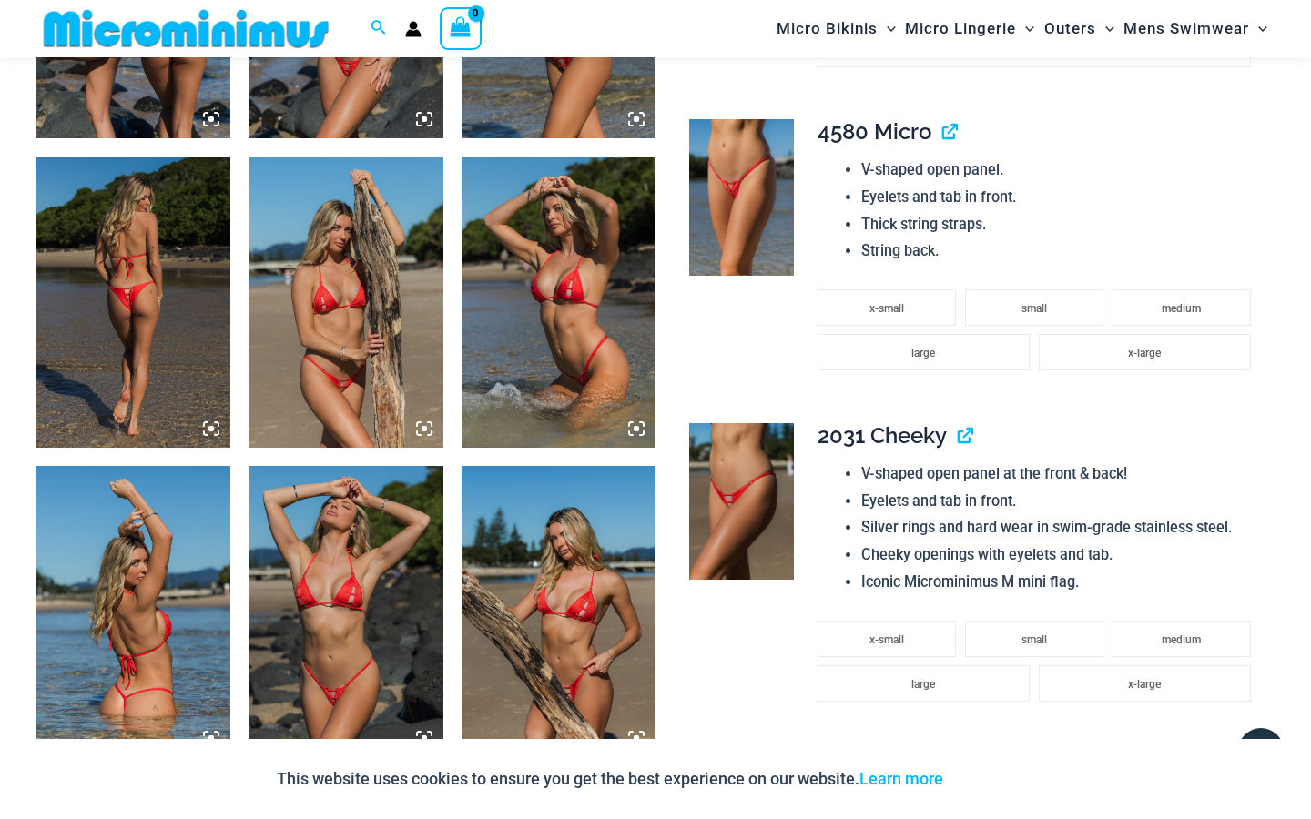
scroll to position [1267, 0]
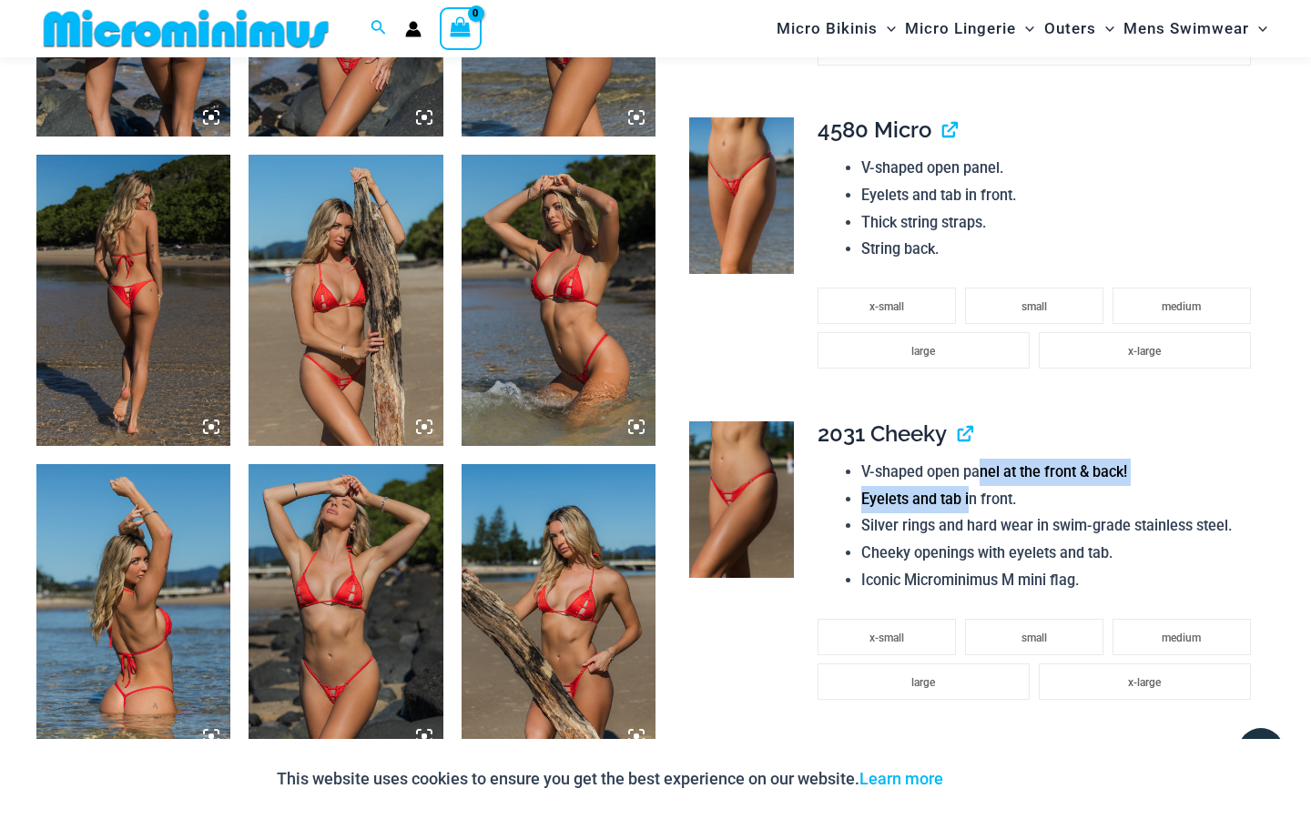
drag, startPoint x: 980, startPoint y: 441, endPoint x: 970, endPoint y: 479, distance: 38.6
click at [970, 479] on ul "V-shaped open panel at the front & back! Eyelets and tab in front. Silver rings…" at bounding box center [1060, 527] width 398 height 136
click at [958, 421] on link "View product" at bounding box center [958, 434] width 0 height 26
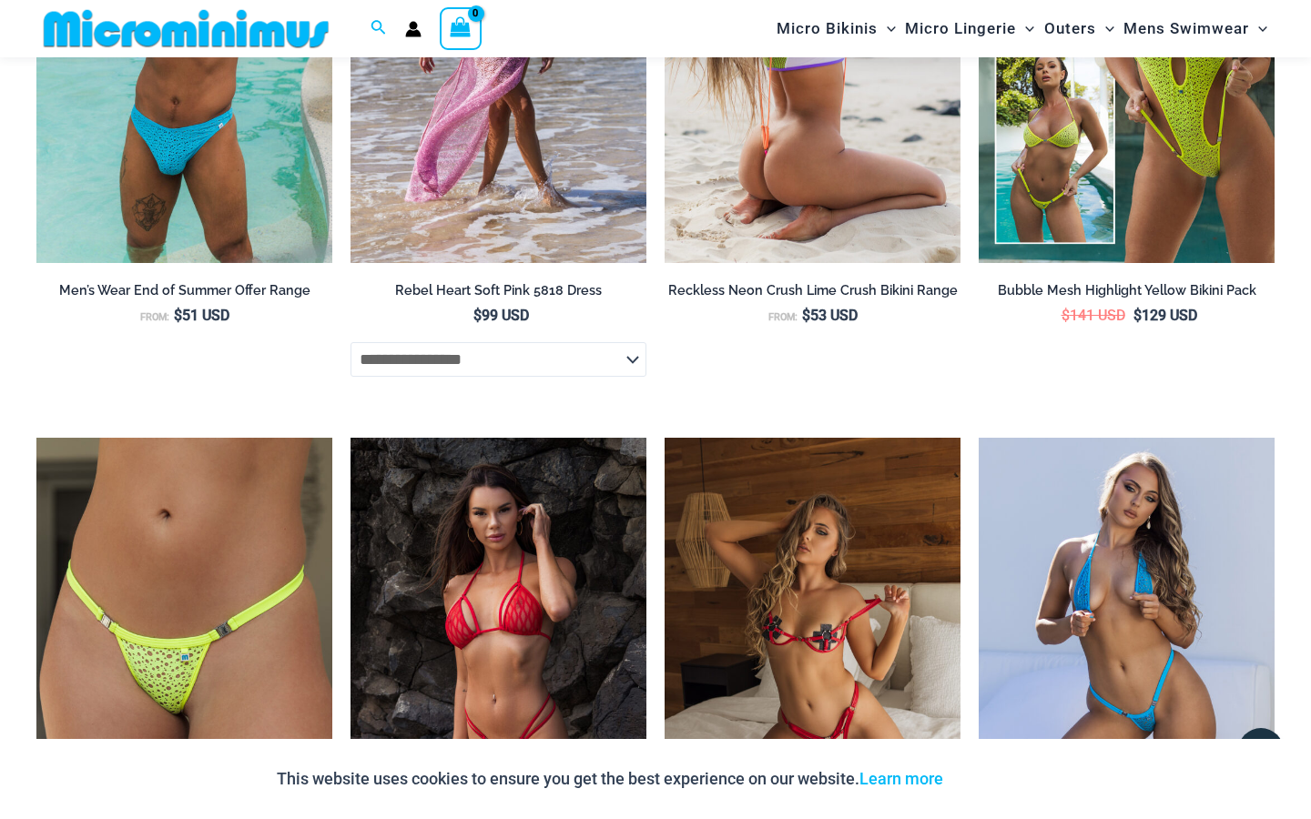
scroll to position [4877, 0]
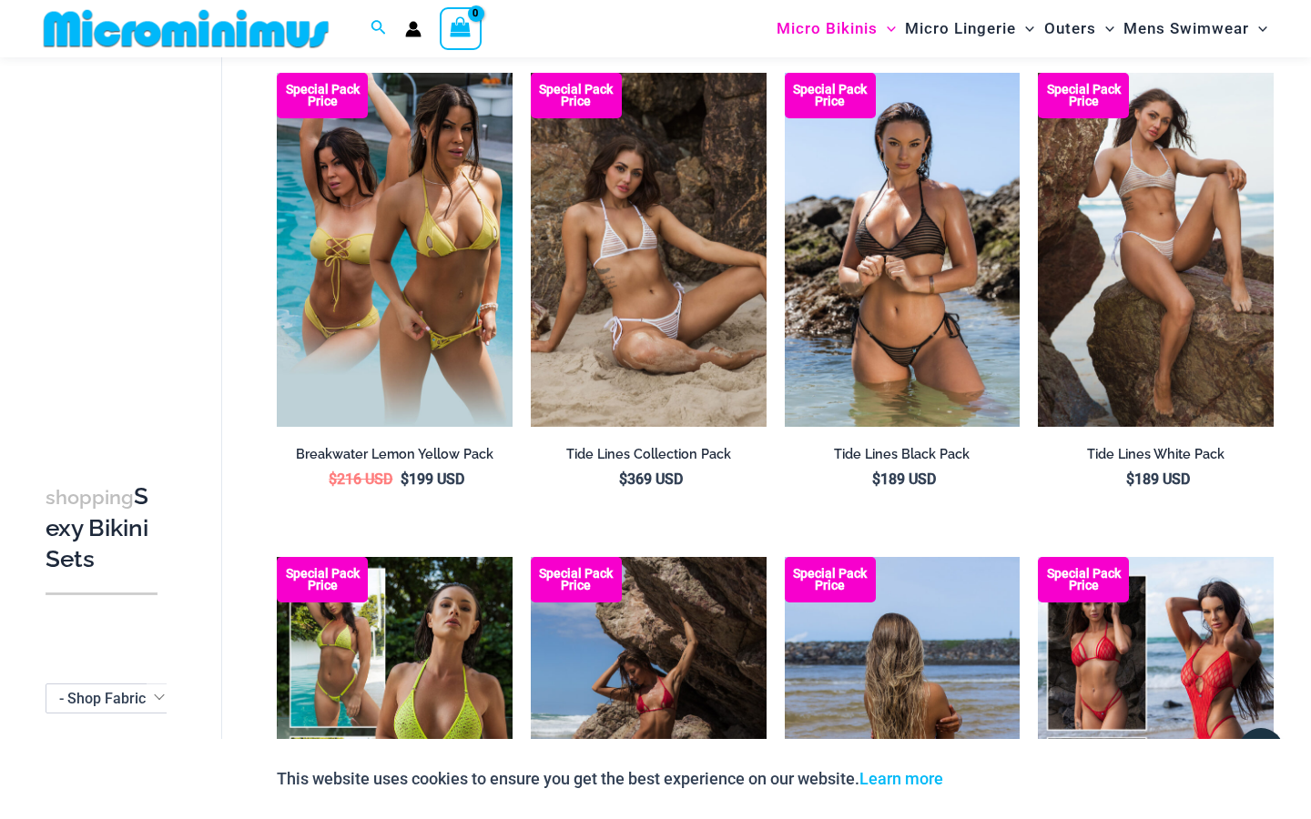
scroll to position [25, 0]
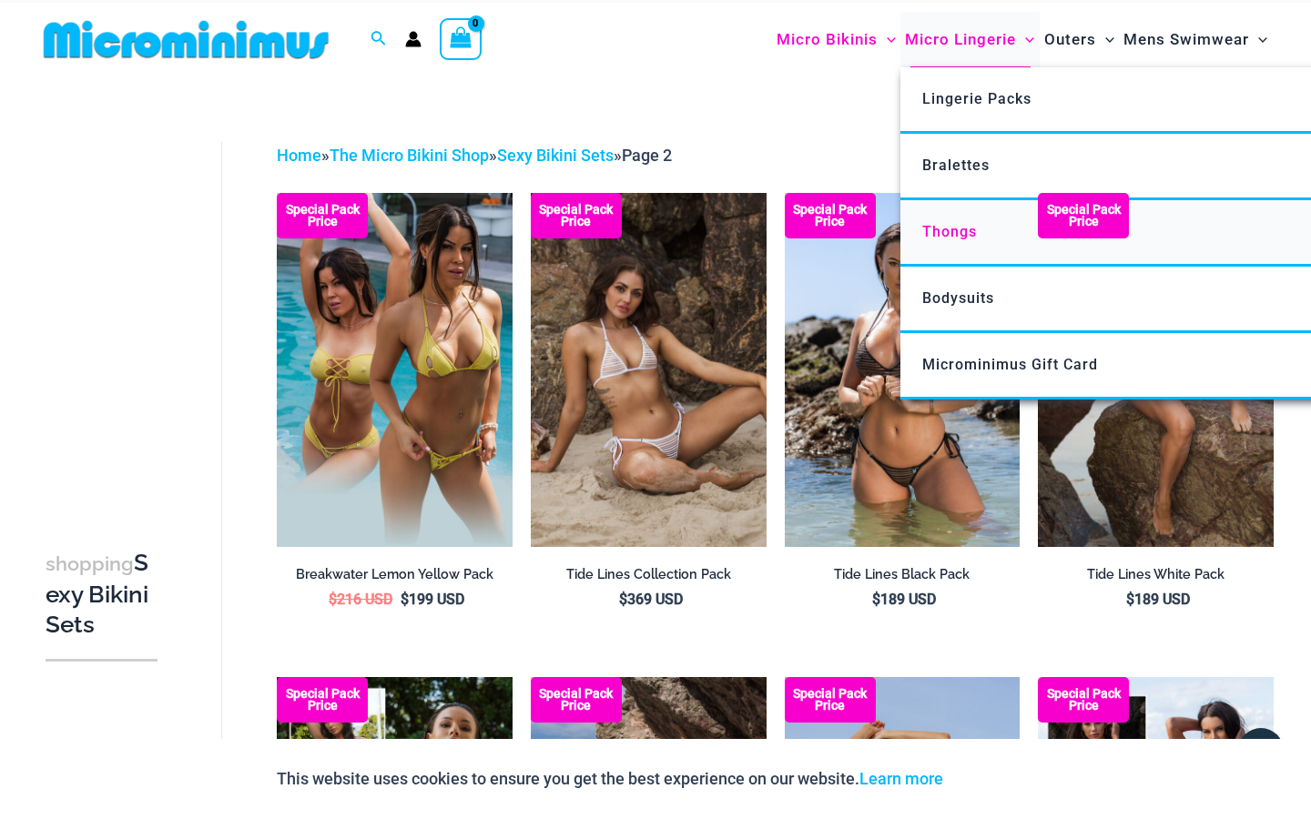
click at [950, 218] on link "Thongs" at bounding box center [1171, 233] width 542 height 66
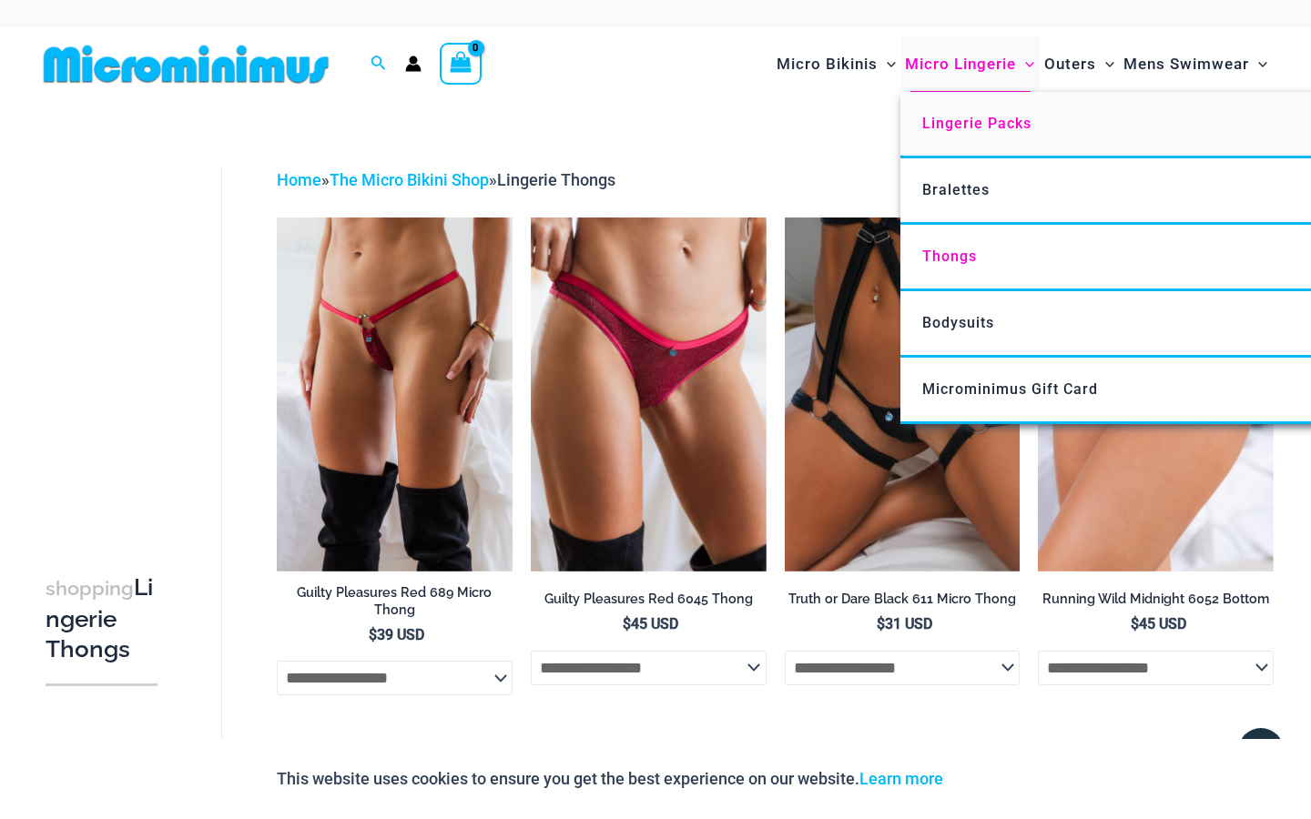
click at [968, 130] on span "Lingerie Packs" at bounding box center [976, 123] width 109 height 17
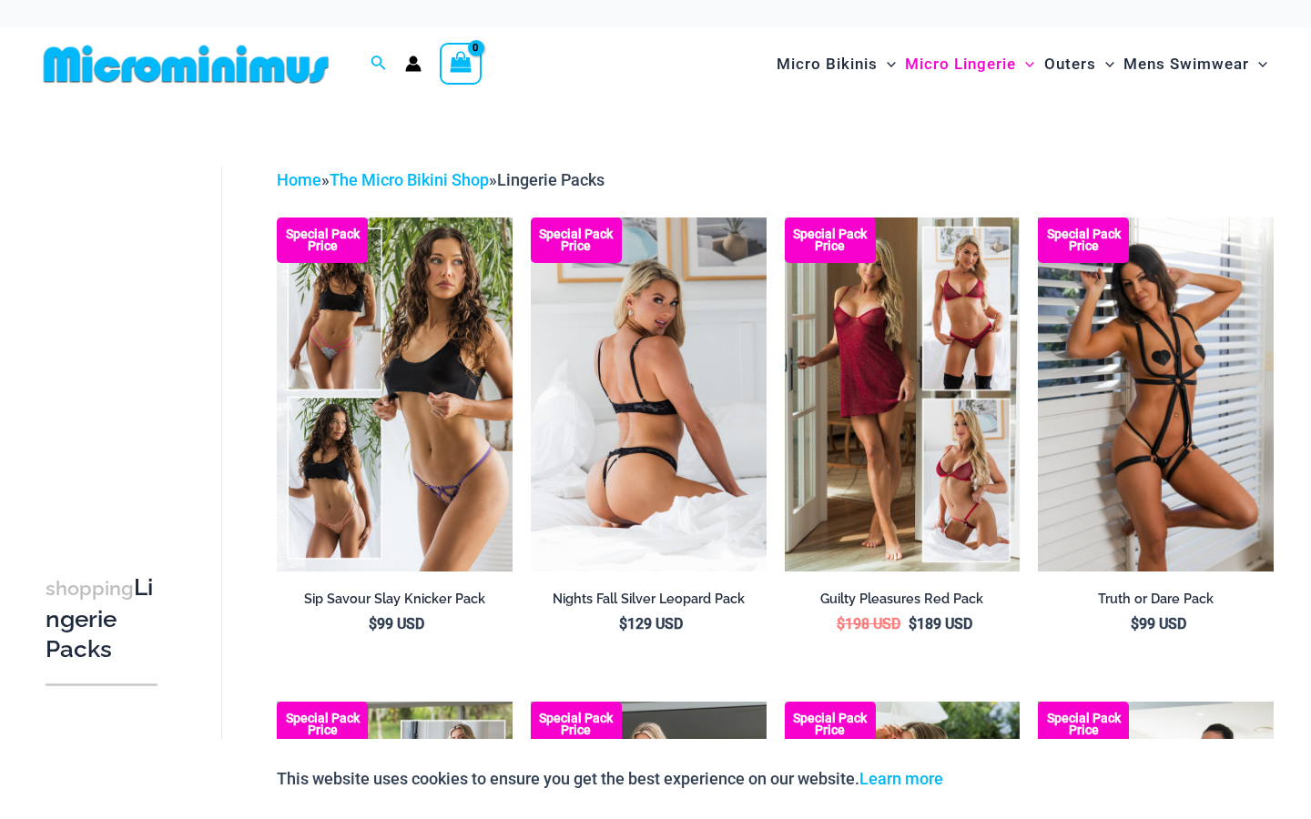
click at [704, 340] on img at bounding box center [649, 394] width 236 height 353
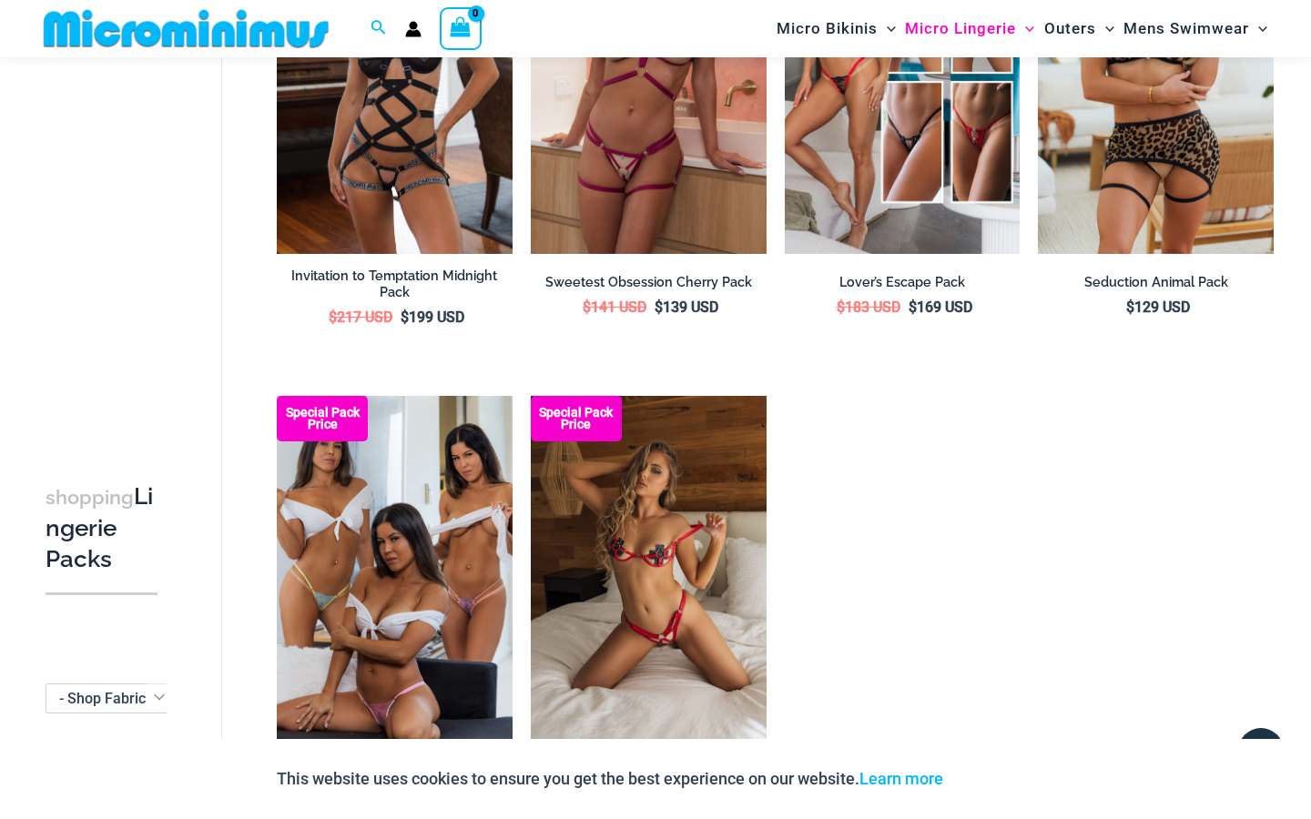
scroll to position [1756, 0]
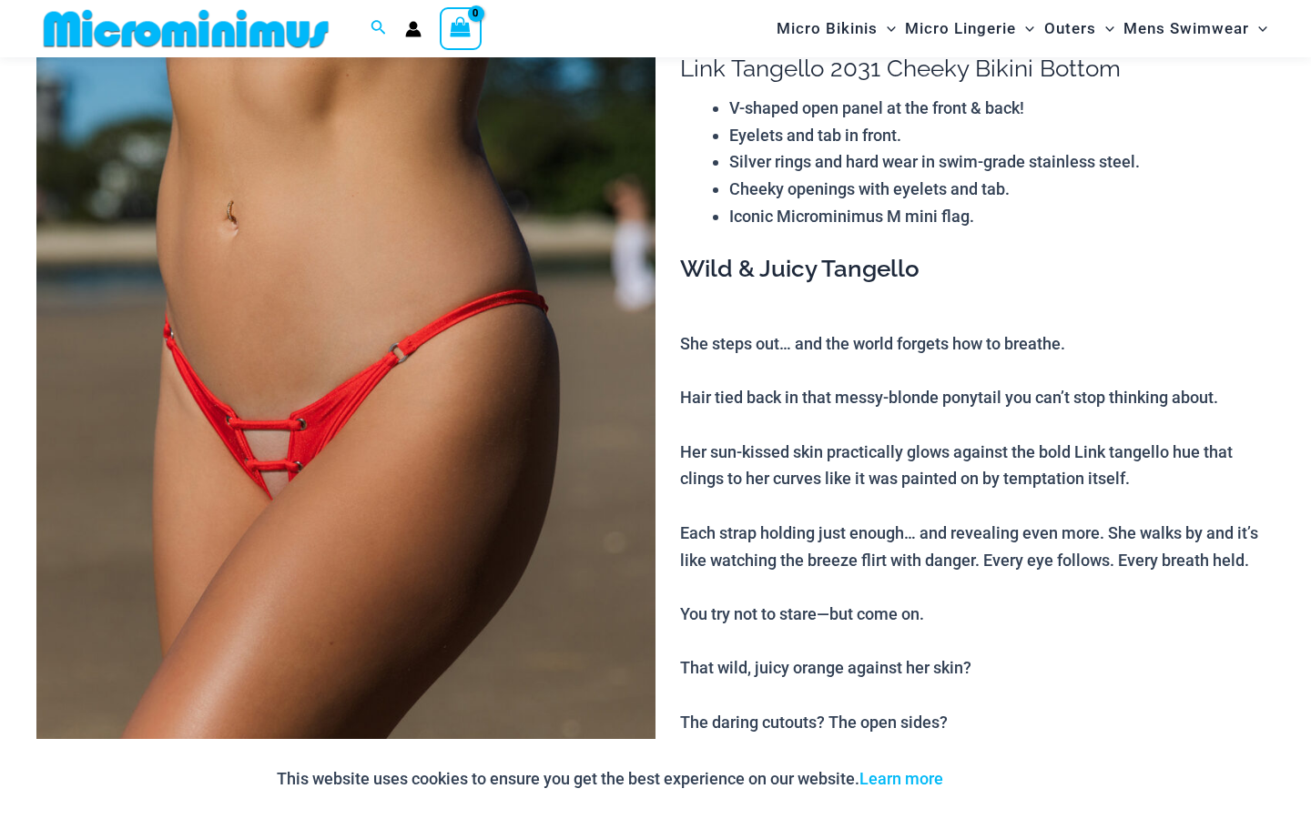
scroll to position [170, 0]
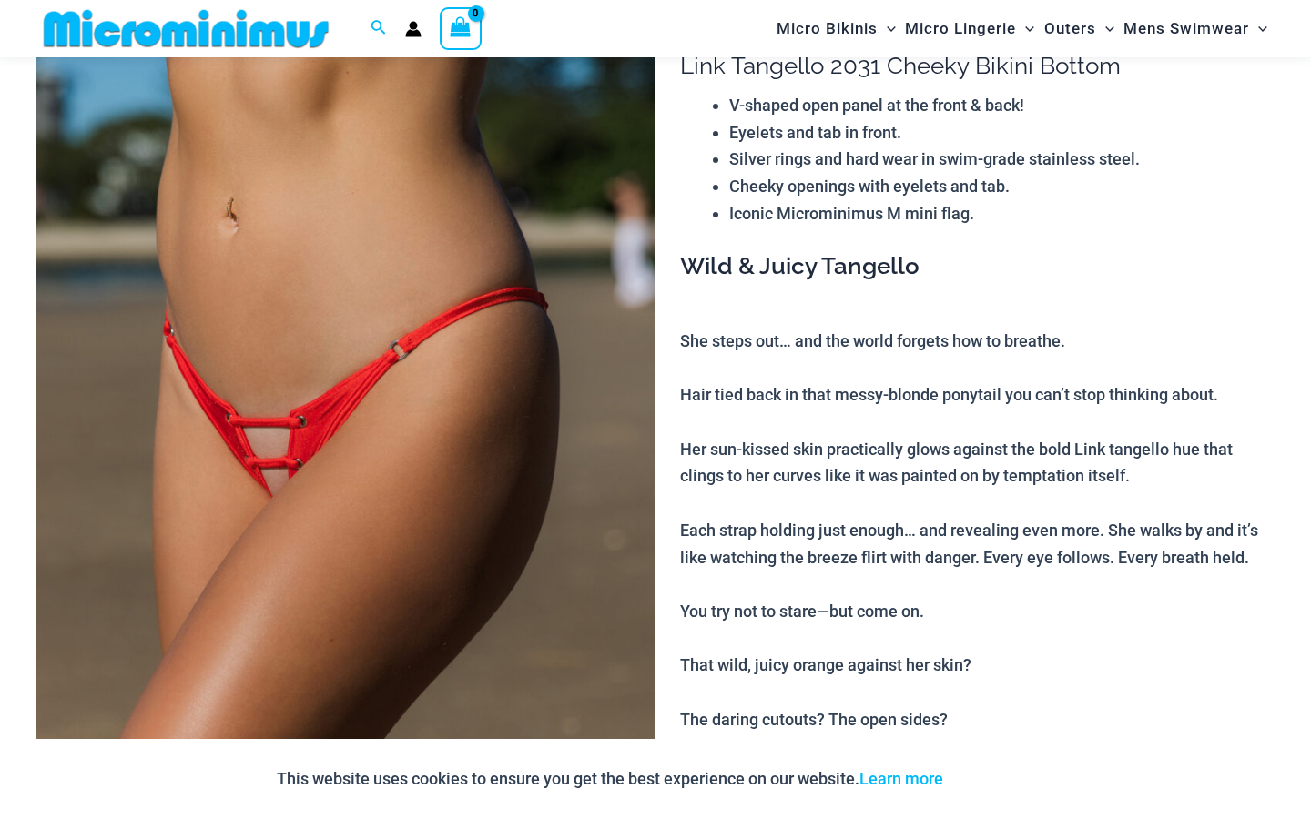
click at [564, 273] on img at bounding box center [345, 459] width 619 height 928
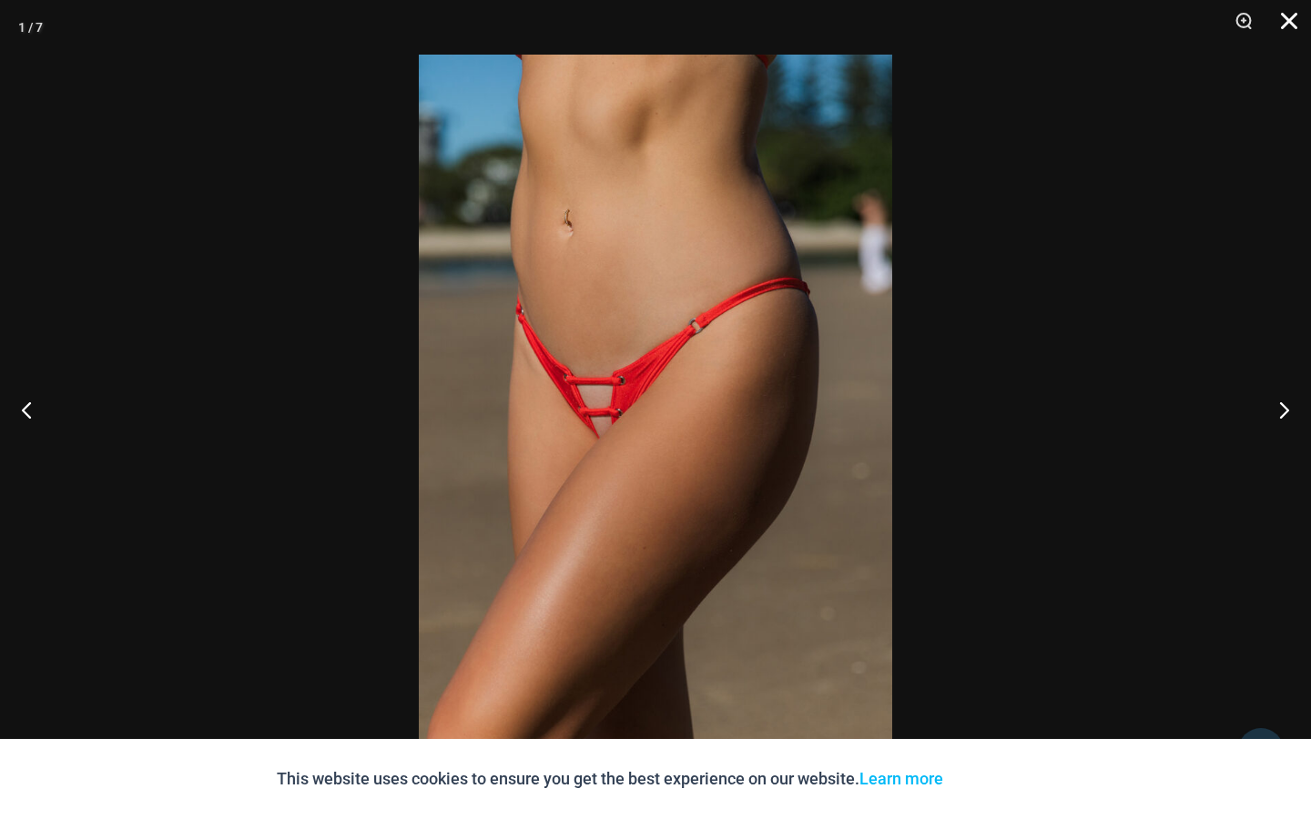
click at [1292, 17] on button "Close" at bounding box center [1283, 27] width 46 height 55
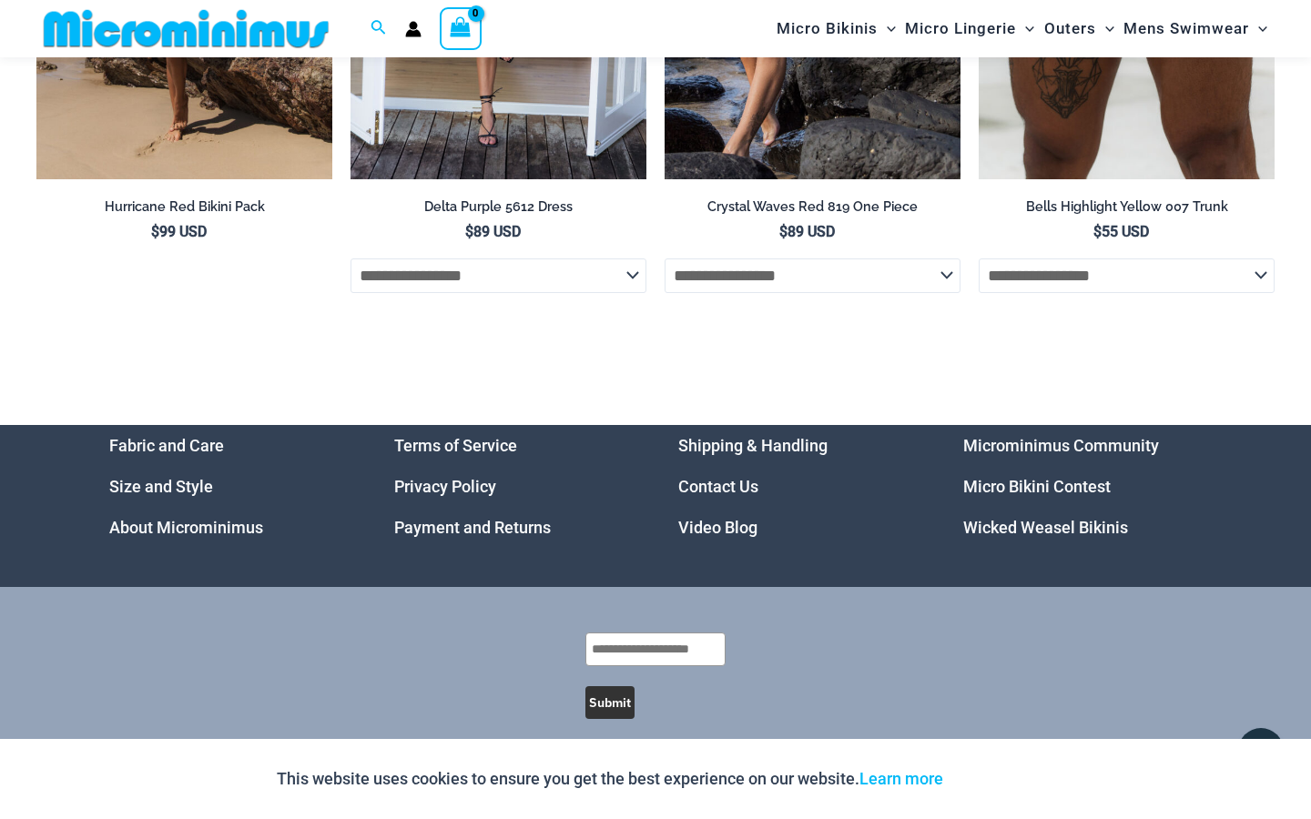
scroll to position [5496, 0]
click at [972, 478] on link "Micro Bikini Contest" at bounding box center [1036, 487] width 147 height 19
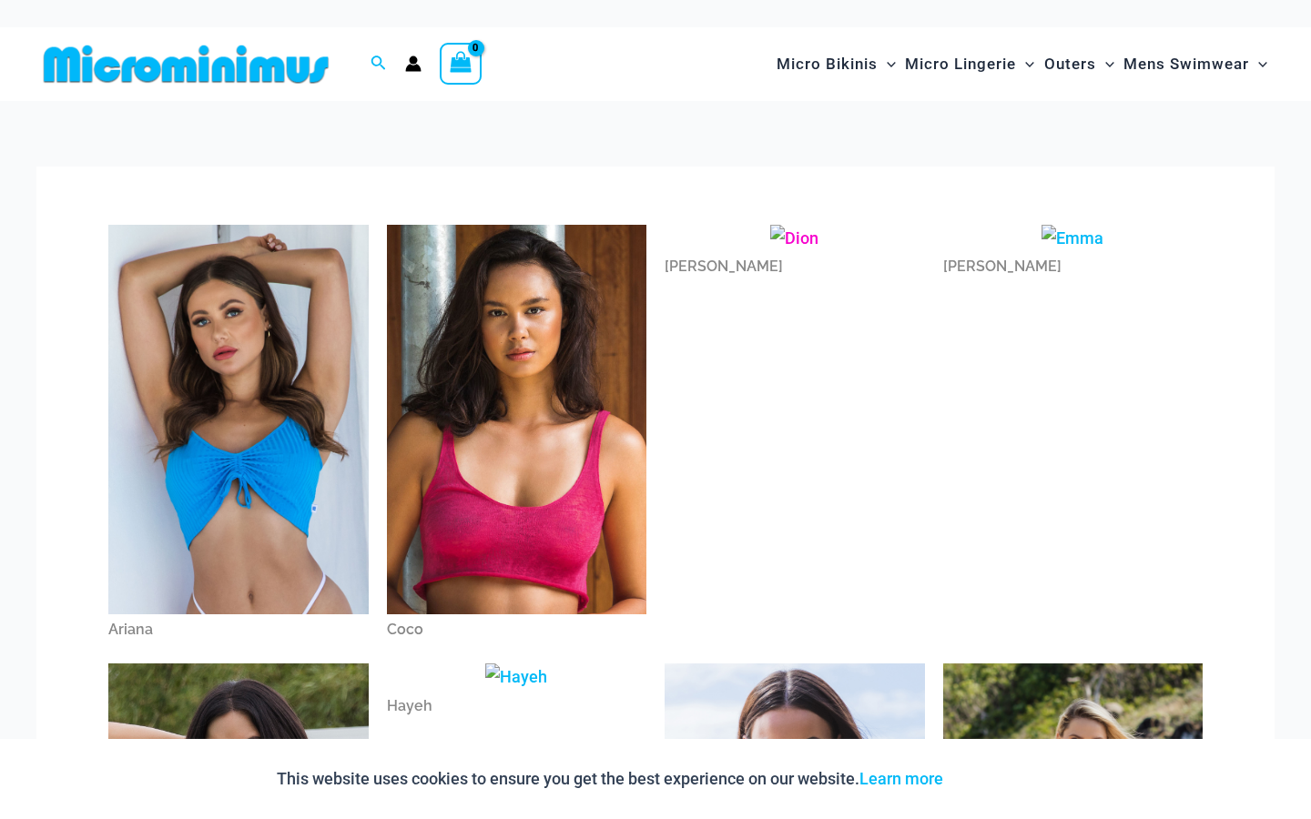
click at [793, 238] on img at bounding box center [794, 238] width 48 height 27
click at [1066, 252] on img at bounding box center [1072, 238] width 62 height 27
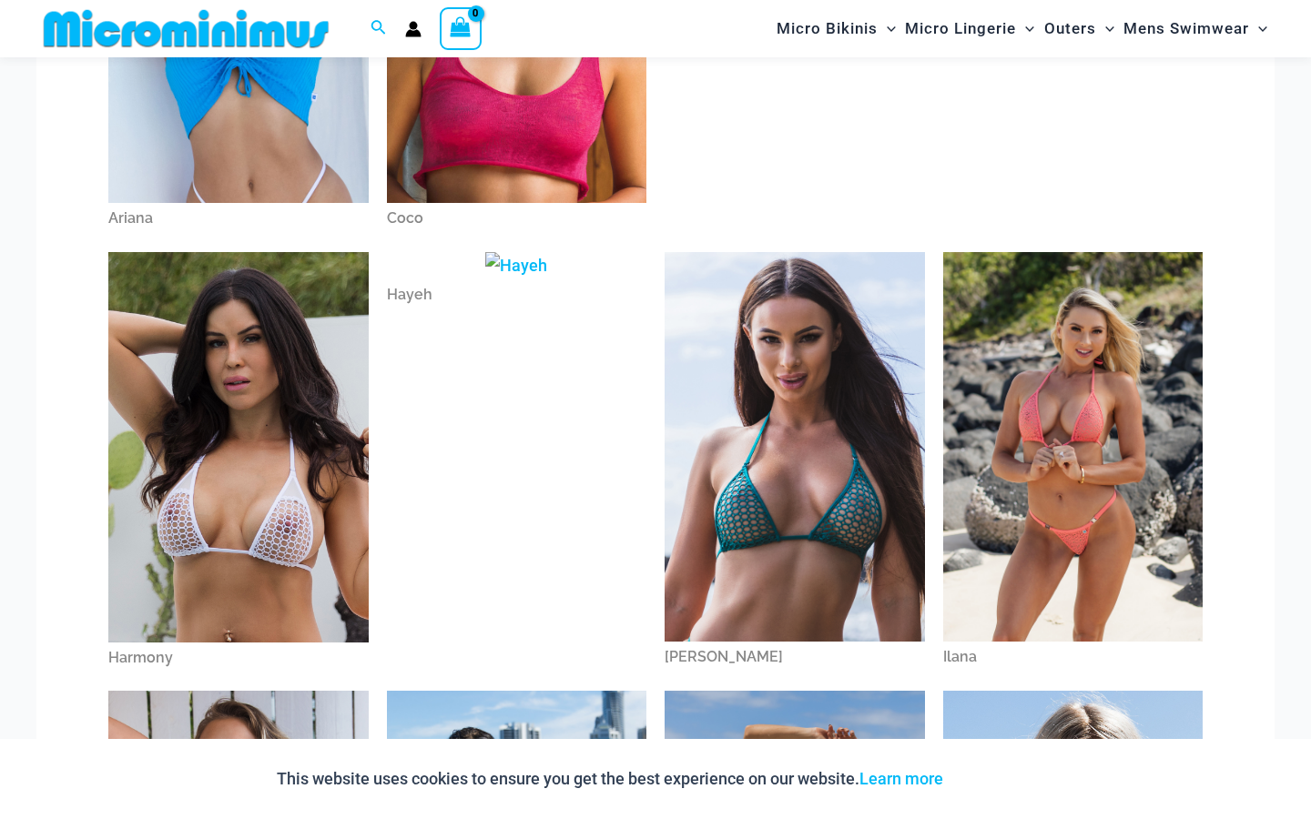
scroll to position [398, 0]
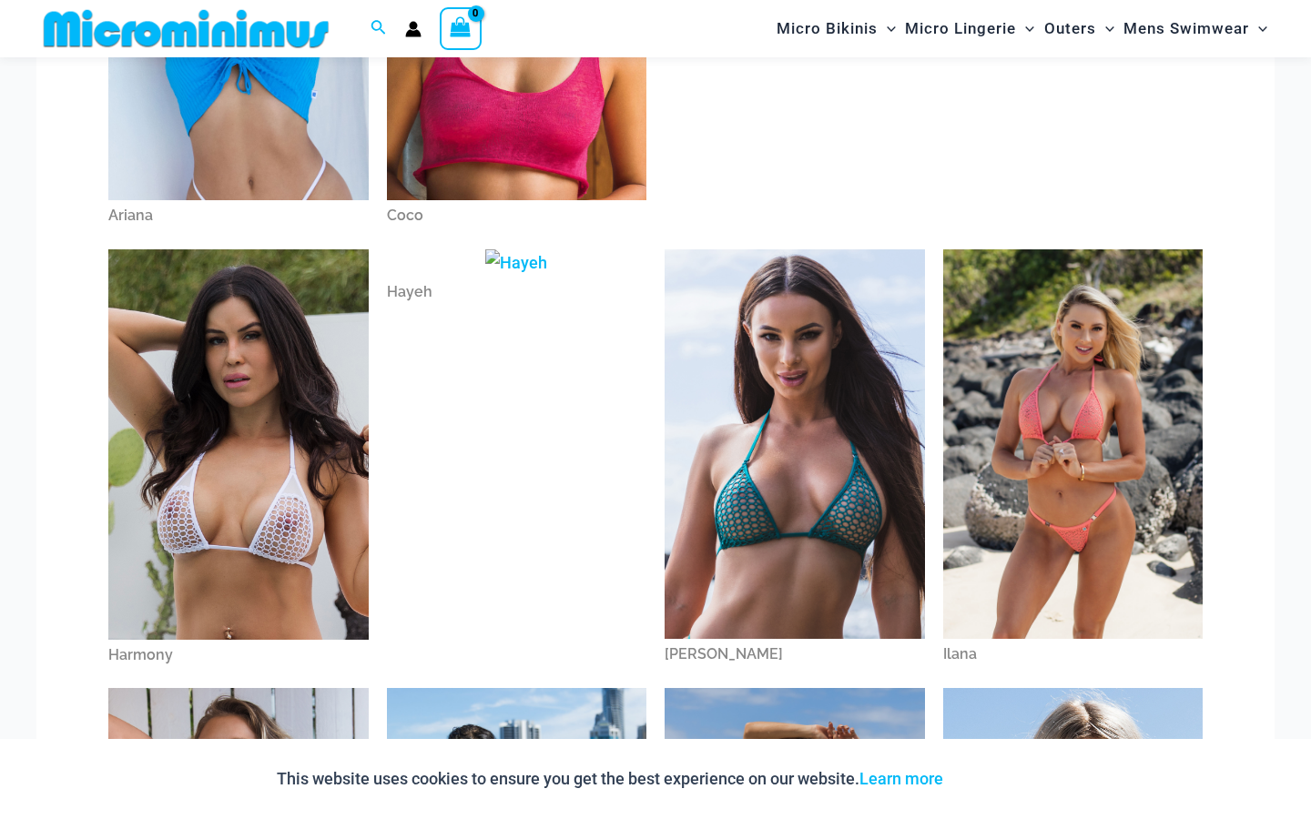
click at [1036, 331] on img at bounding box center [1073, 444] width 260 height 390
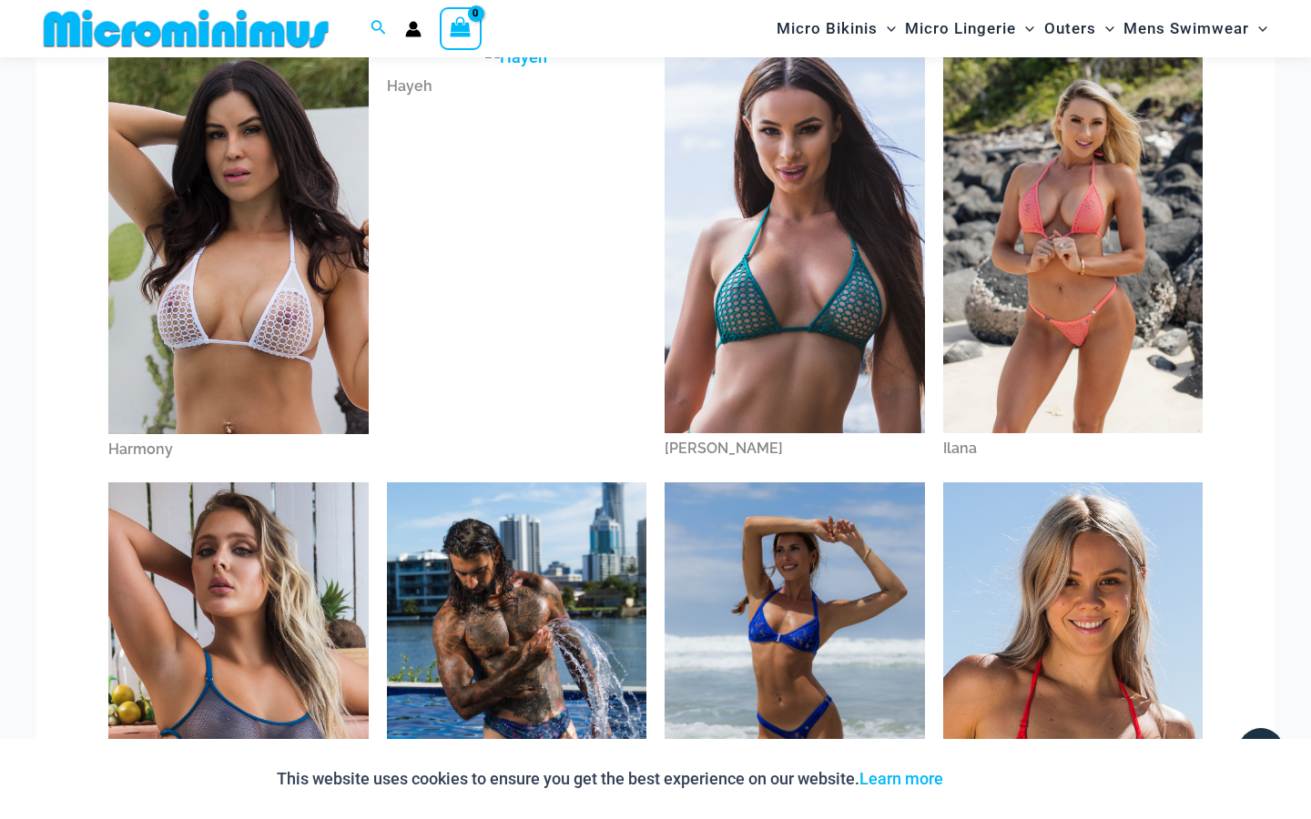
scroll to position [620, 0]
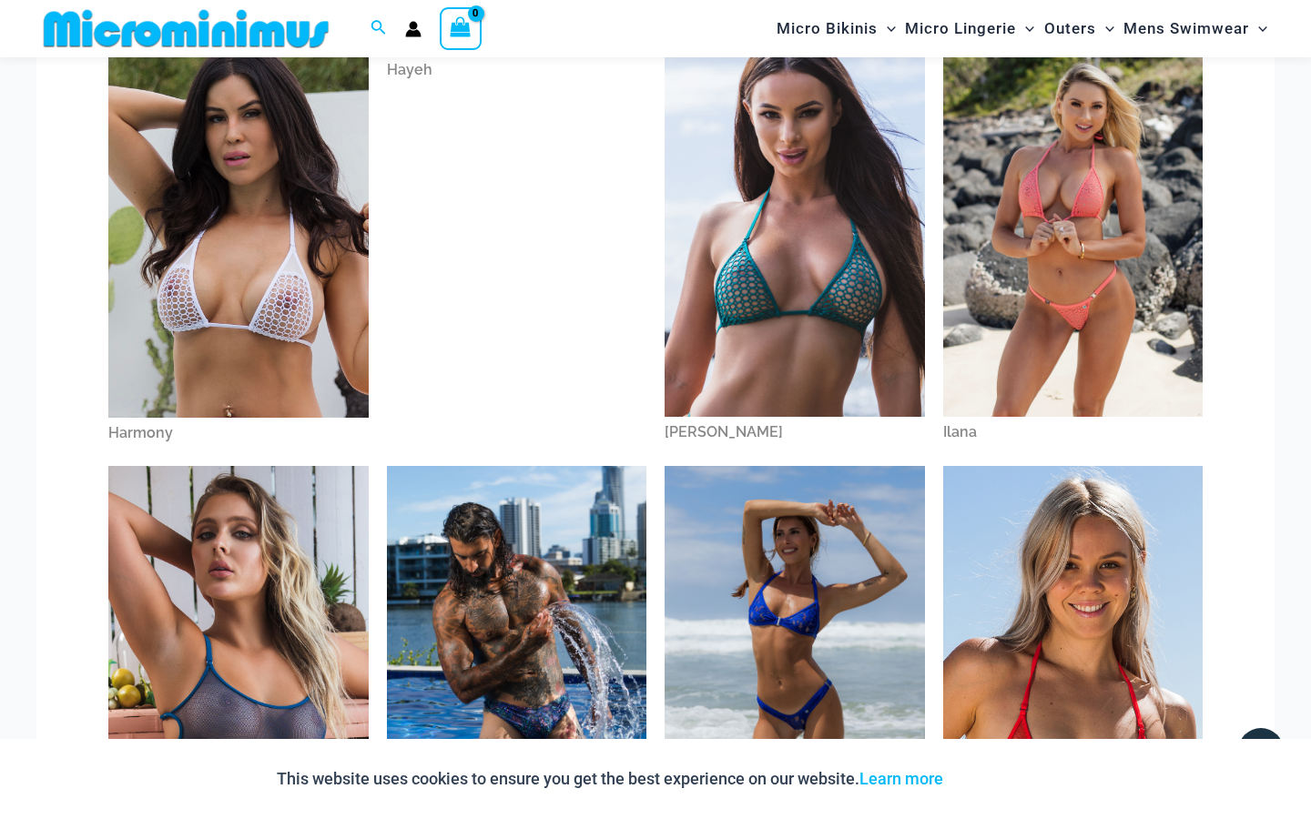
click at [415, 86] on div "Hayeh" at bounding box center [517, 70] width 260 height 31
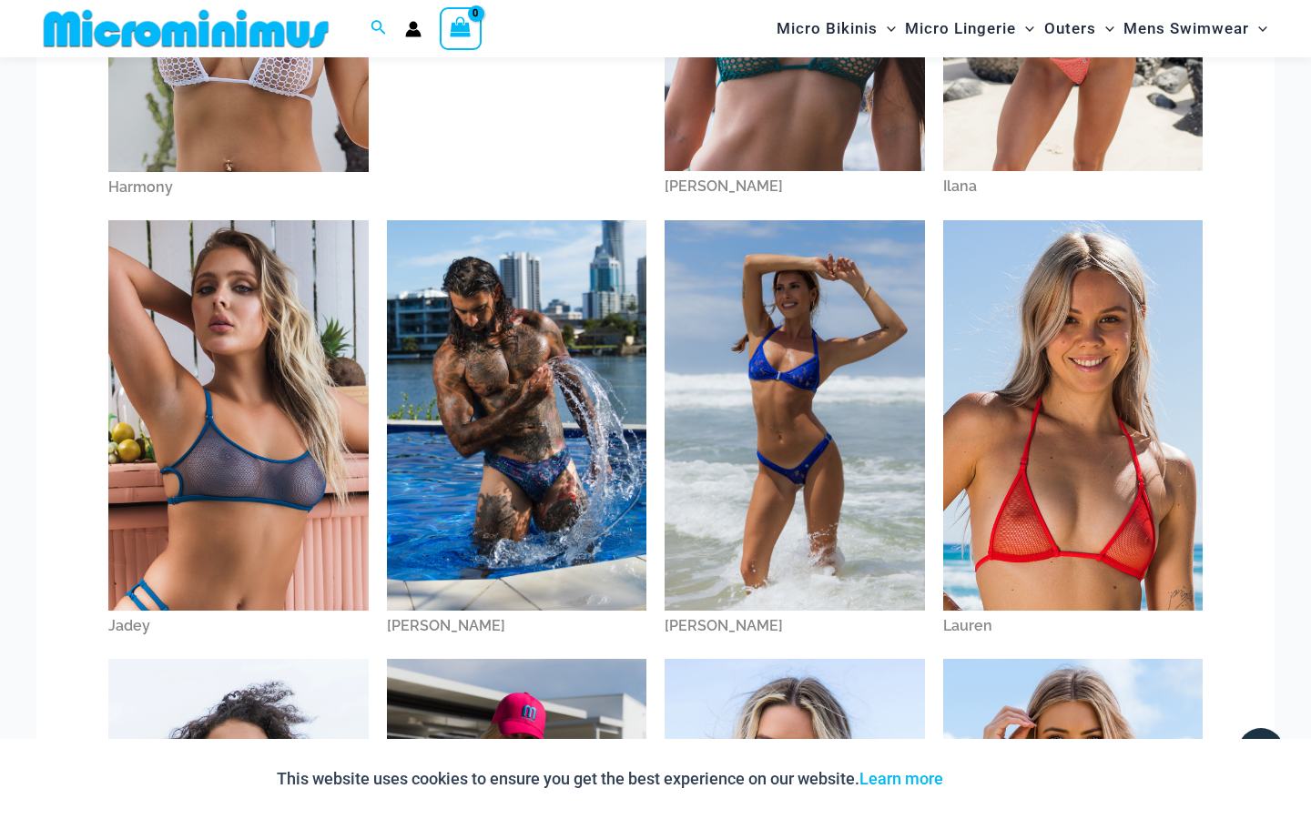
scroll to position [907, 0]
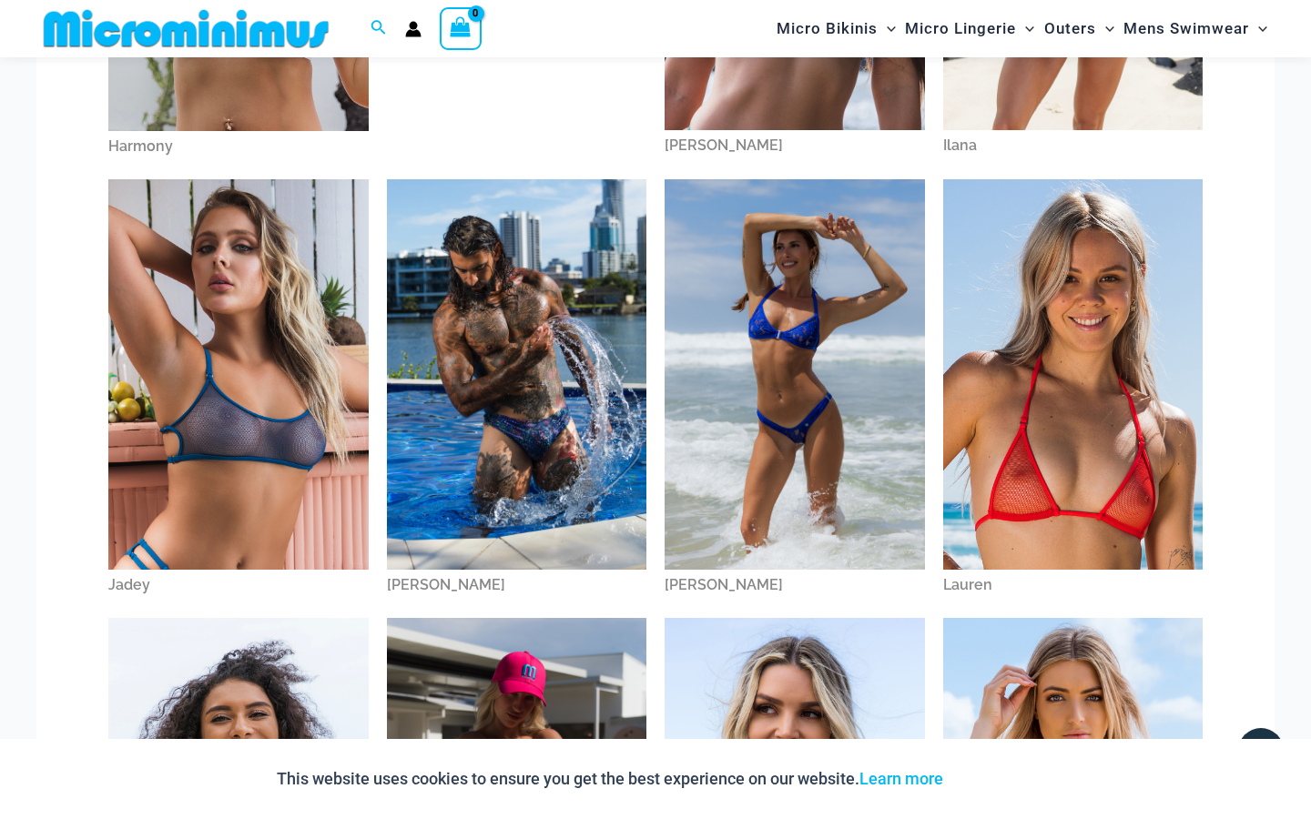
click at [278, 308] on img at bounding box center [238, 374] width 260 height 390
click at [1039, 363] on img at bounding box center [1073, 374] width 260 height 390
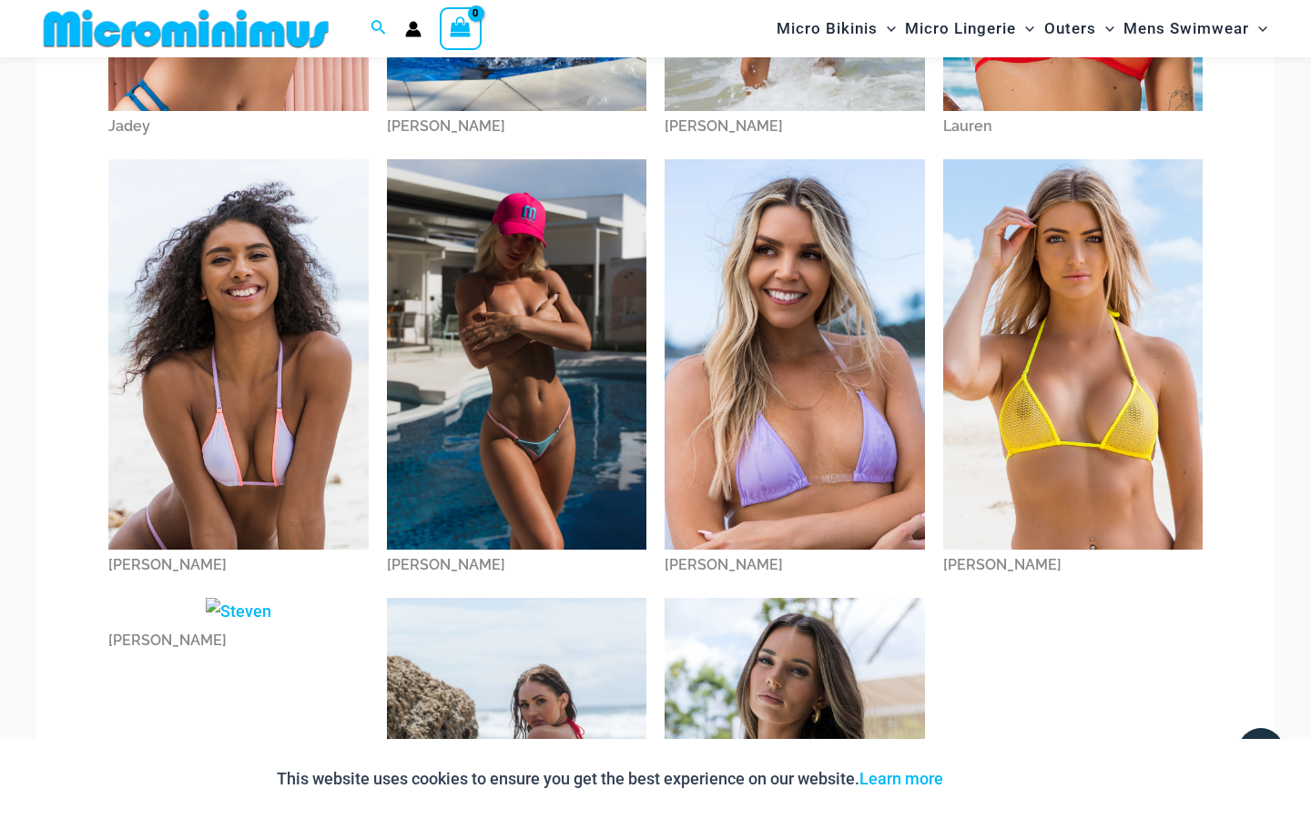
scroll to position [1368, 0]
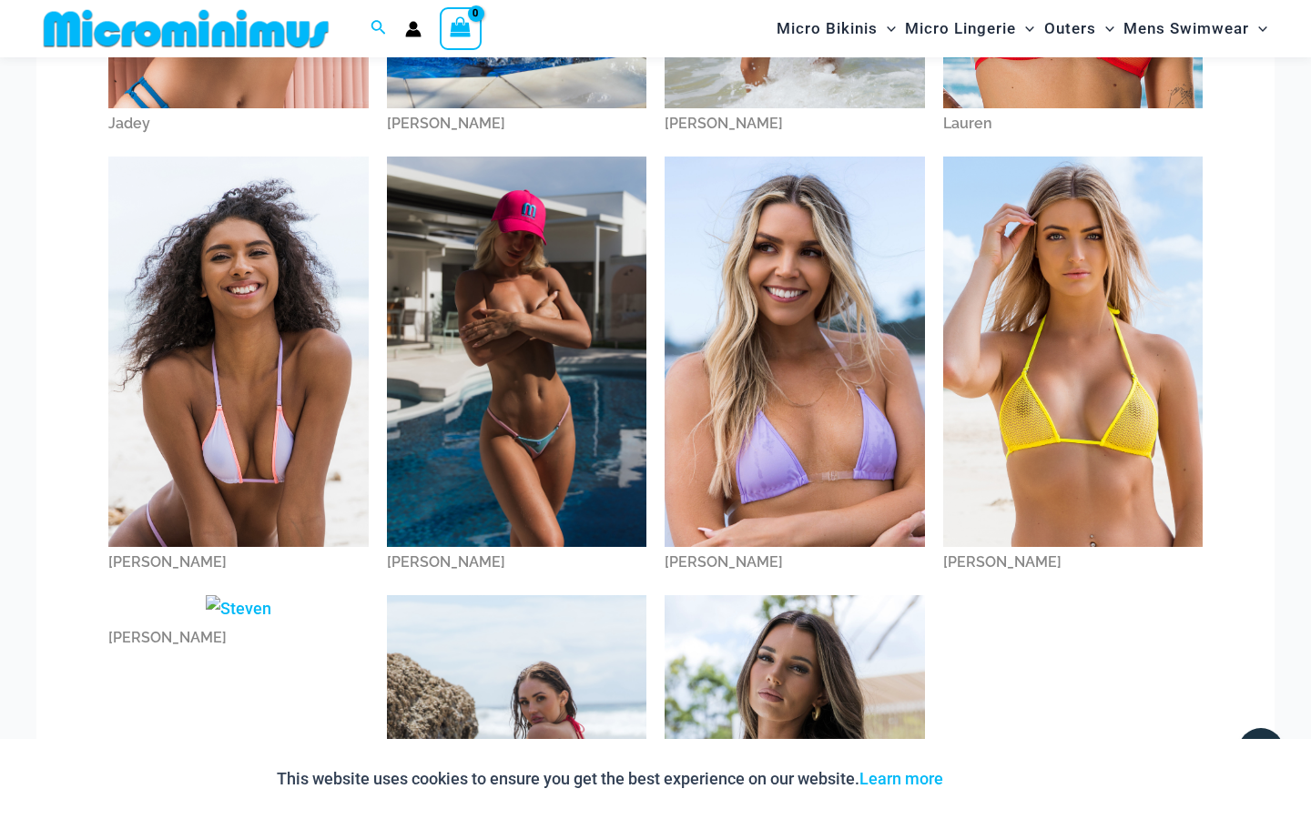
click at [1039, 363] on img at bounding box center [1073, 352] width 260 height 390
click at [820, 327] on img at bounding box center [794, 352] width 260 height 390
click at [568, 349] on img at bounding box center [517, 352] width 260 height 390
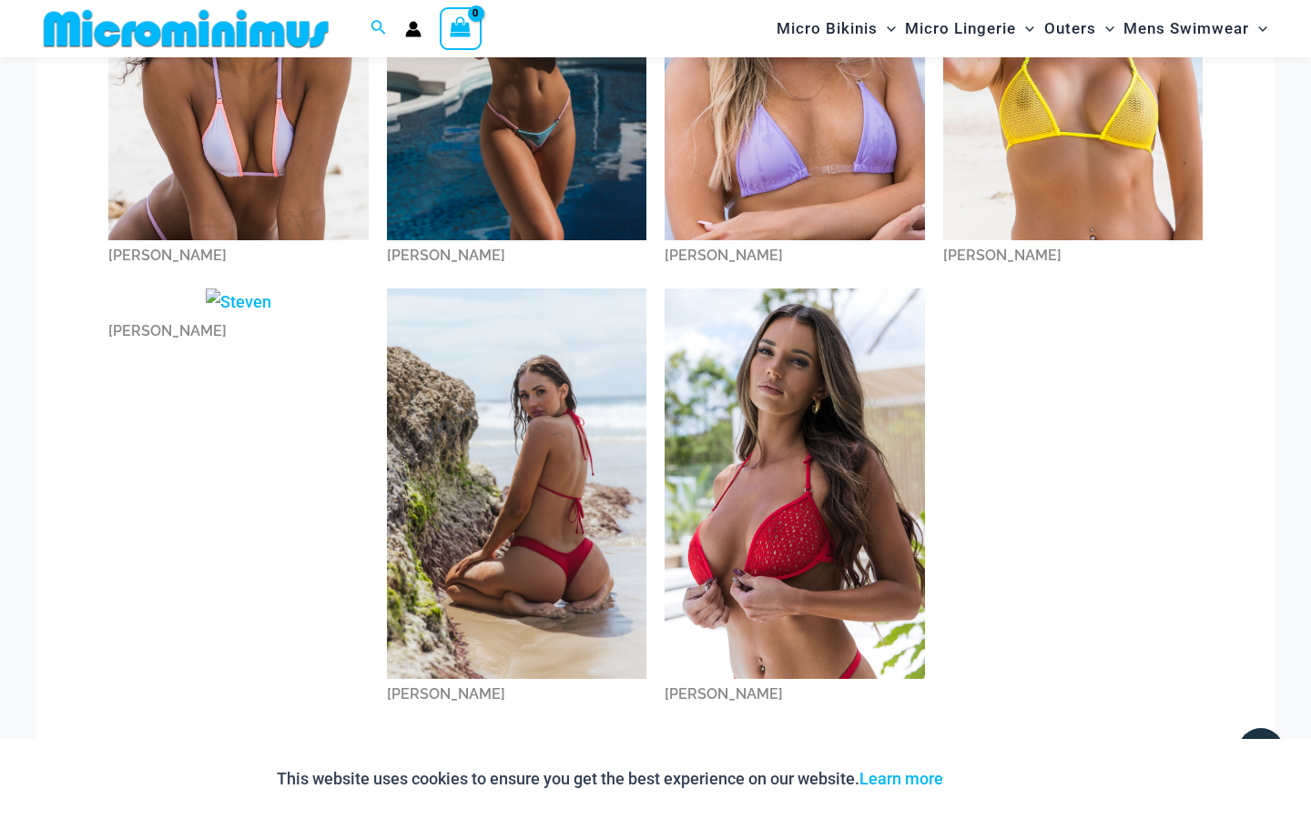
scroll to position [1676, 0]
click at [248, 309] on img at bounding box center [239, 301] width 66 height 27
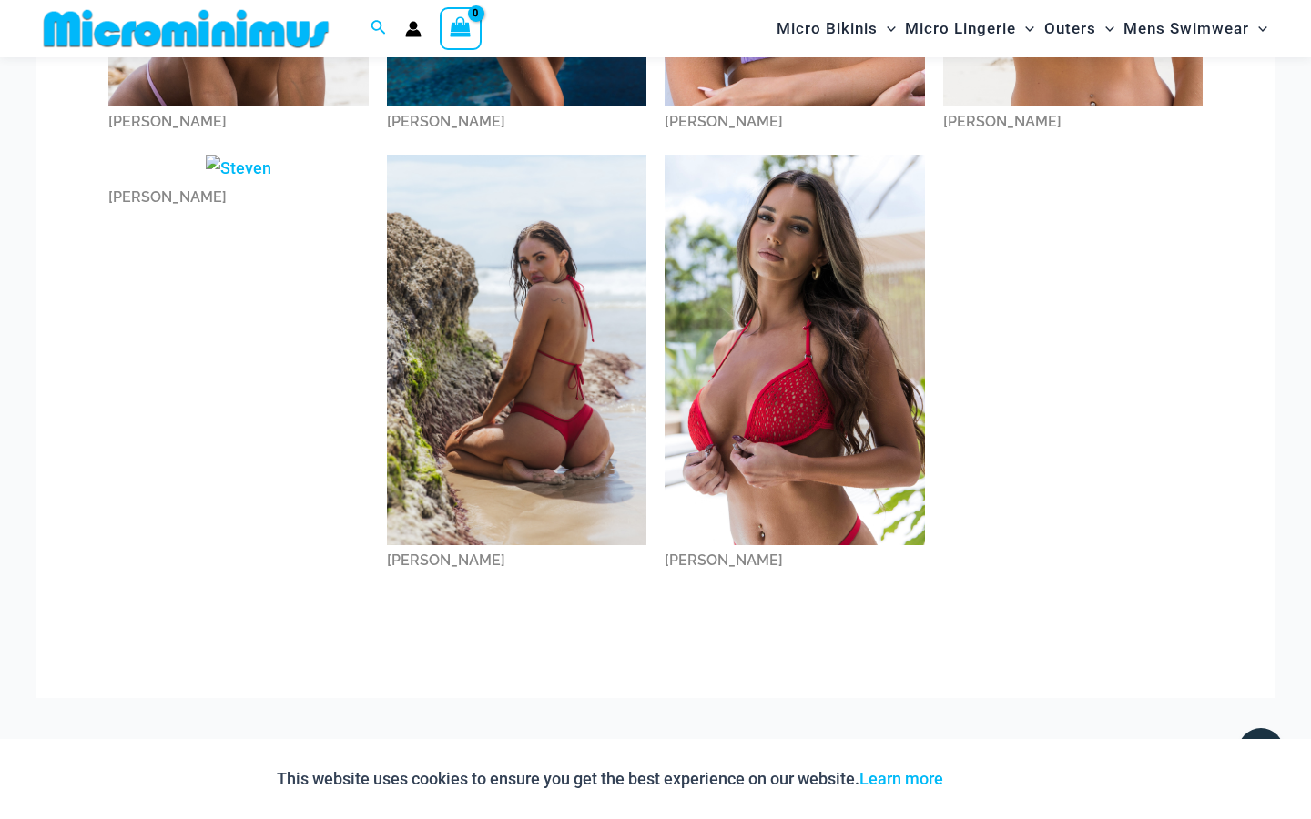
scroll to position [1813, 0]
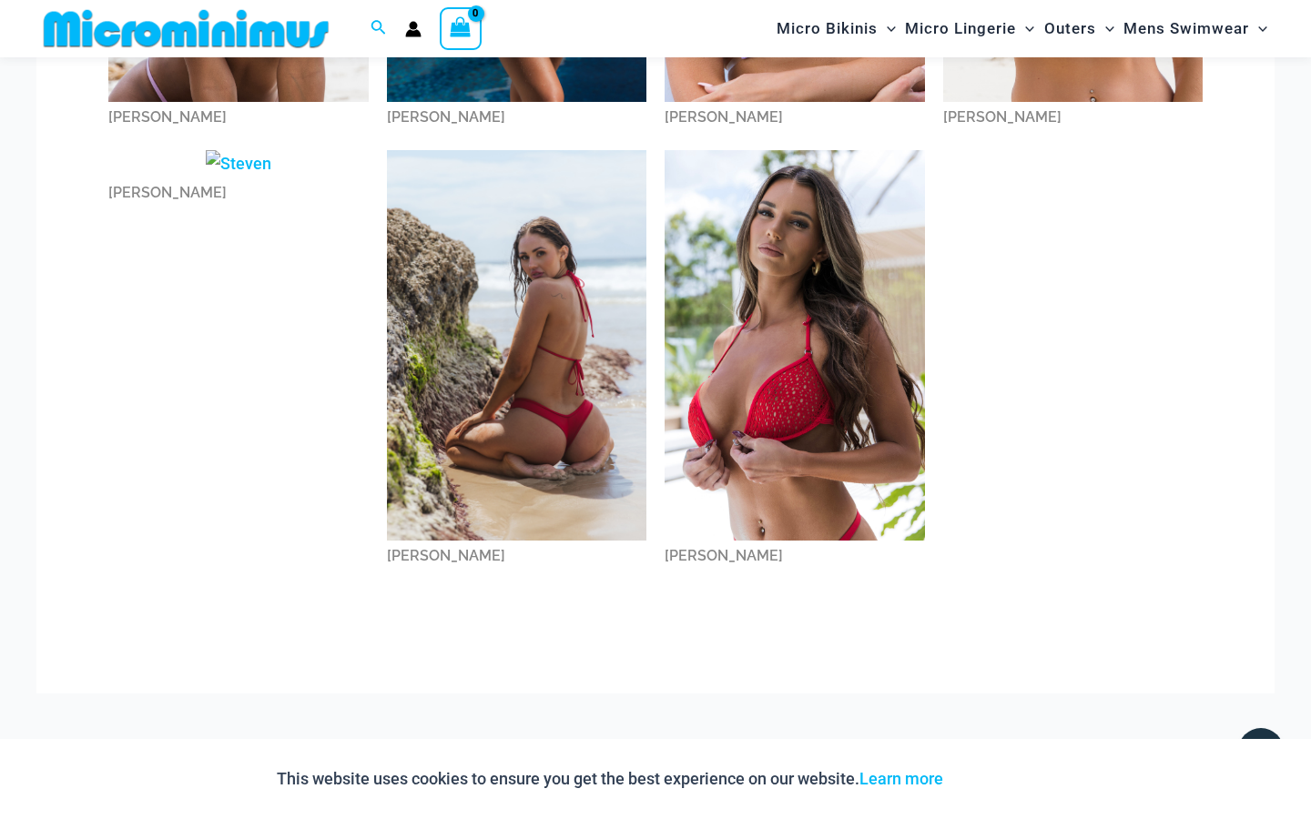
click at [749, 403] on img at bounding box center [794, 345] width 260 height 390
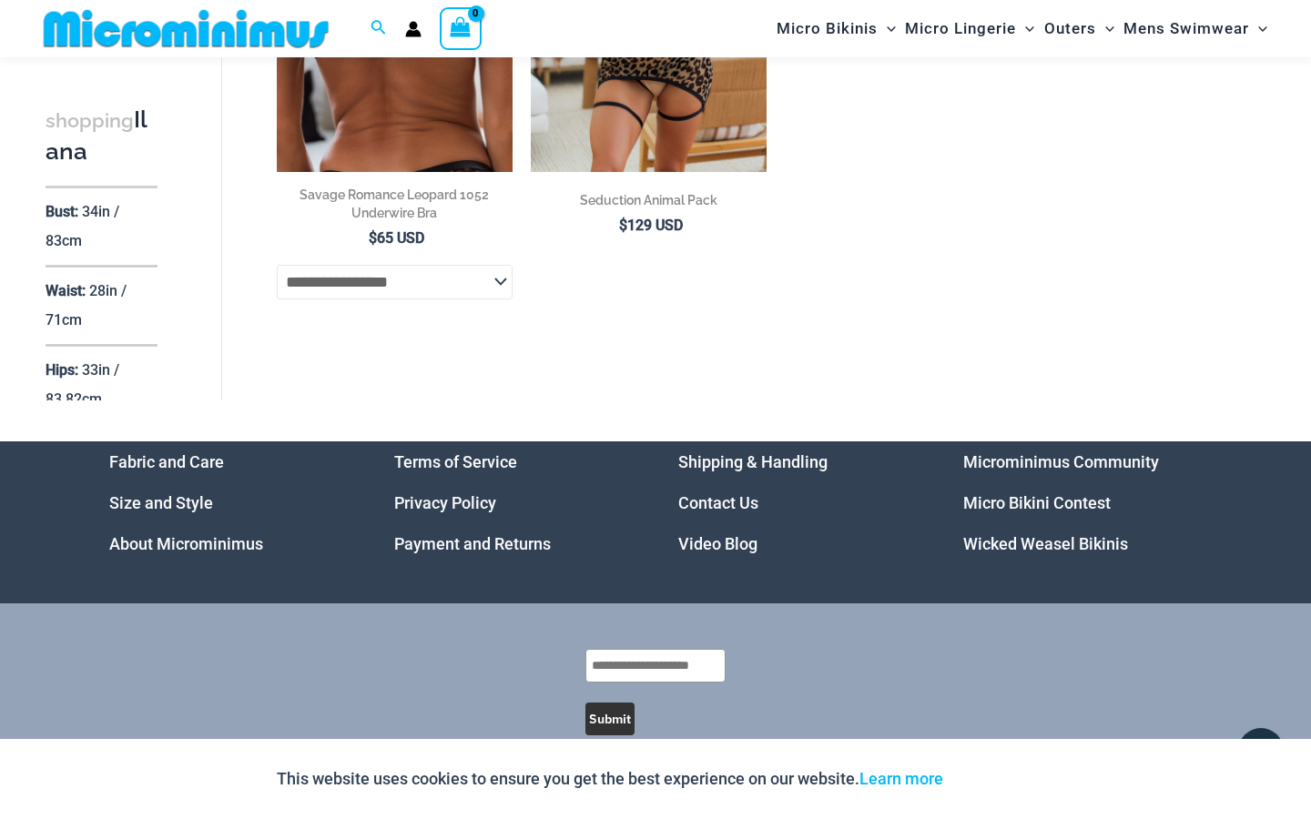
scroll to position [3622, 0]
